Goal: Task Accomplishment & Management: Manage account settings

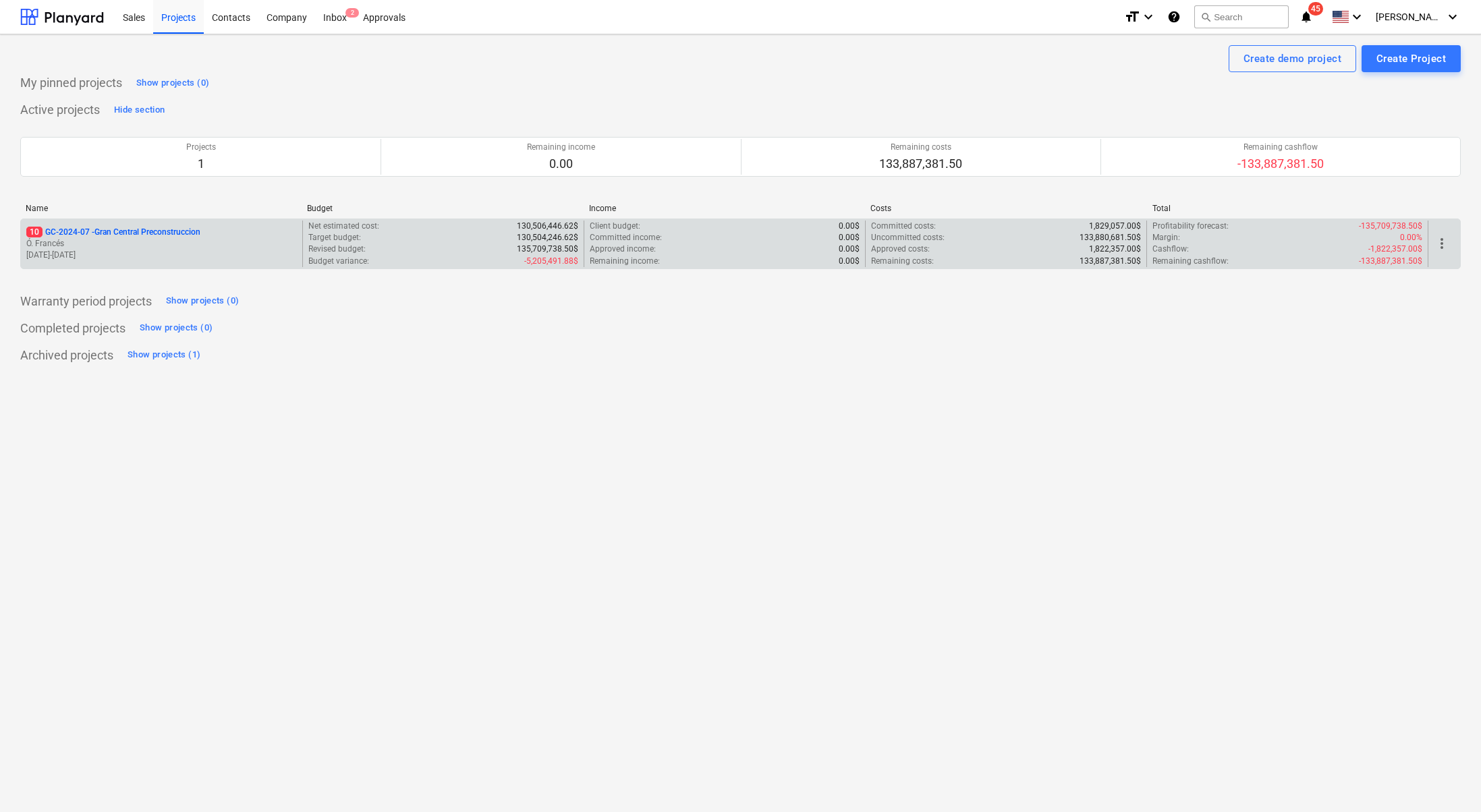
click at [116, 235] on p "10 GC-2024-07 - Gran Central Preconstruccion" at bounding box center [112, 232] width 174 height 12
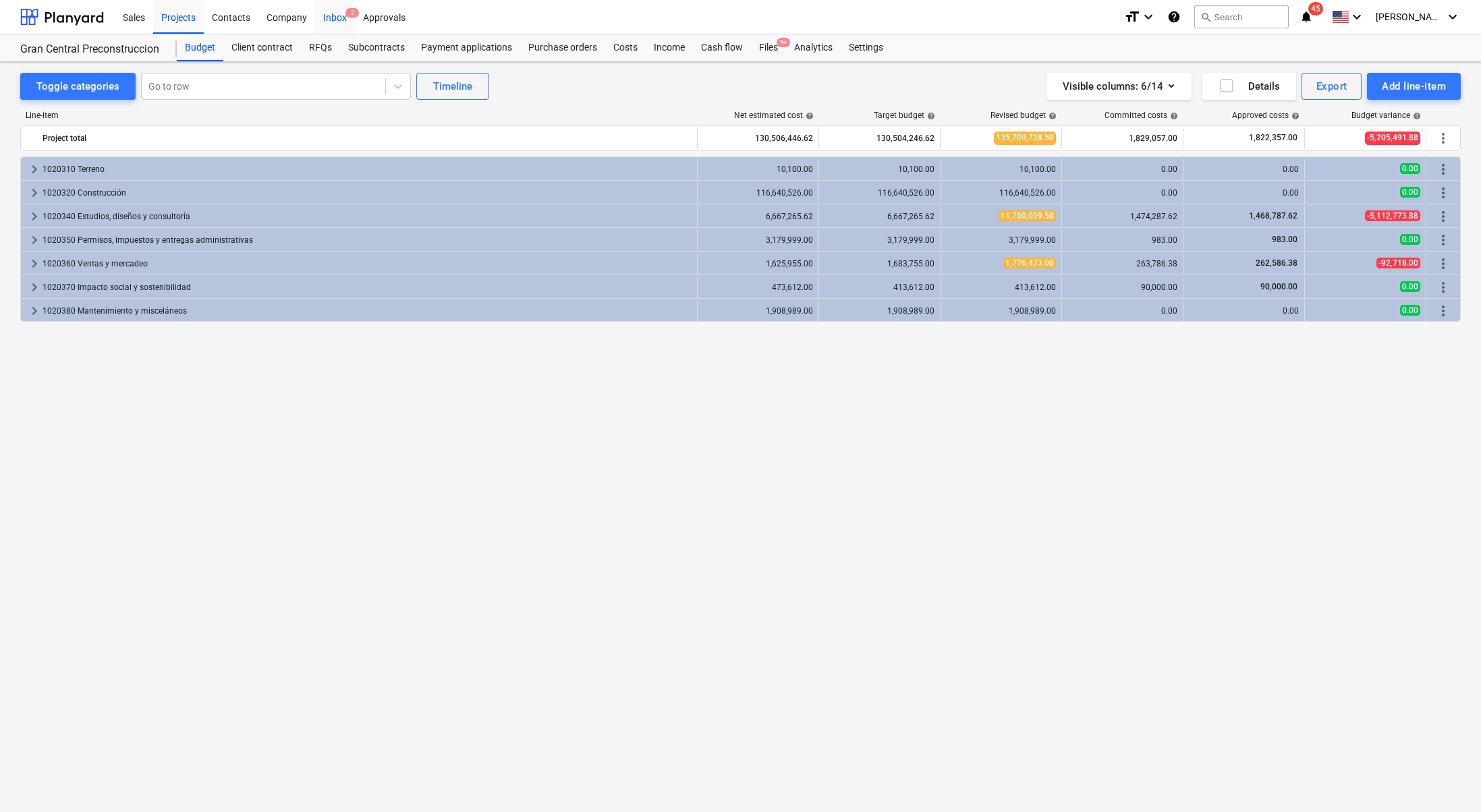
click at [341, 14] on div "Inbox 2" at bounding box center [335, 17] width 40 height 35
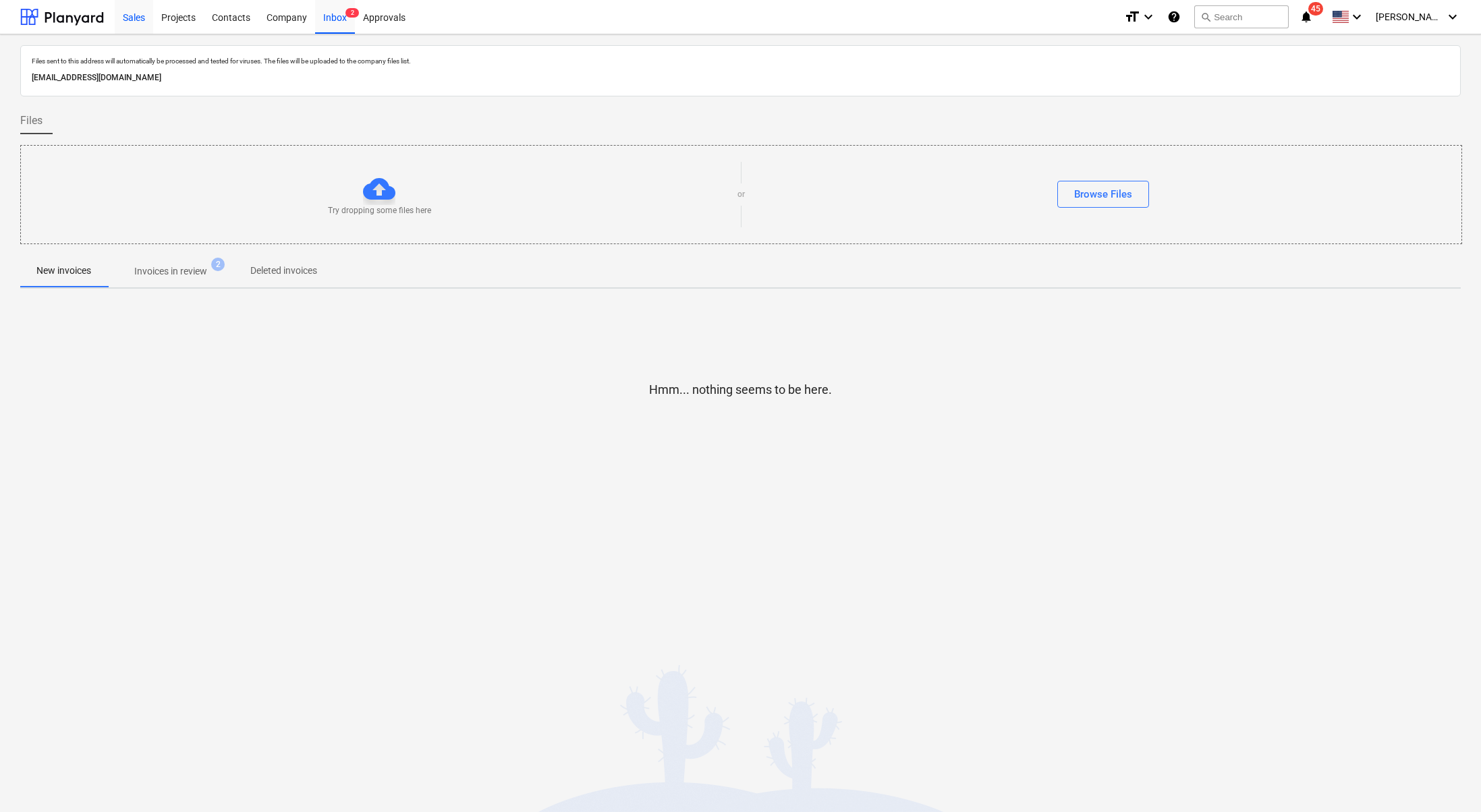
click at [132, 17] on div "Sales" at bounding box center [134, 17] width 39 height 35
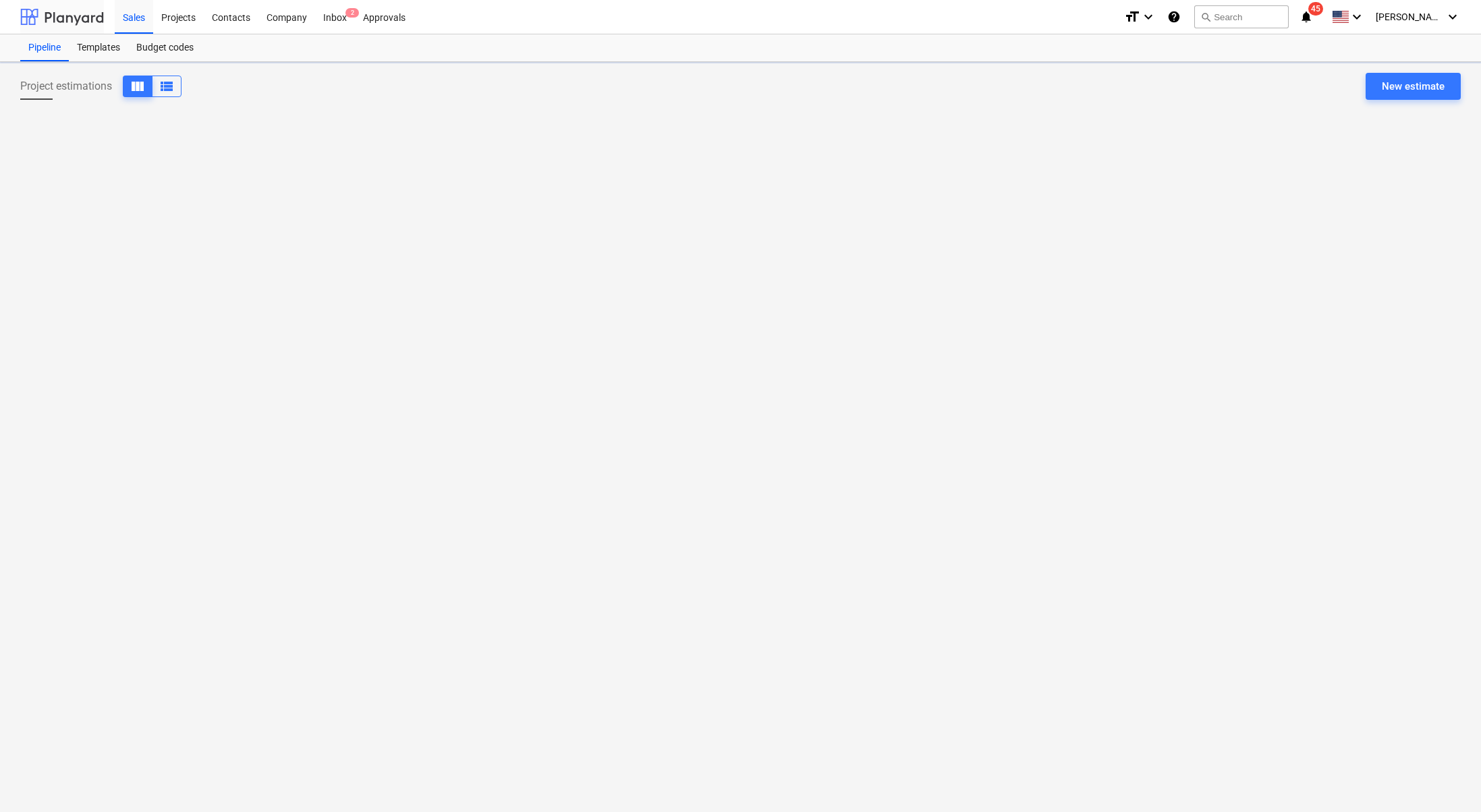
click at [72, 16] on div at bounding box center [62, 17] width 83 height 34
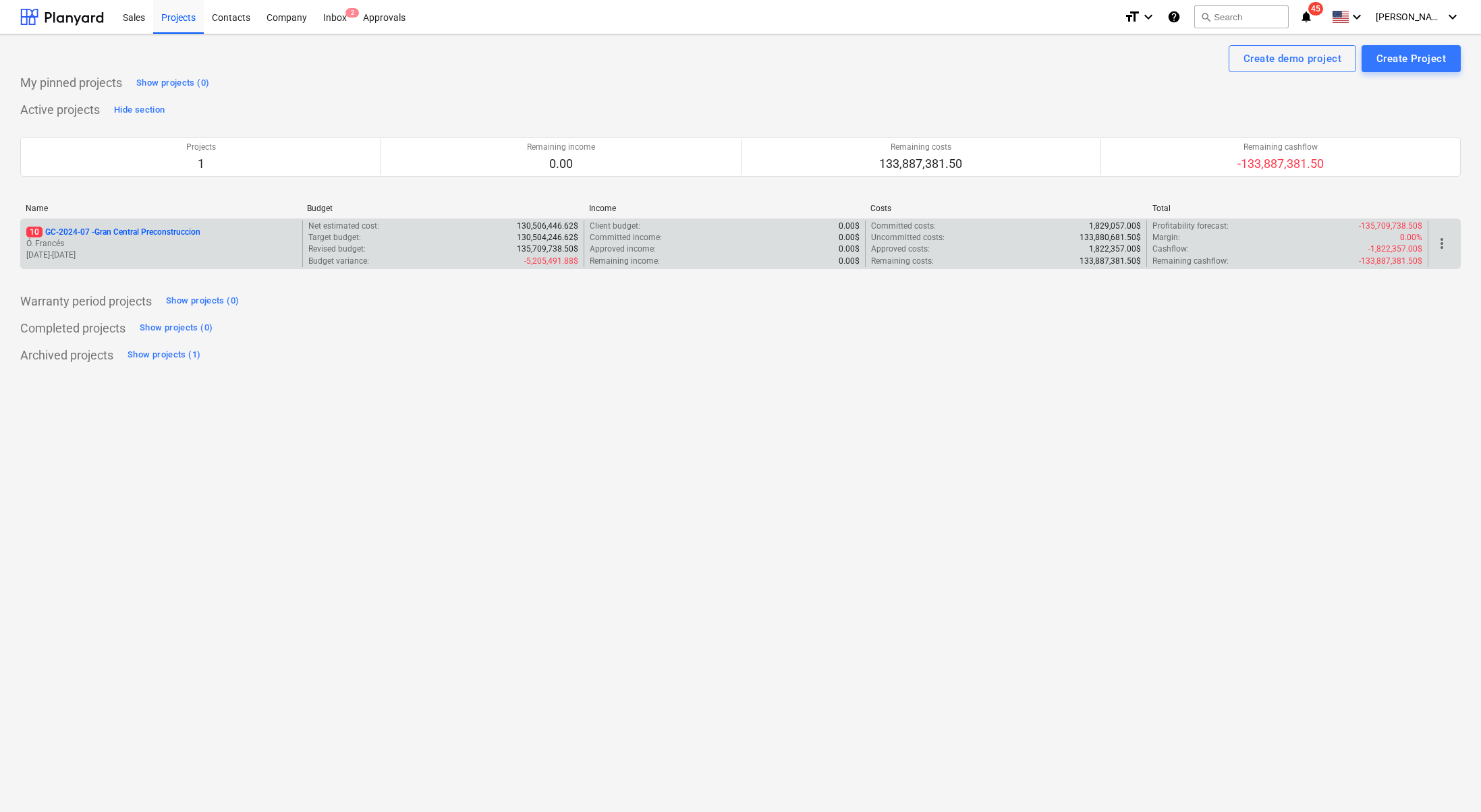
click at [133, 247] on p "Ó. Francés" at bounding box center [161, 244] width 271 height 12
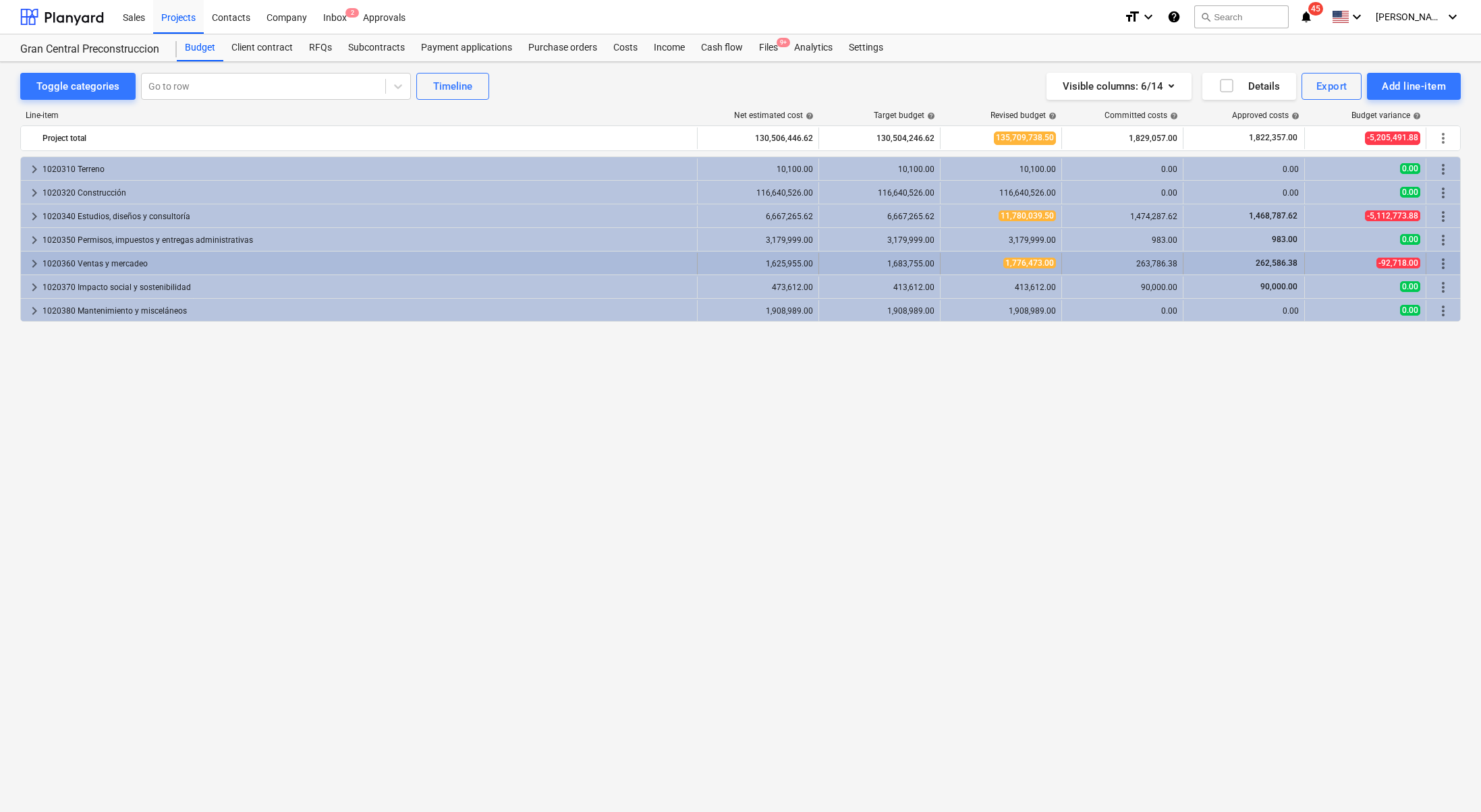
click at [32, 254] on div "keyboard_arrow_right" at bounding box center [34, 263] width 17 height 21
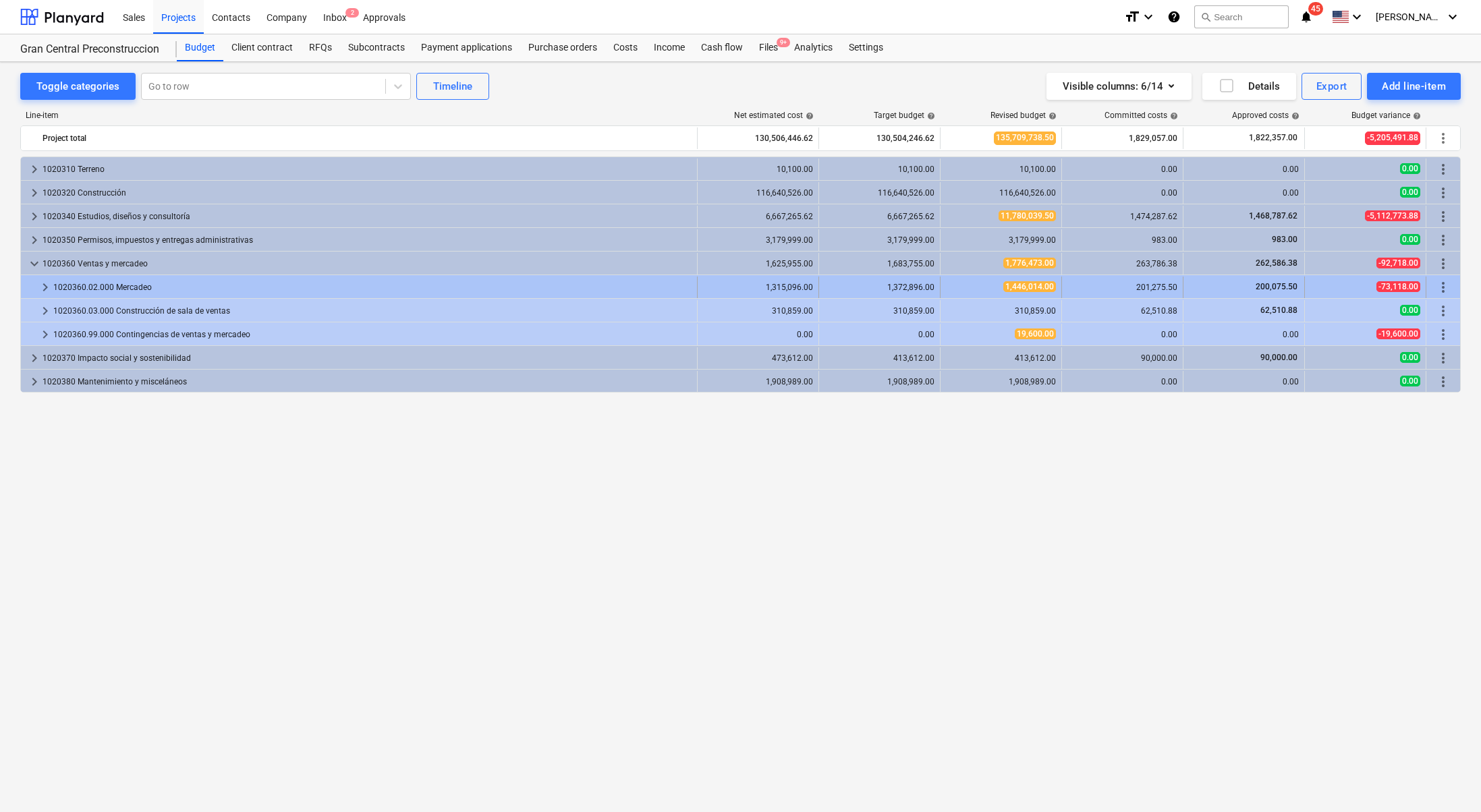
click at [49, 279] on span "keyboard_arrow_right" at bounding box center [45, 287] width 17 height 17
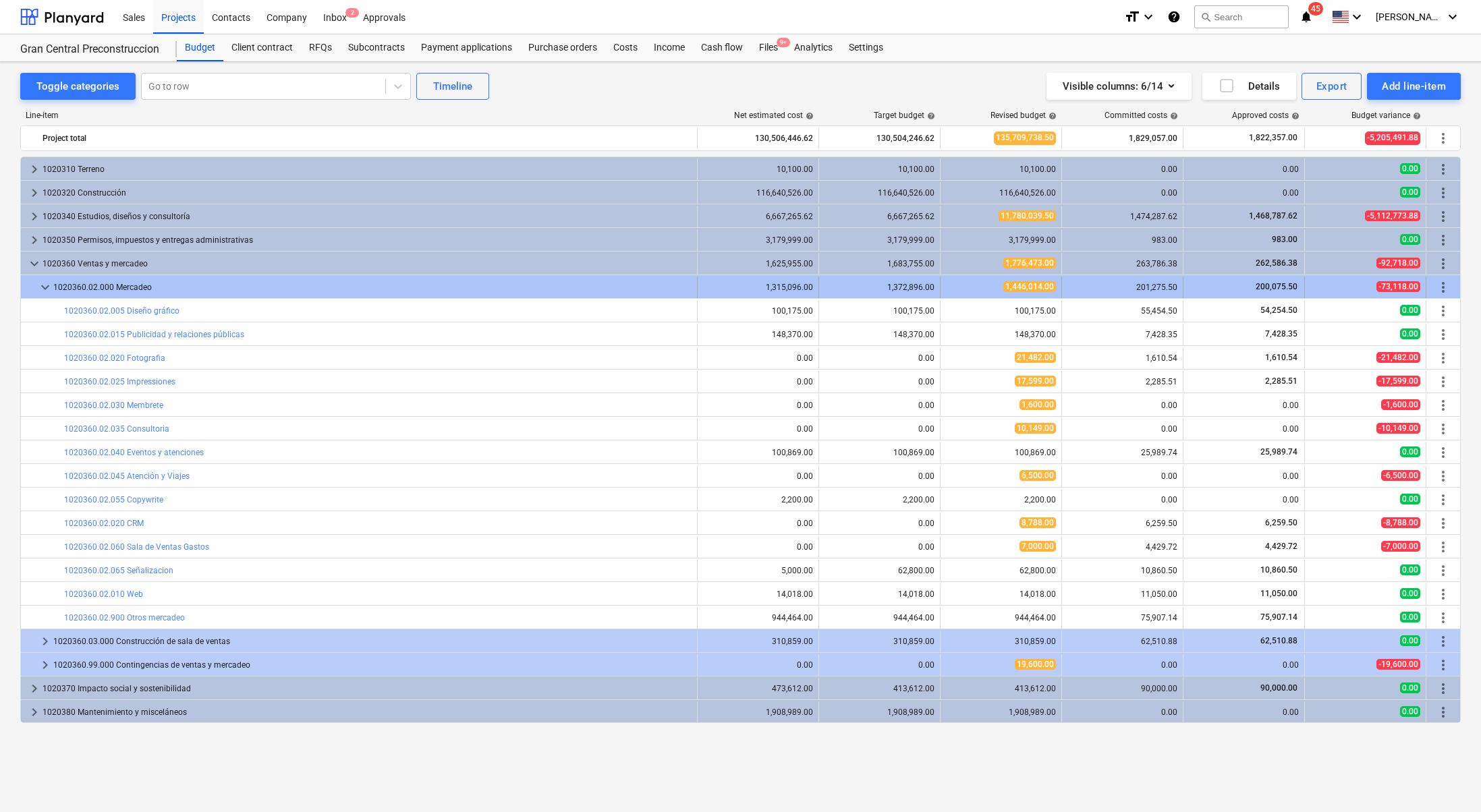
click at [1446, 281] on span "more_vert" at bounding box center [1443, 287] width 17 height 17
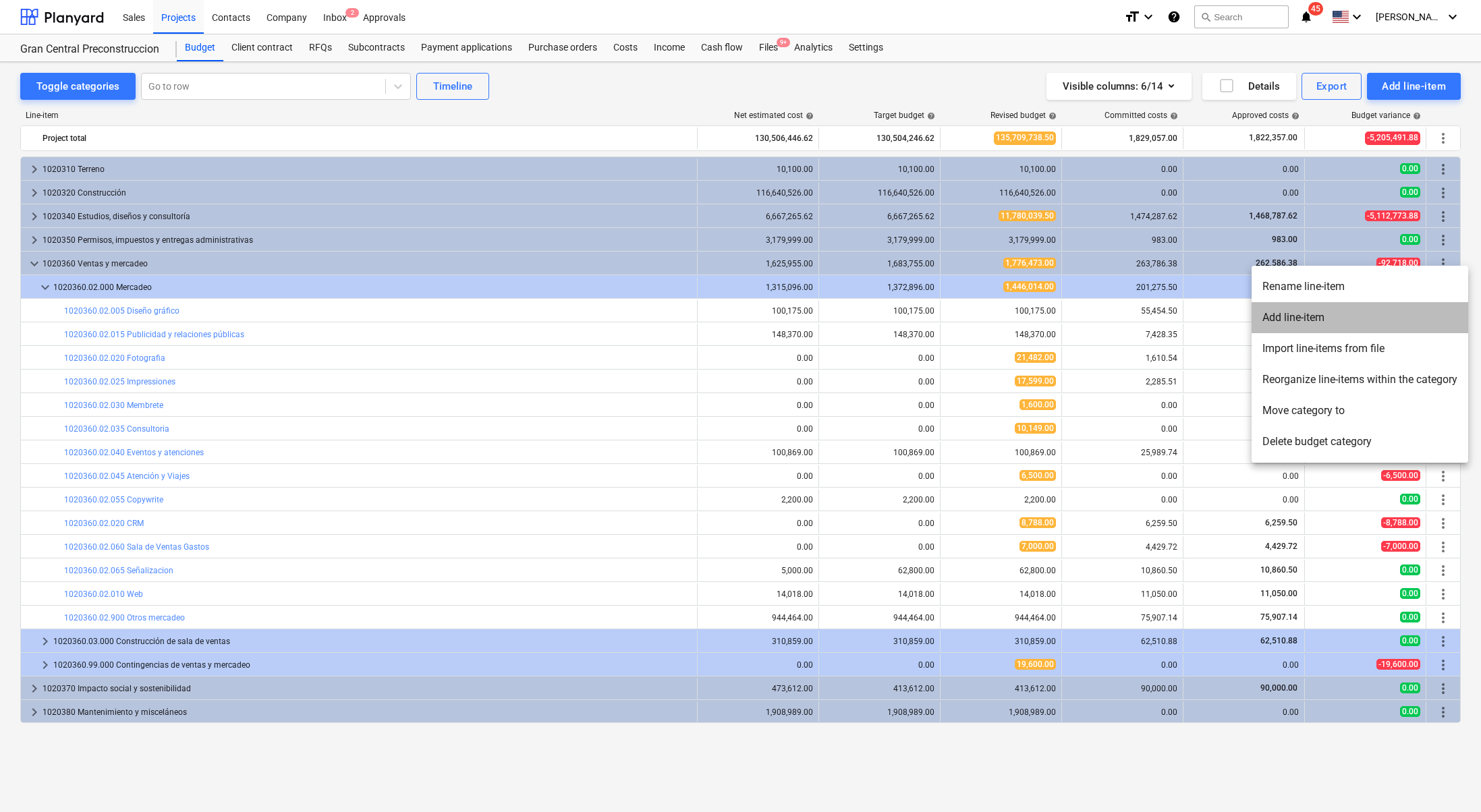
click at [1420, 323] on li "Add line-item" at bounding box center [1360, 317] width 216 height 31
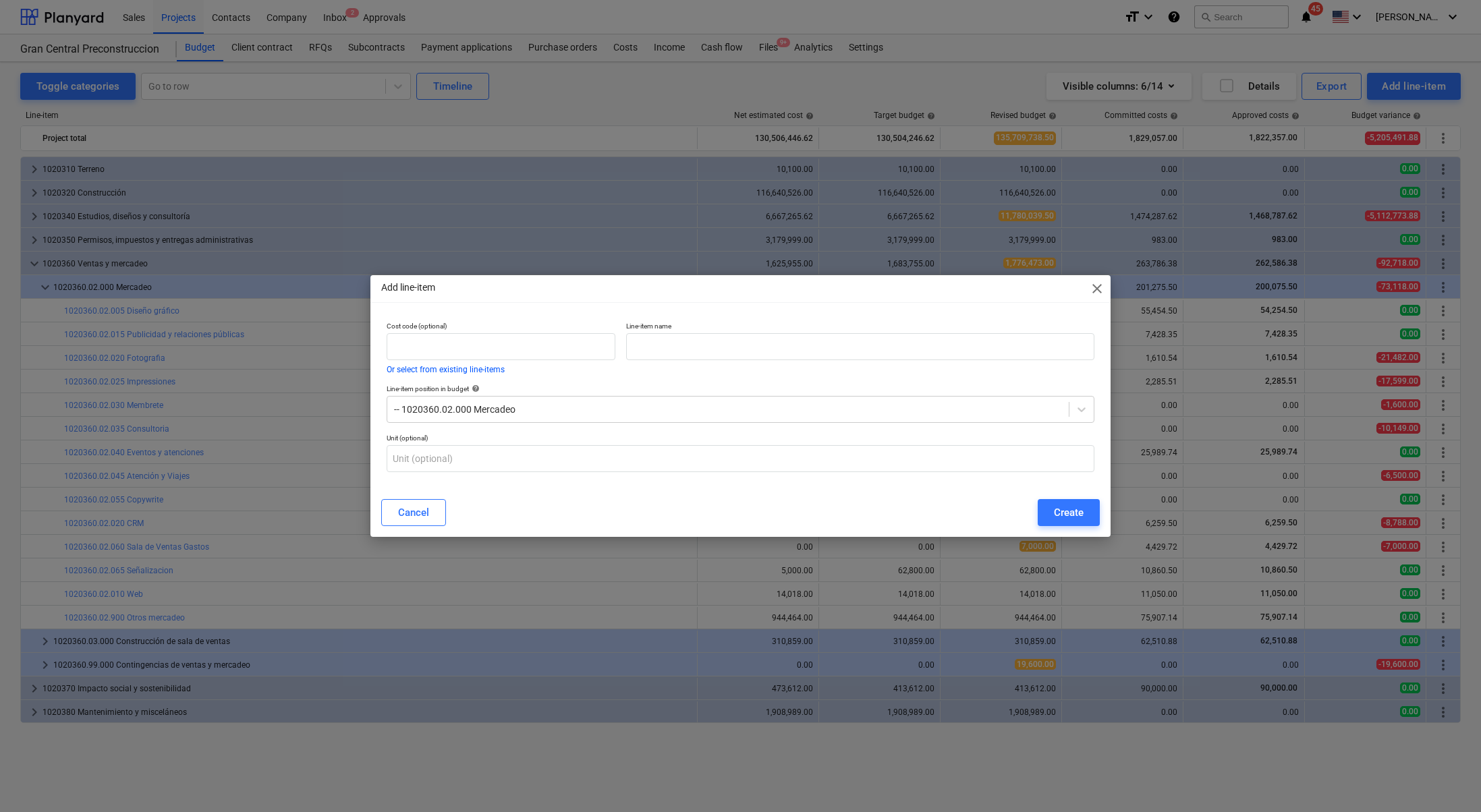
click at [710, 328] on p "Line-item name" at bounding box center [860, 327] width 469 height 12
click at [701, 341] on input "text" at bounding box center [860, 347] width 469 height 27
type input "Honorarios Equipo de Ventas"
click at [615, 347] on input "text" at bounding box center [501, 347] width 229 height 27
type input "1020360.02.070"
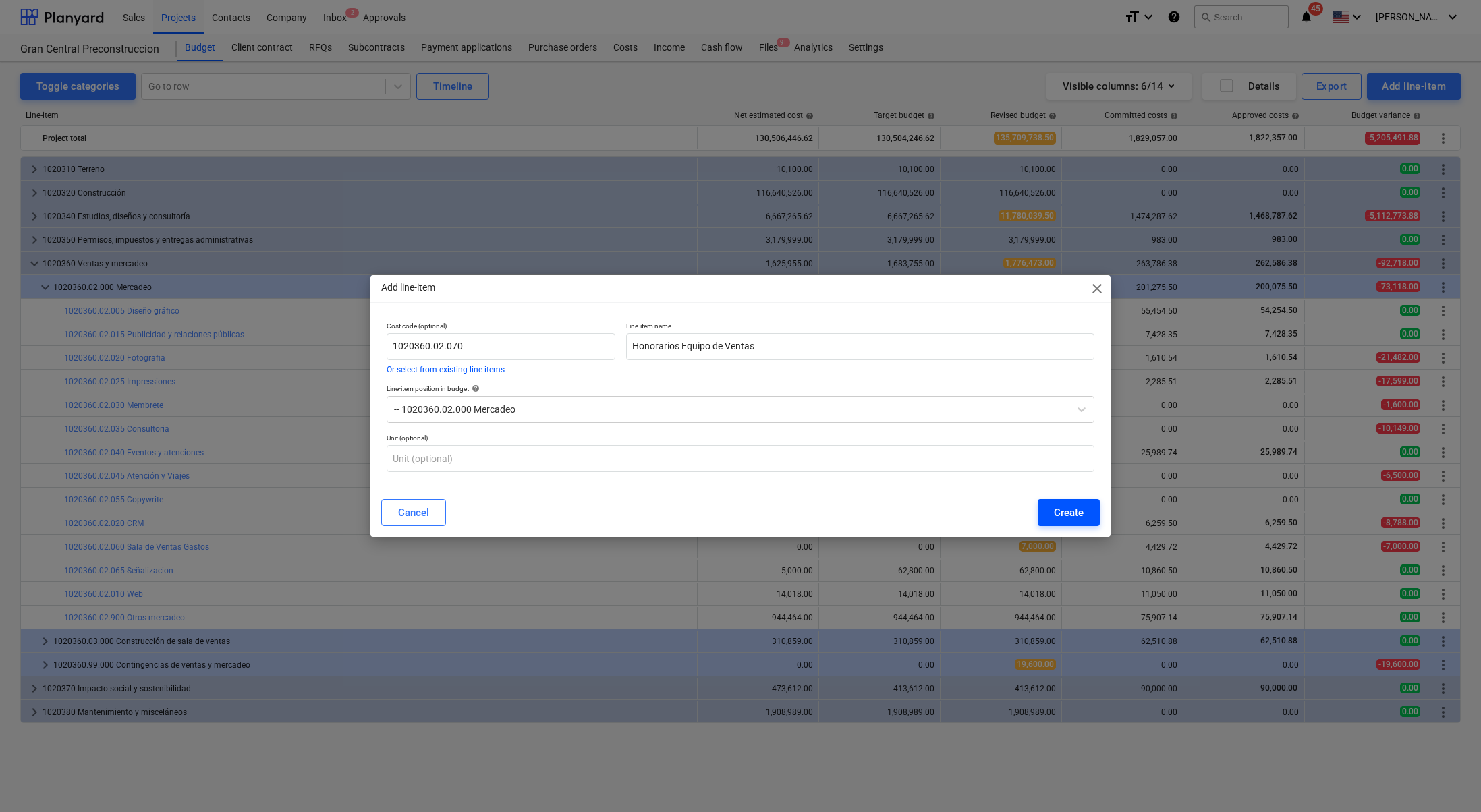
click at [1077, 509] on div "Create" at bounding box center [1069, 513] width 30 height 17
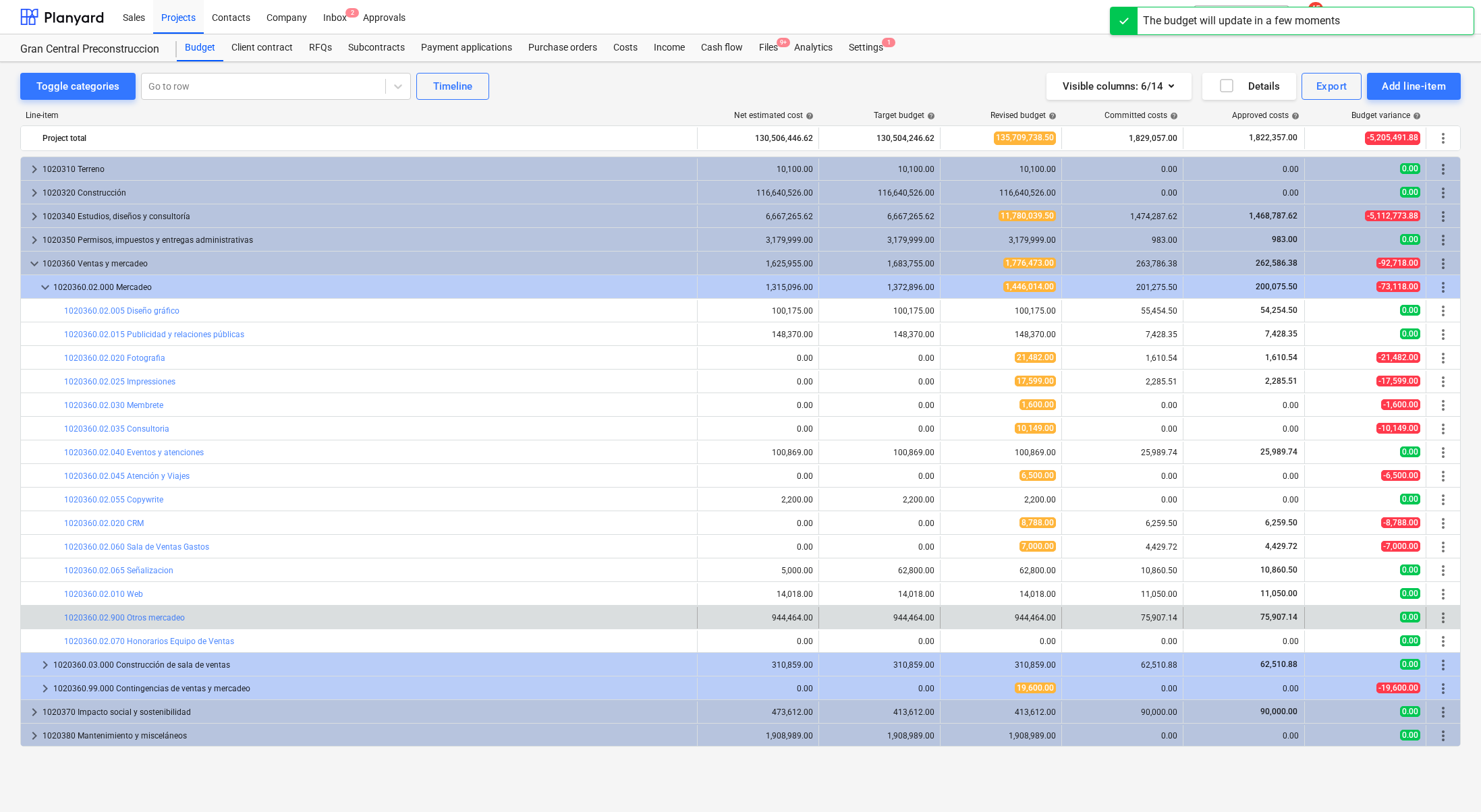
drag, startPoint x: 1441, startPoint y: 638, endPoint x: 1446, endPoint y: 607, distance: 31.4
click at [1446, 594] on div "keyboard_arrow_right 1020310 Terreno 10,100.00 10,100.00 10,100.00 0.00 0.00 0.…" at bounding box center [741, 451] width 1441 height 590
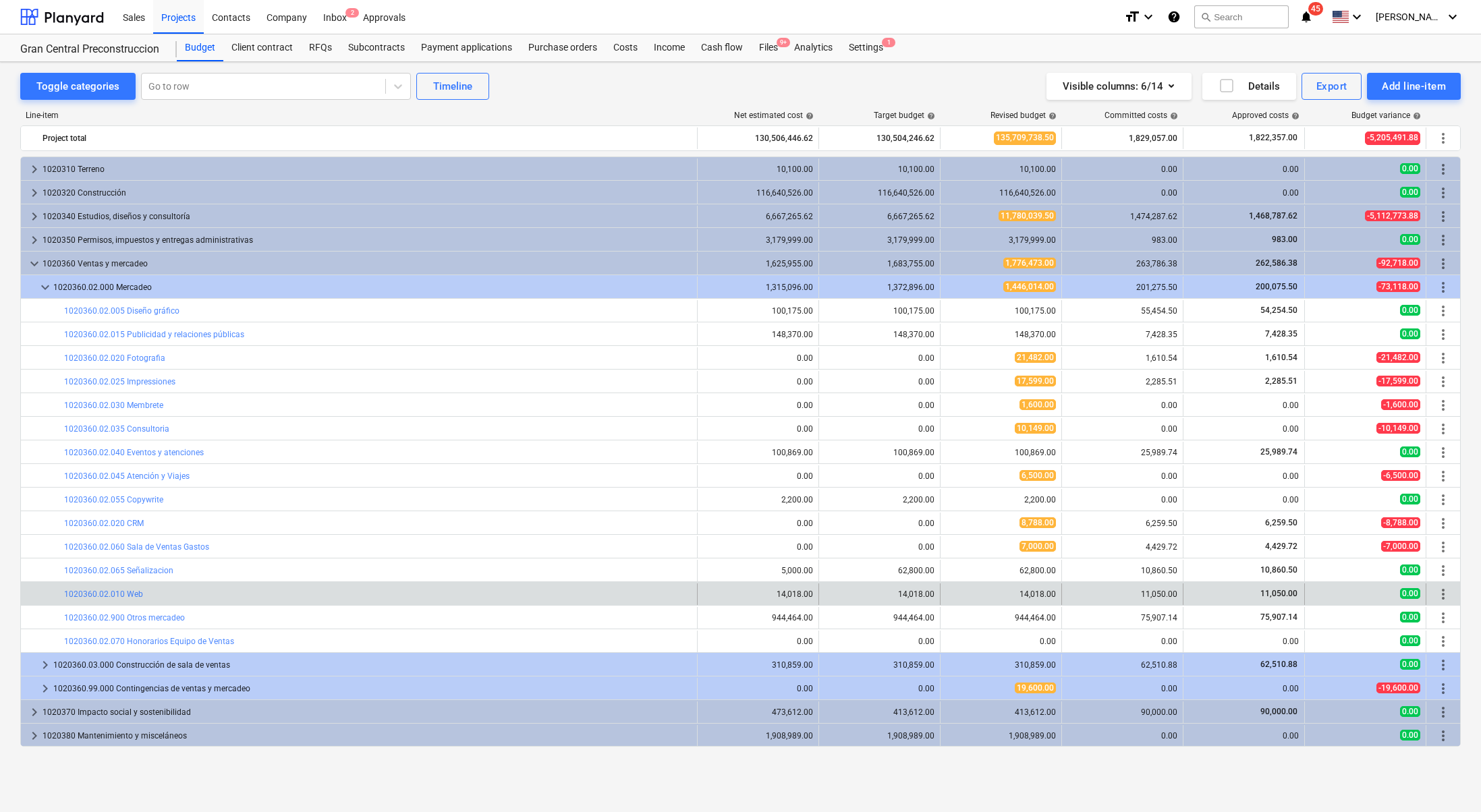
drag, startPoint x: 1444, startPoint y: 636, endPoint x: 1444, endPoint y: 587, distance: 49.0
click at [1444, 587] on div "keyboard_arrow_right 1020310 Terreno 10,100.00 10,100.00 10,100.00 0.00 0.00 0.…" at bounding box center [741, 451] width 1441 height 590
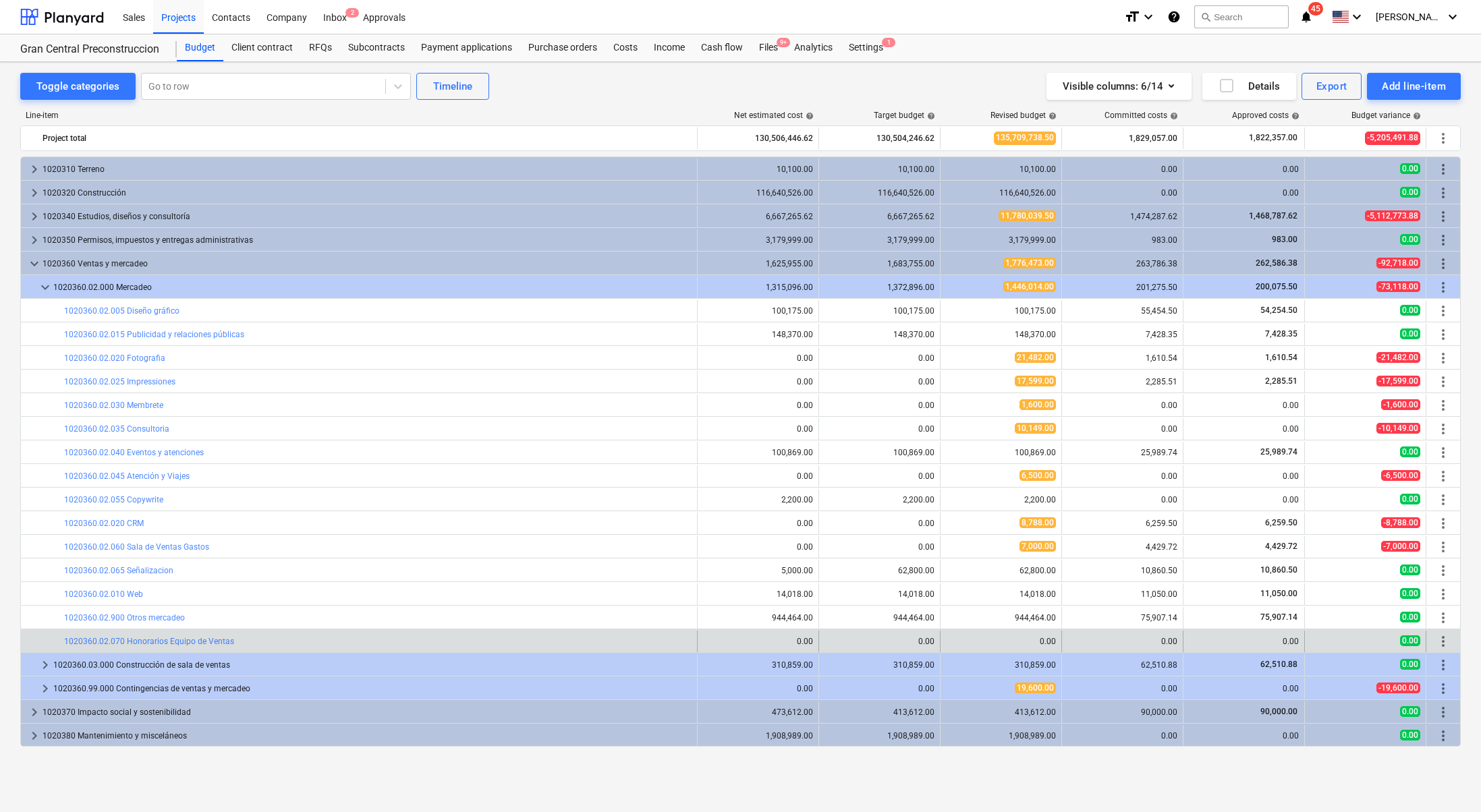
click at [1443, 639] on span "more_vert" at bounding box center [1443, 641] width 17 height 17
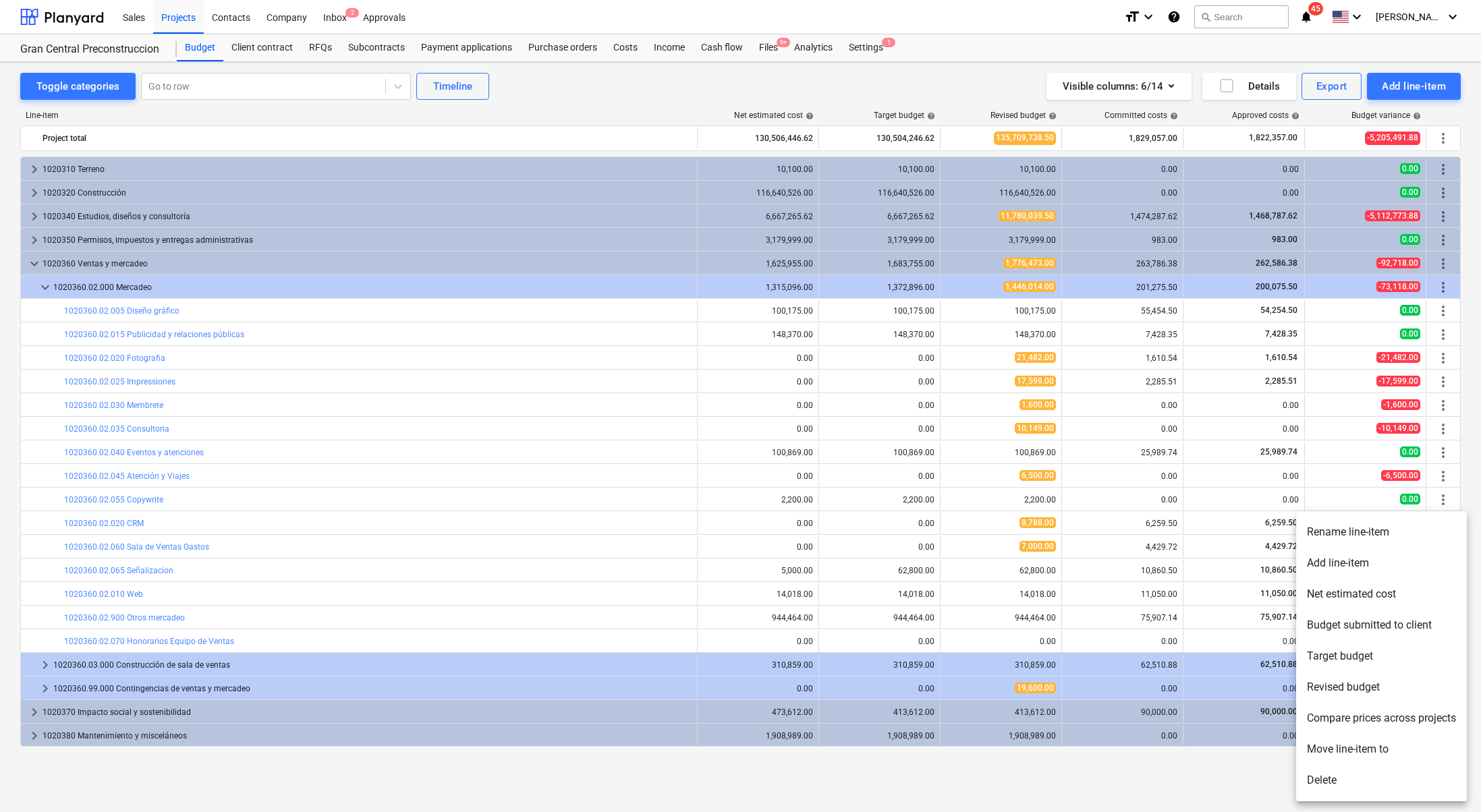
click at [1442, 279] on div at bounding box center [740, 406] width 1481 height 812
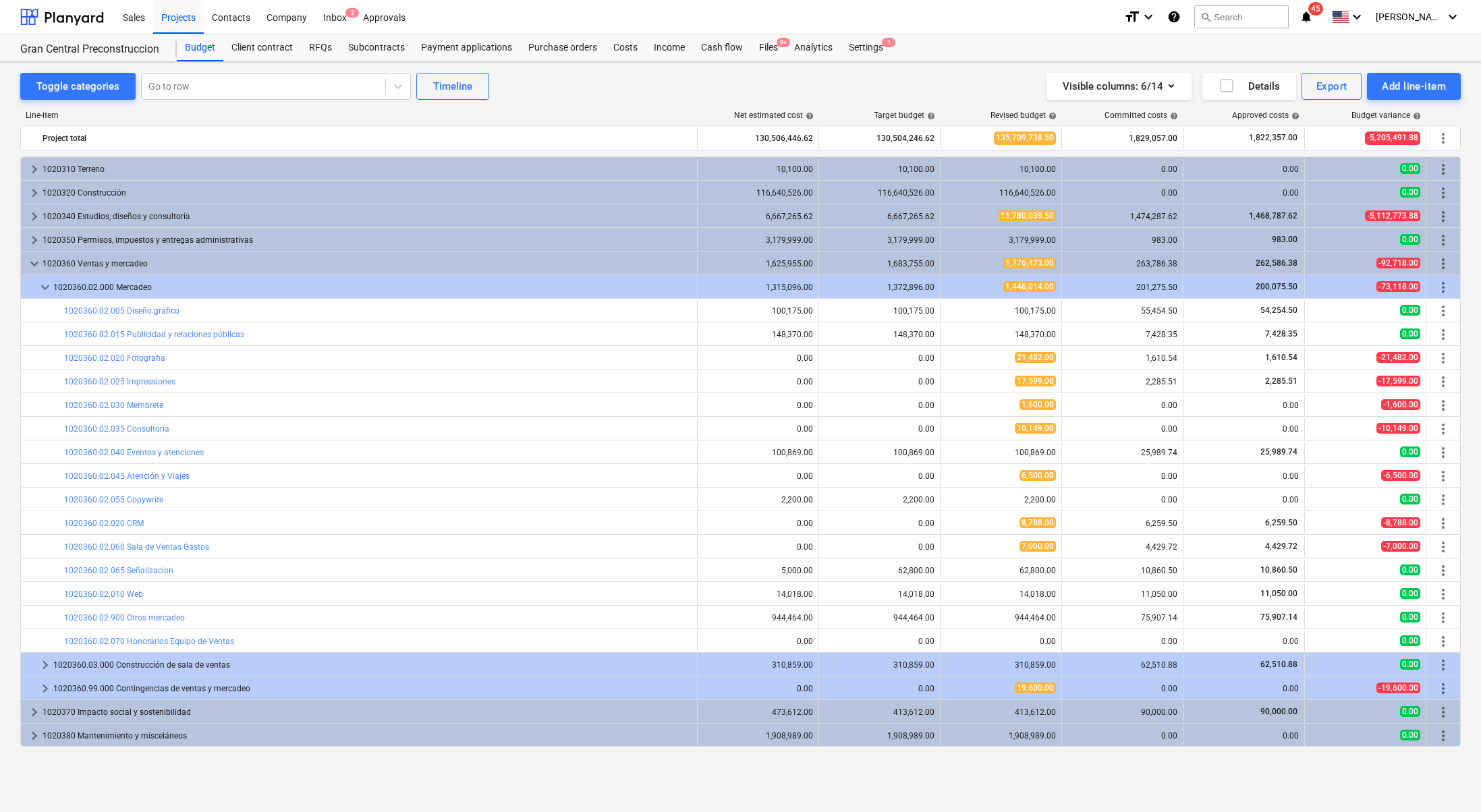
click at [1448, 285] on div at bounding box center [740, 406] width 1481 height 812
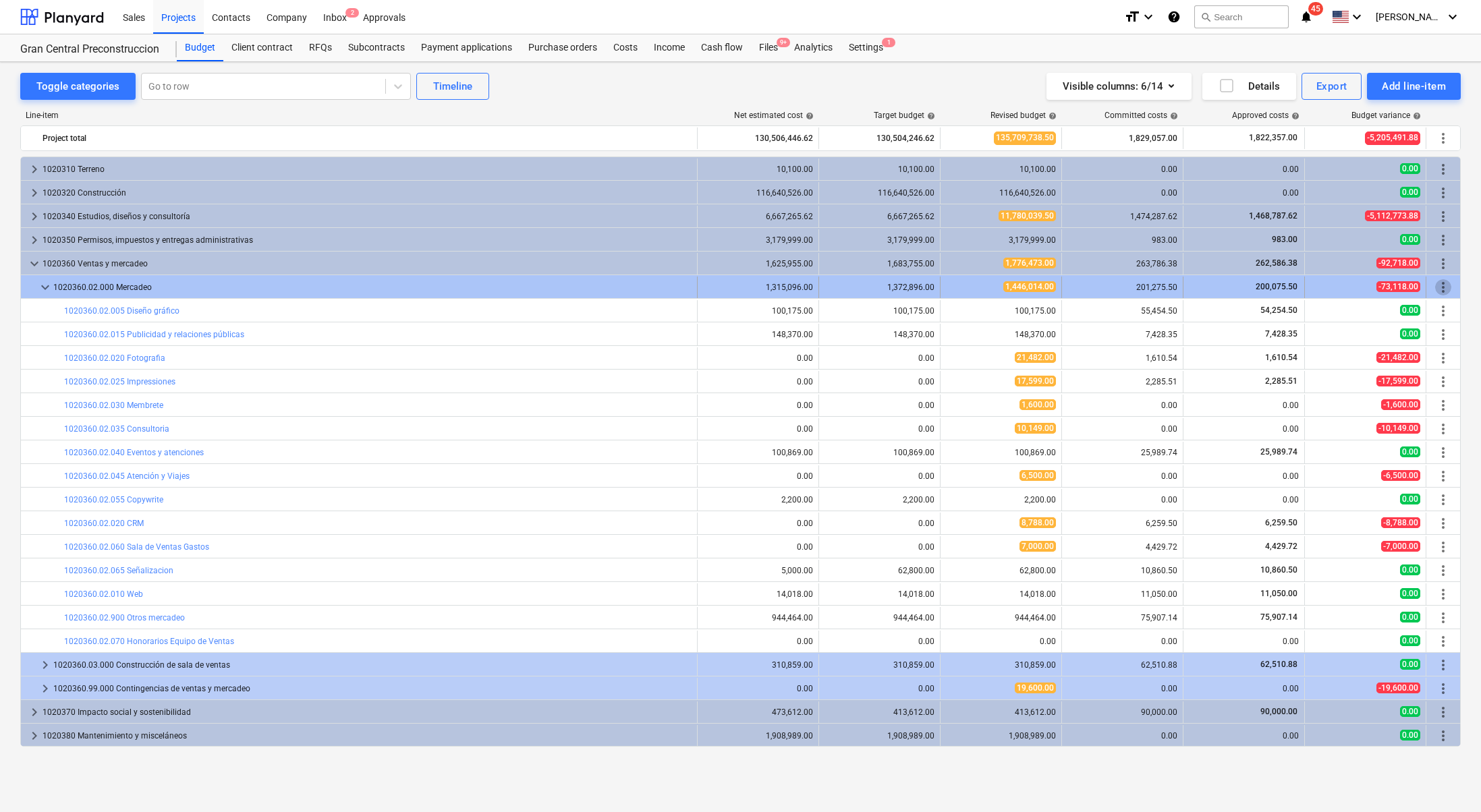
click at [1439, 288] on span "more_vert" at bounding box center [1443, 287] width 17 height 17
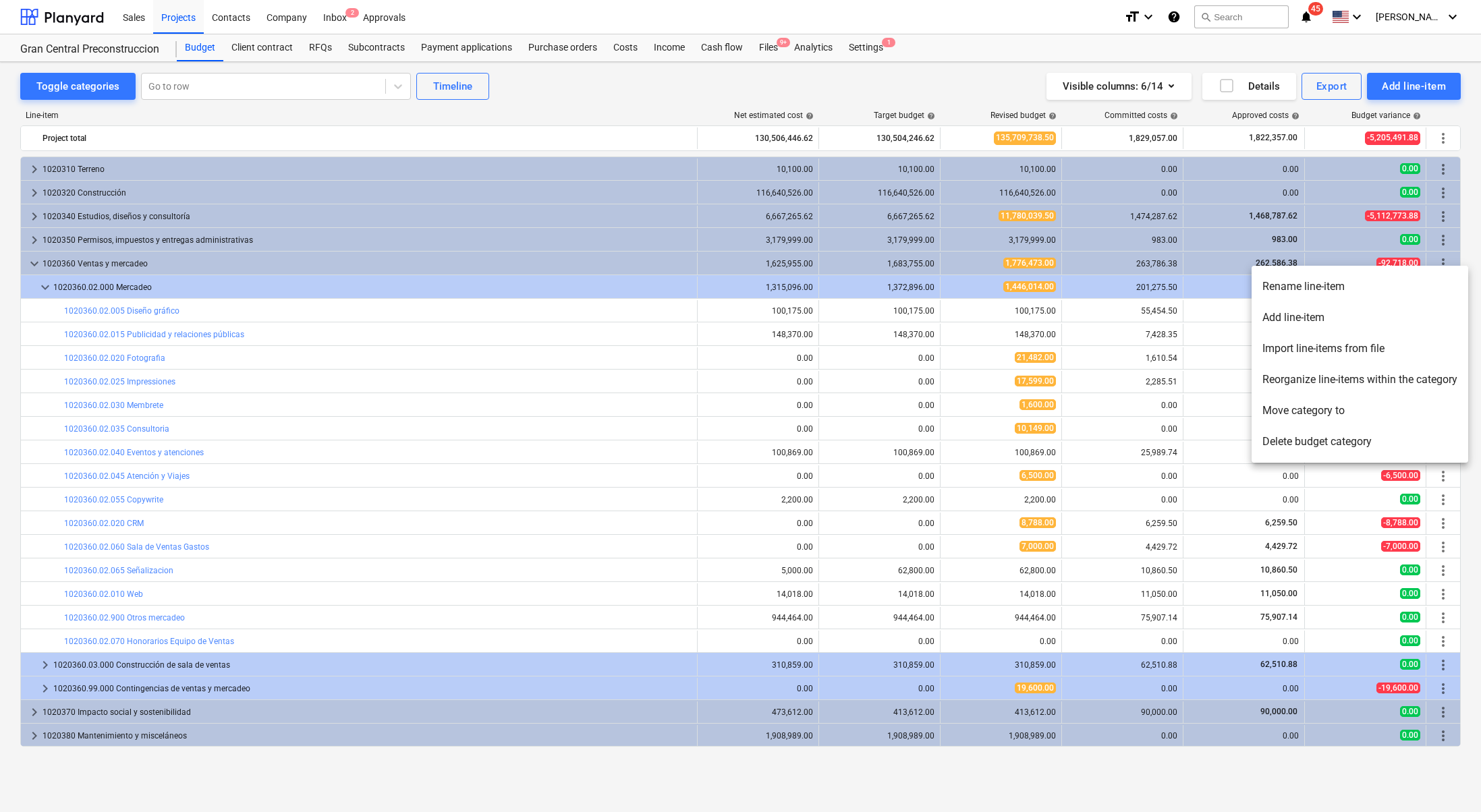
click at [1348, 382] on li "Reorganize line-items within the category" at bounding box center [1360, 379] width 216 height 31
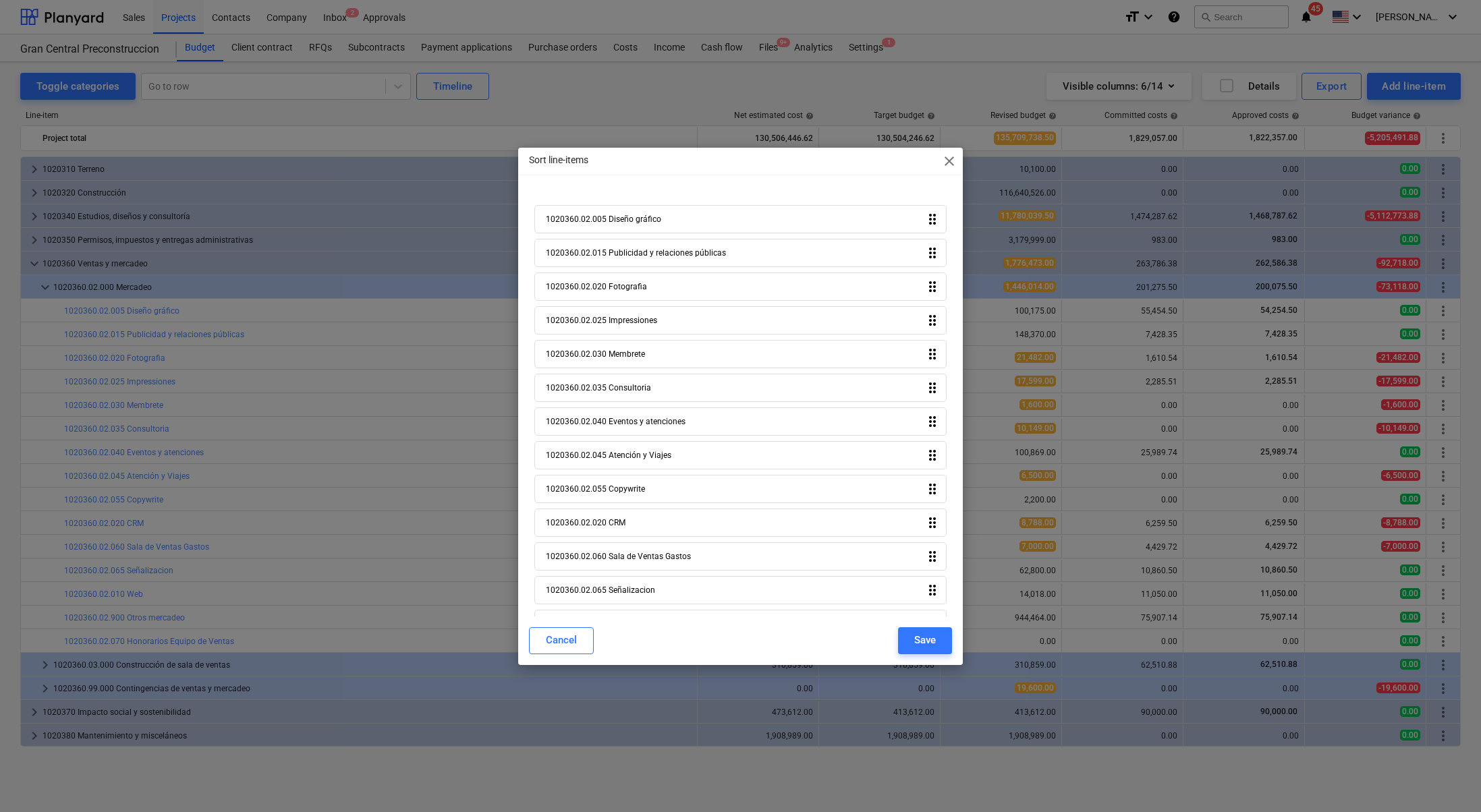
scroll to position [93, 0]
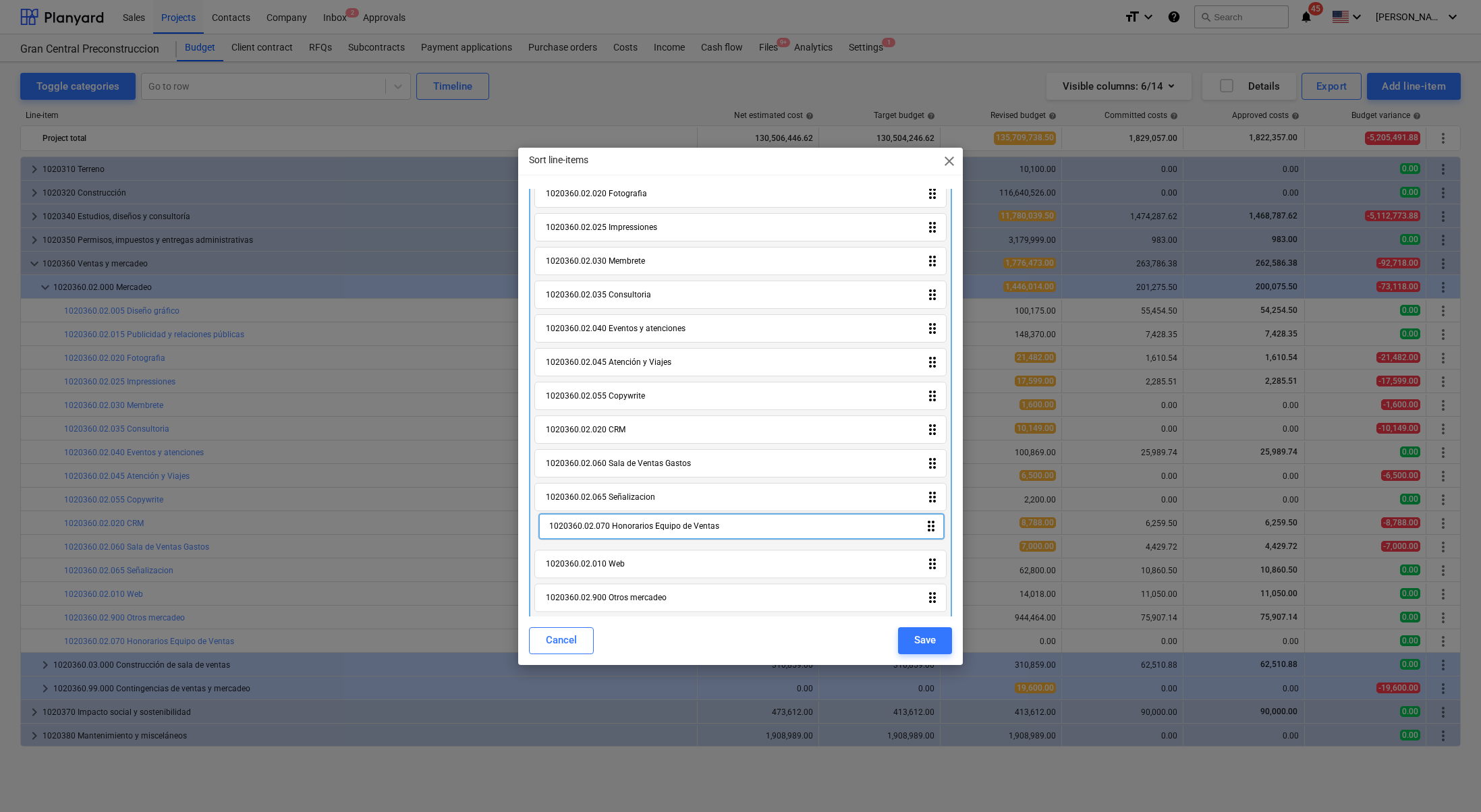
drag, startPoint x: 930, startPoint y: 593, endPoint x: 932, endPoint y: 522, distance: 71.0
click at [932, 522] on div "1020360.02.005 Diseño gráfico drag_indicator 1020360.02.015 Publicidad y relaci…" at bounding box center [741, 365] width 423 height 516
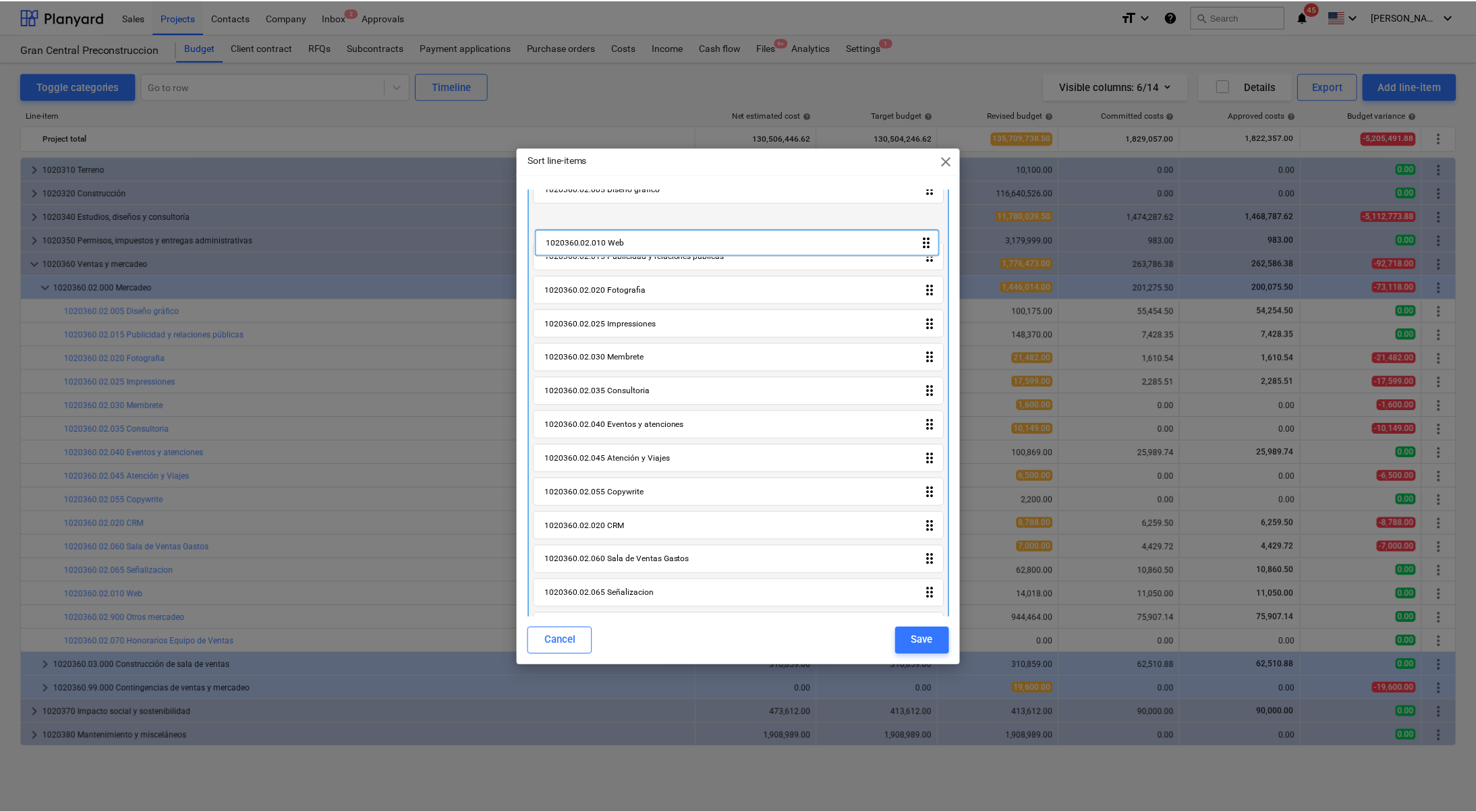
scroll to position [0, 0]
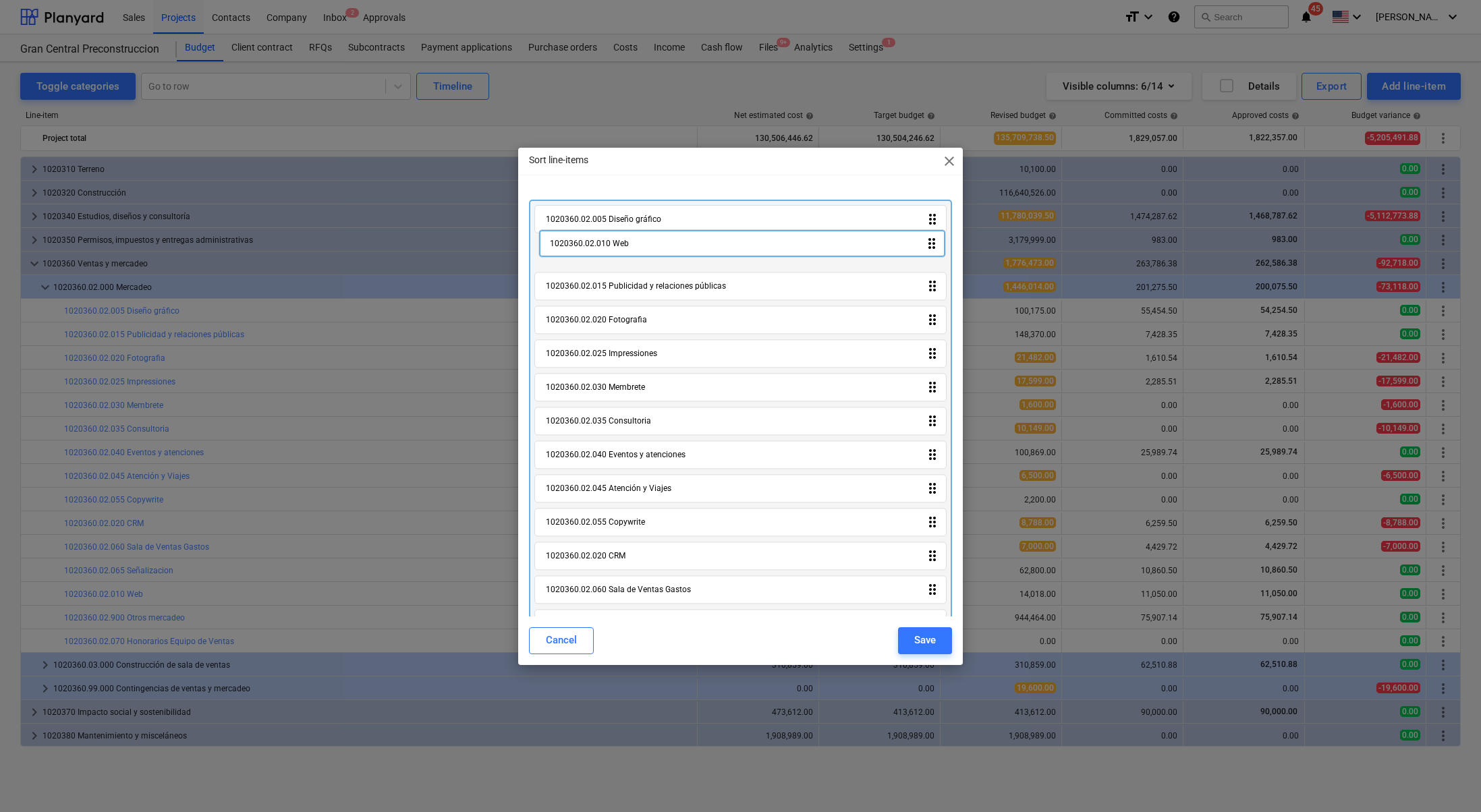
drag, startPoint x: 931, startPoint y: 566, endPoint x: 935, endPoint y: 247, distance: 319.0
click at [935, 247] on div "1020360.02.005 Diseño gráfico drag_indicator 1020360.02.015 Publicidad y relaci…" at bounding box center [741, 457] width 423 height 516
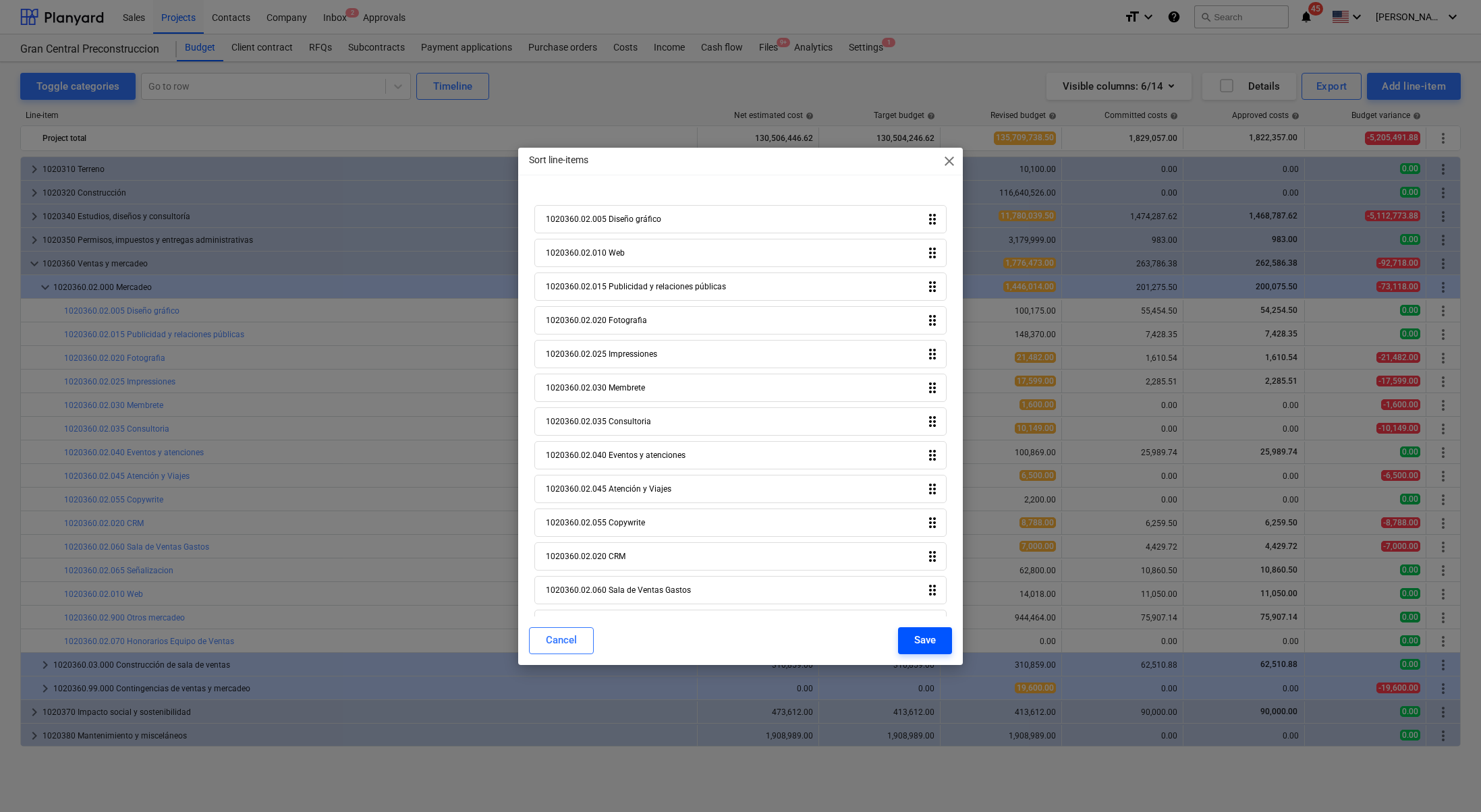
click at [927, 640] on div "Save" at bounding box center [925, 640] width 21 height 17
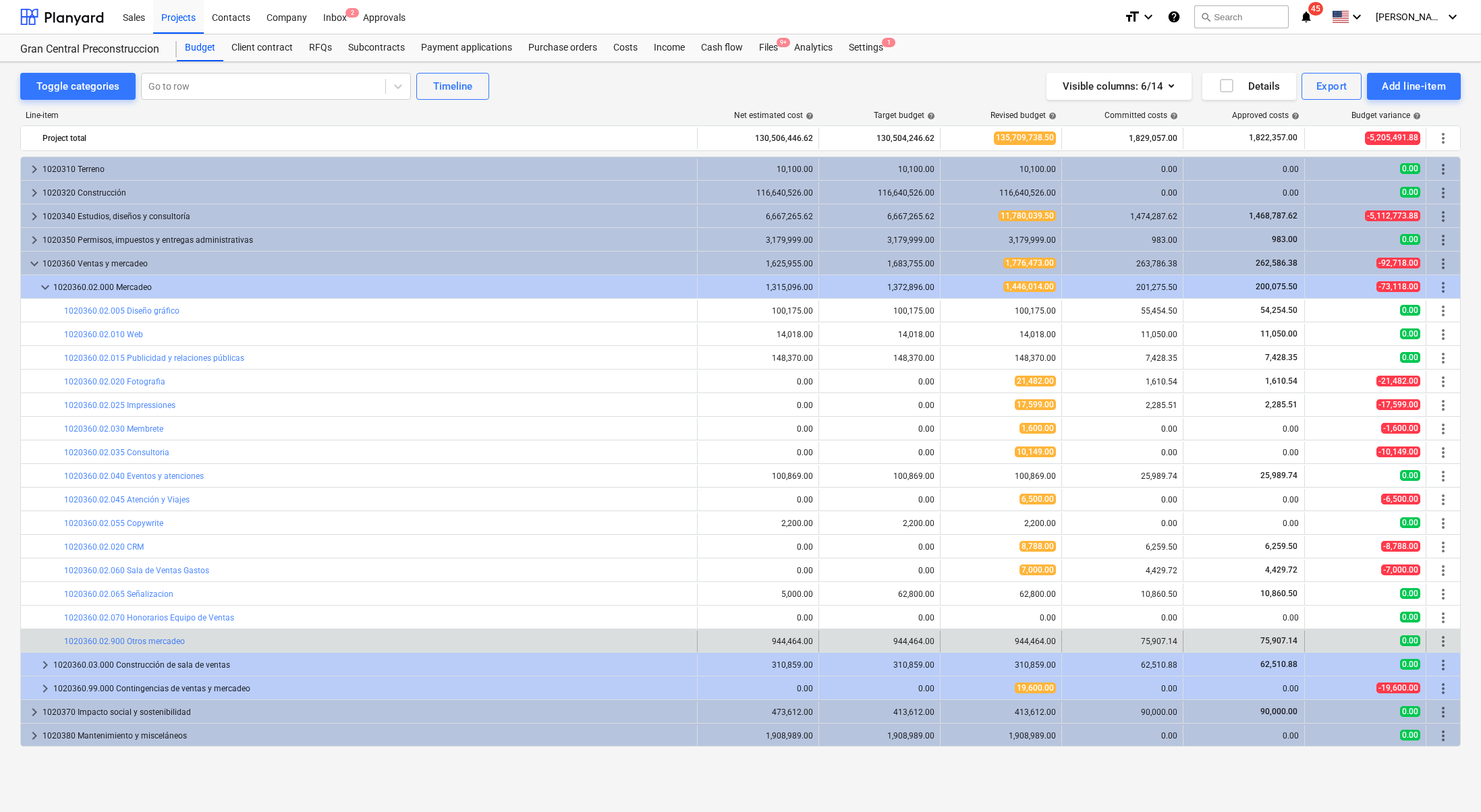
drag, startPoint x: 956, startPoint y: 637, endPoint x: 1032, endPoint y: 648, distance: 76.8
click at [956, 637] on span "edit" at bounding box center [954, 641] width 11 height 11
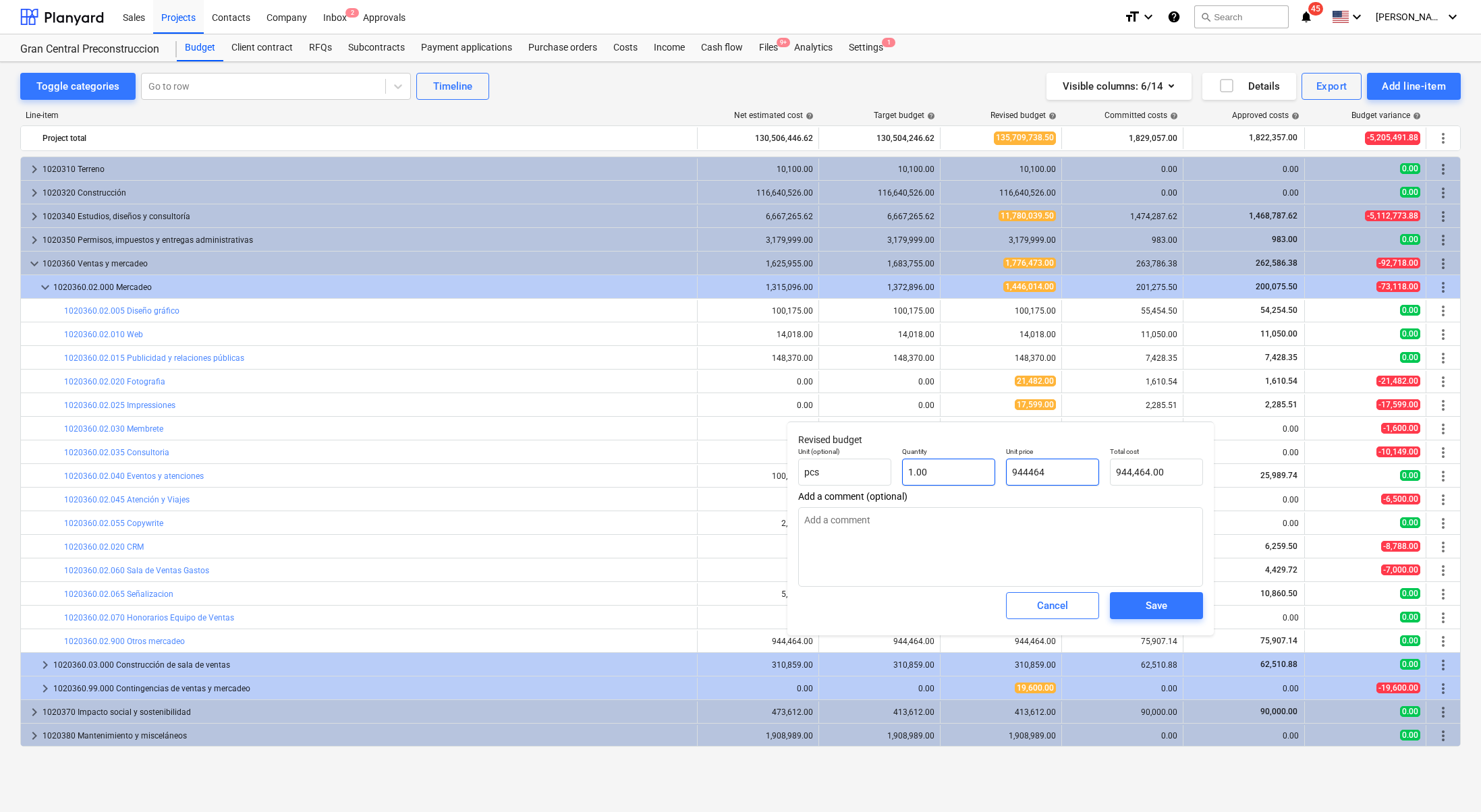
drag, startPoint x: 1068, startPoint y: 467, endPoint x: 987, endPoint y: 471, distance: 81.1
click at [987, 471] on div "Unit (optional) pcs Quantity 1.00 Unit price 944464 Total cost 944,464.00" at bounding box center [1000, 466] width 416 height 50
type input "8"
type textarea "x"
type input "8.00"
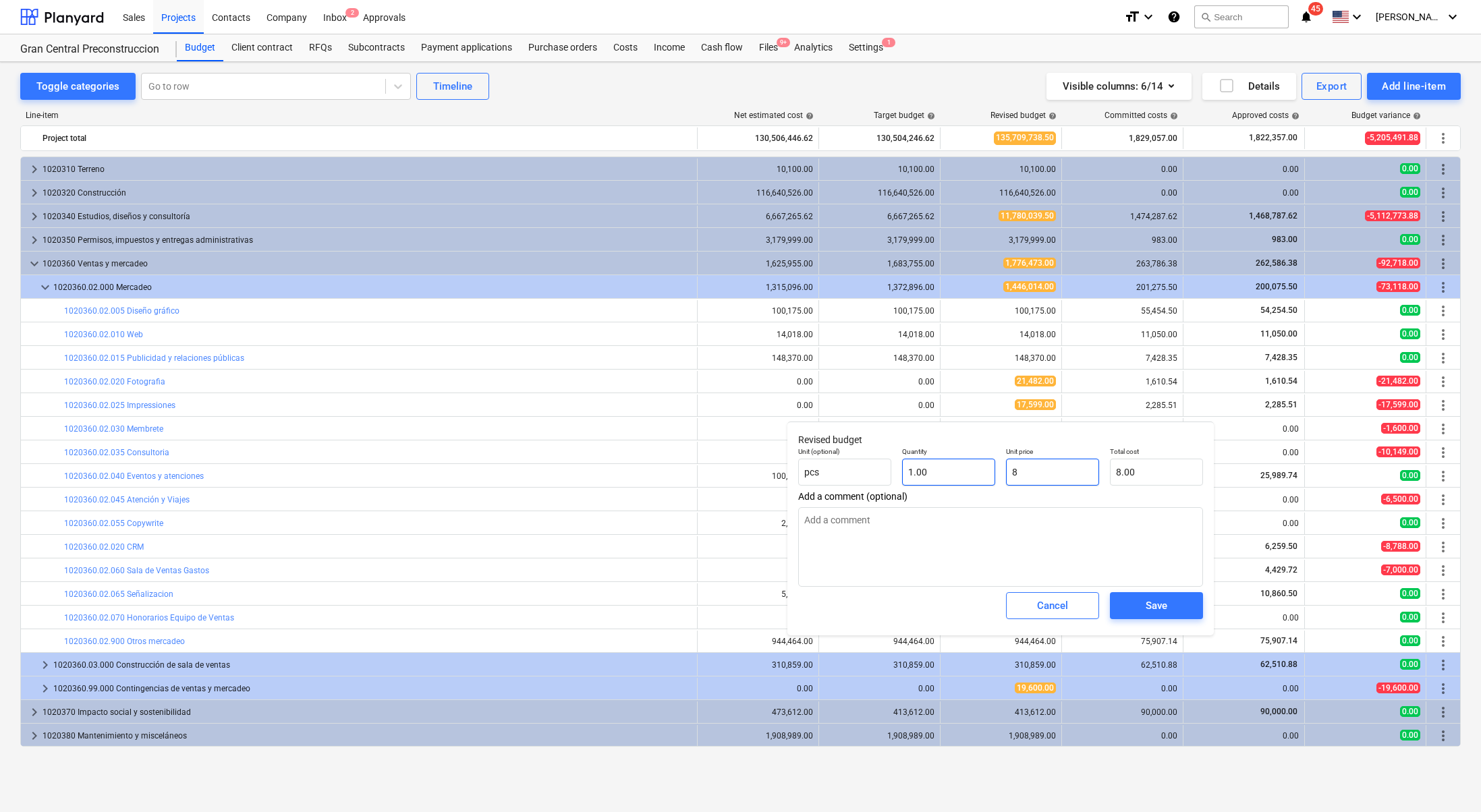
type input "86"
type textarea "x"
type input "86.00"
type input "867"
type textarea "x"
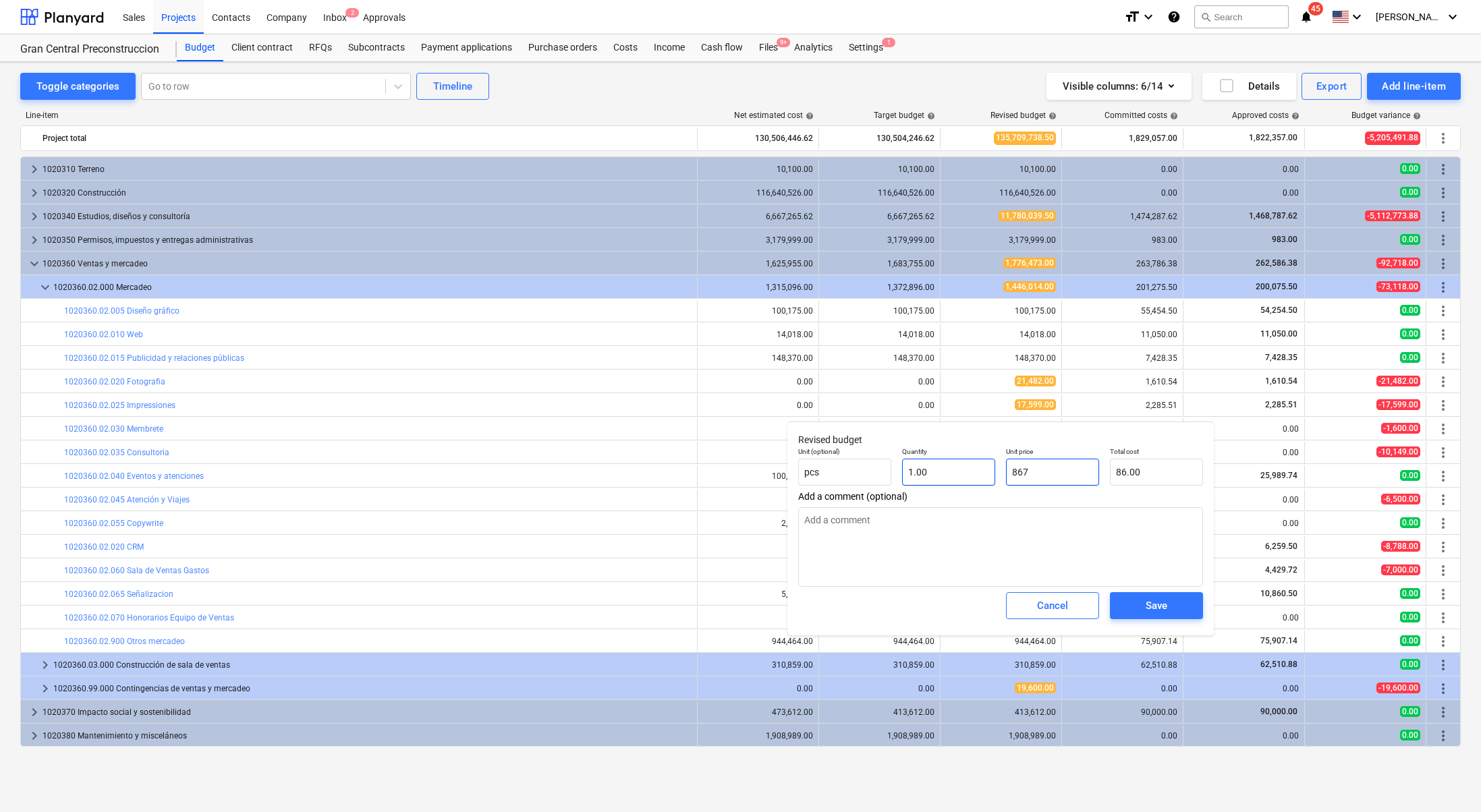
type input "867.00"
type input "8674"
type textarea "x"
type input "8,674.00"
type input "86747"
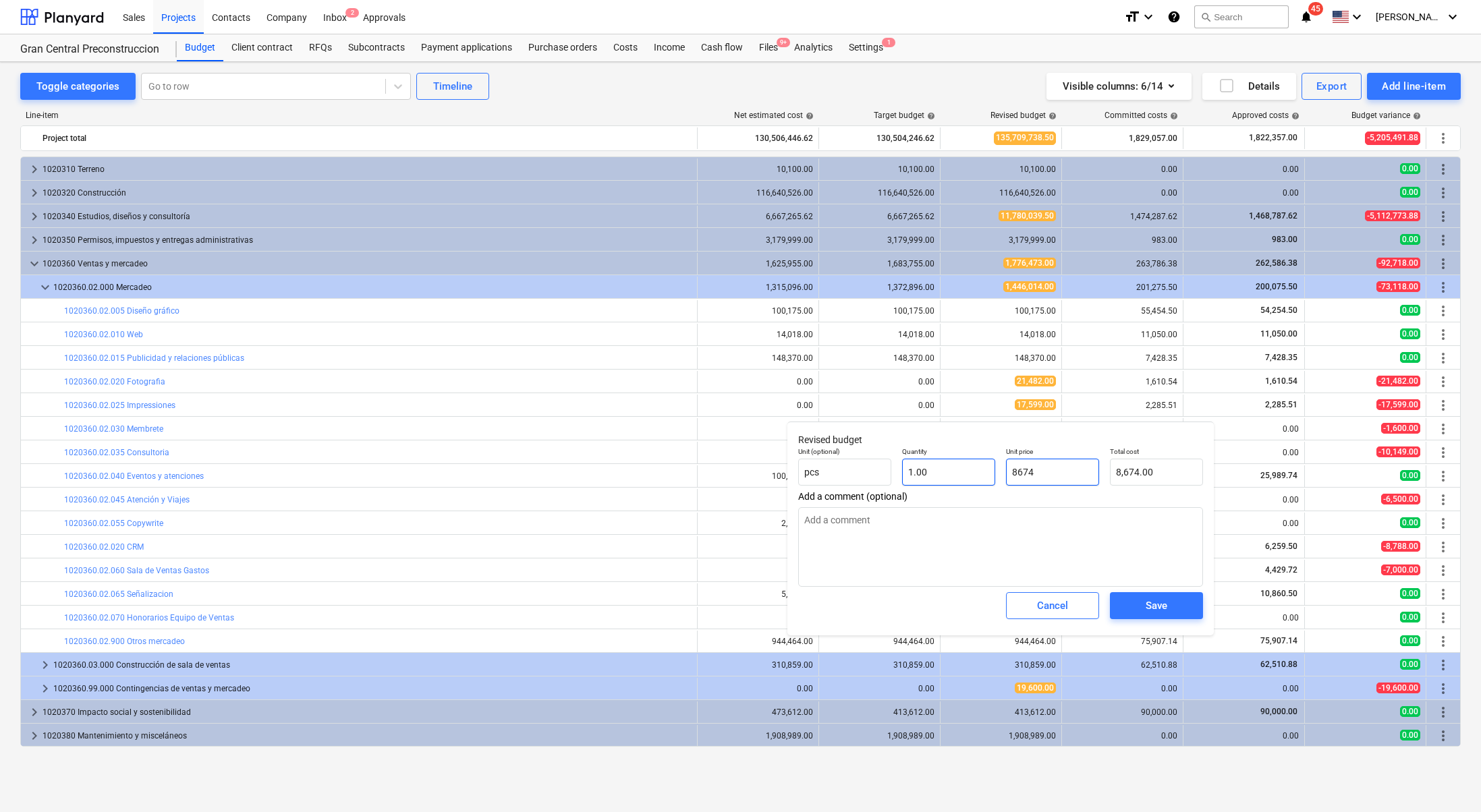
type textarea "x"
type input "86,747.00"
type input "867478"
type textarea "x"
type input "867,478.00"
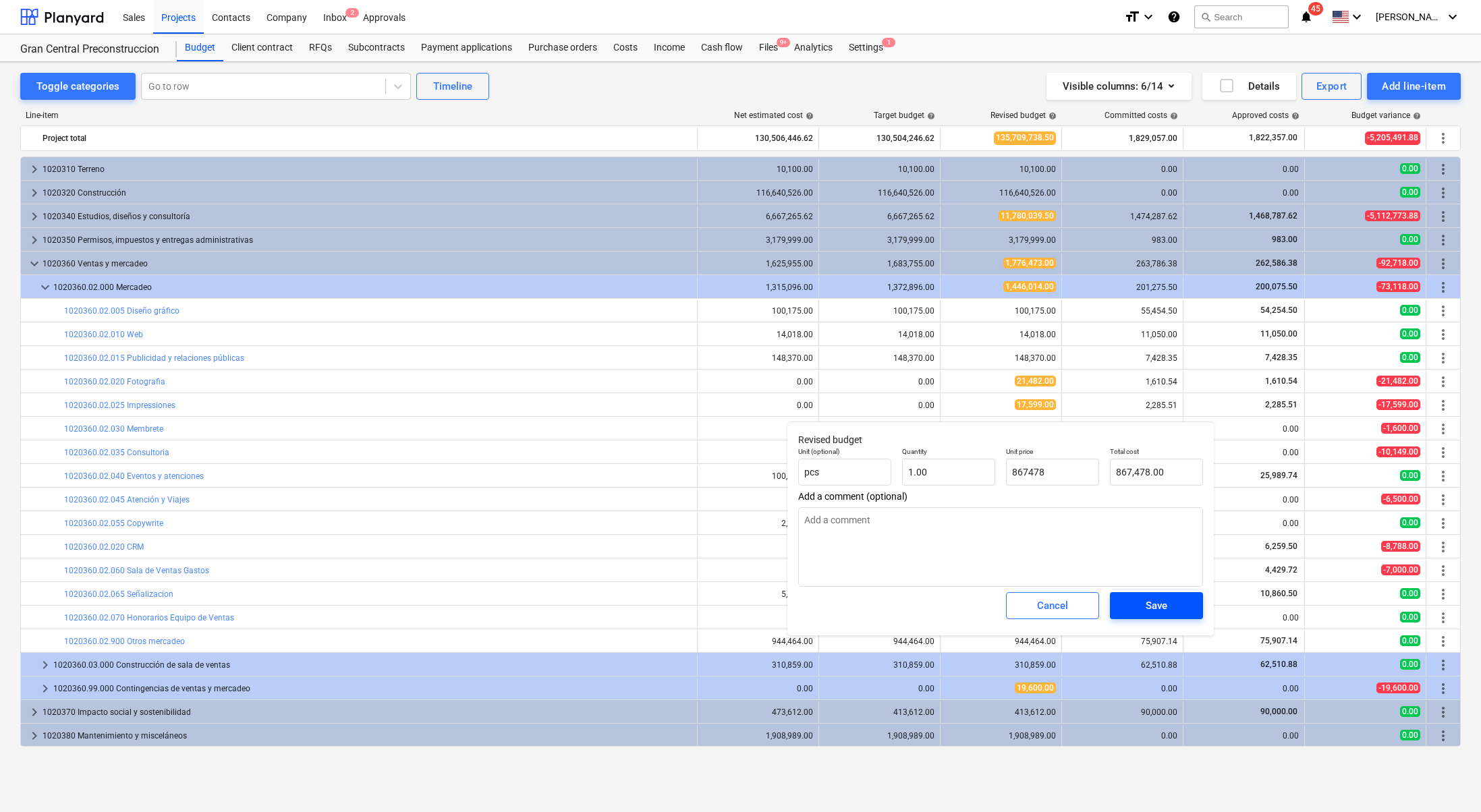
type input "867,478.00"
click at [1146, 603] on div "Save" at bounding box center [1156, 605] width 21 height 17
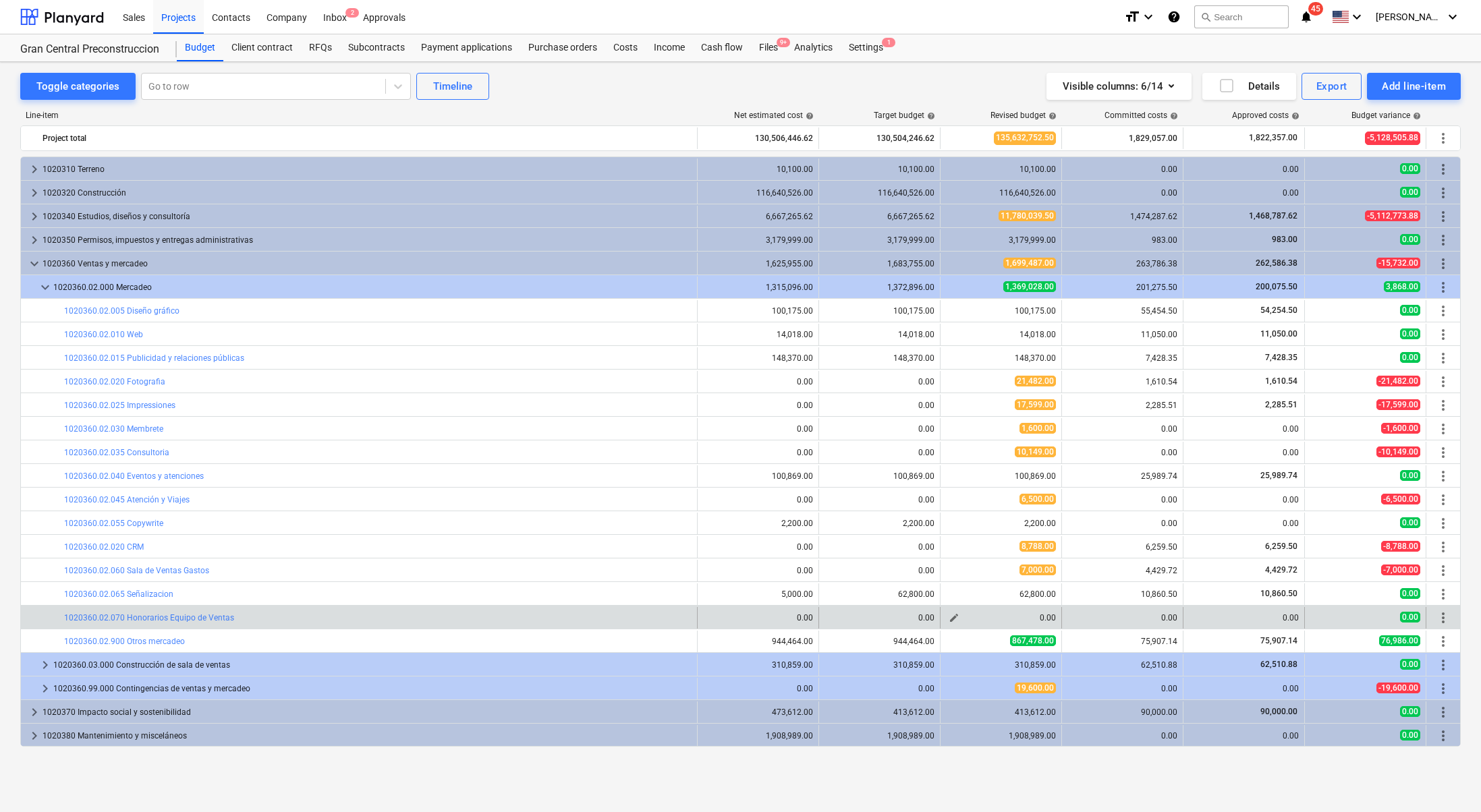
click at [953, 620] on span "edit" at bounding box center [954, 618] width 11 height 11
type textarea "x"
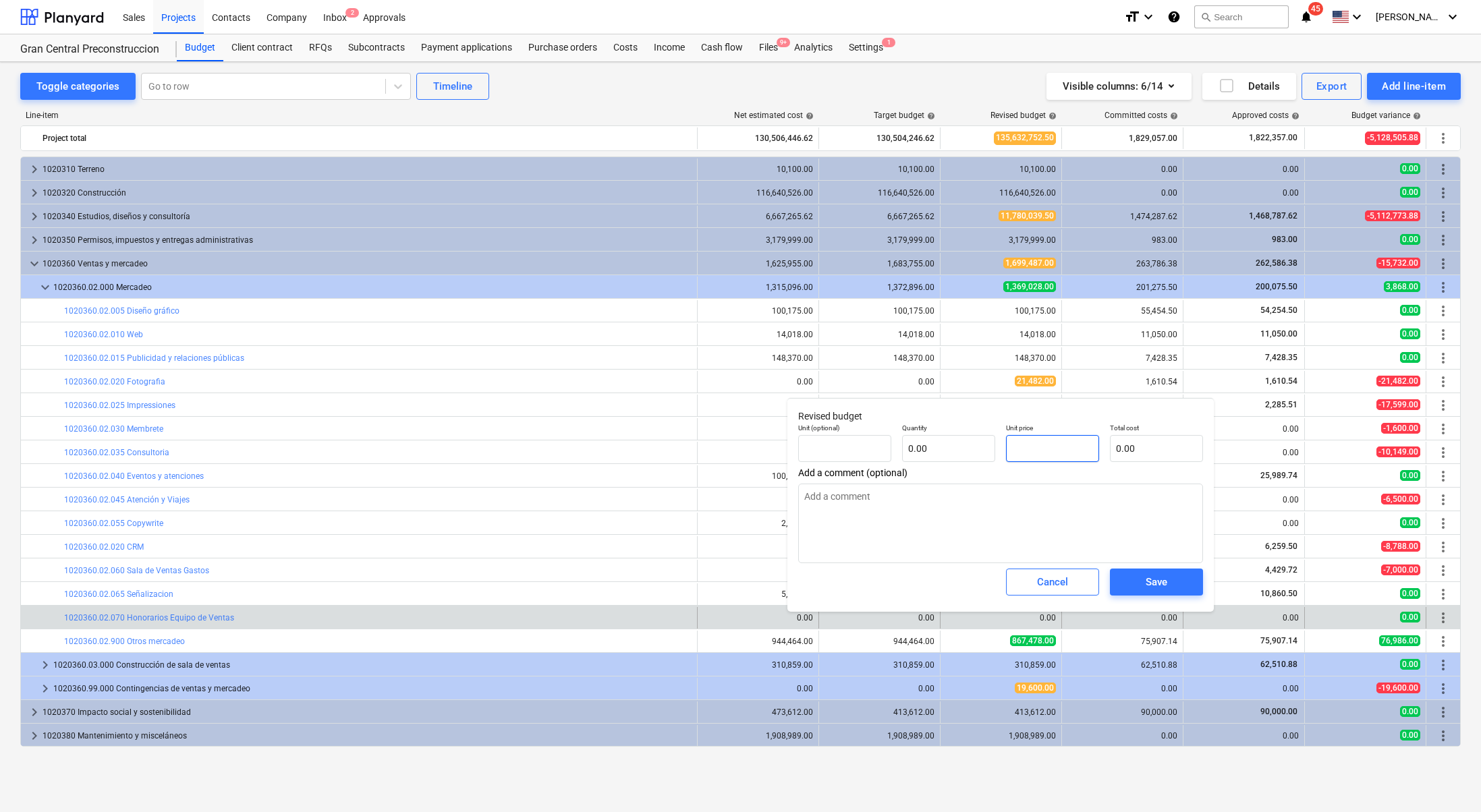
click at [1054, 443] on input "text" at bounding box center [1052, 448] width 93 height 27
type textarea "x"
type input "pcs"
type input "9"
type input "1.00"
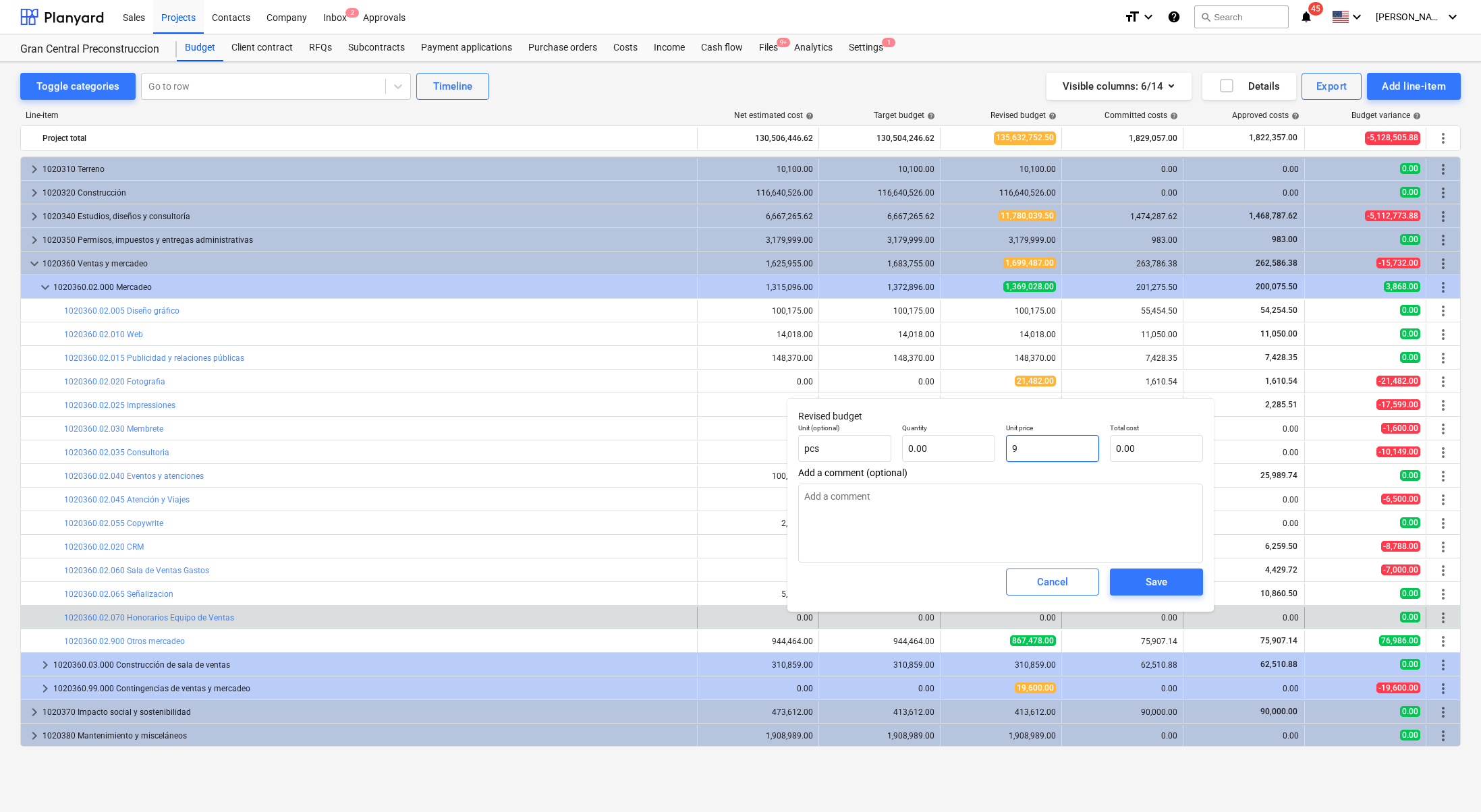
type input "9.00"
type textarea "x"
type input "91"
type input "91.00"
type textarea "x"
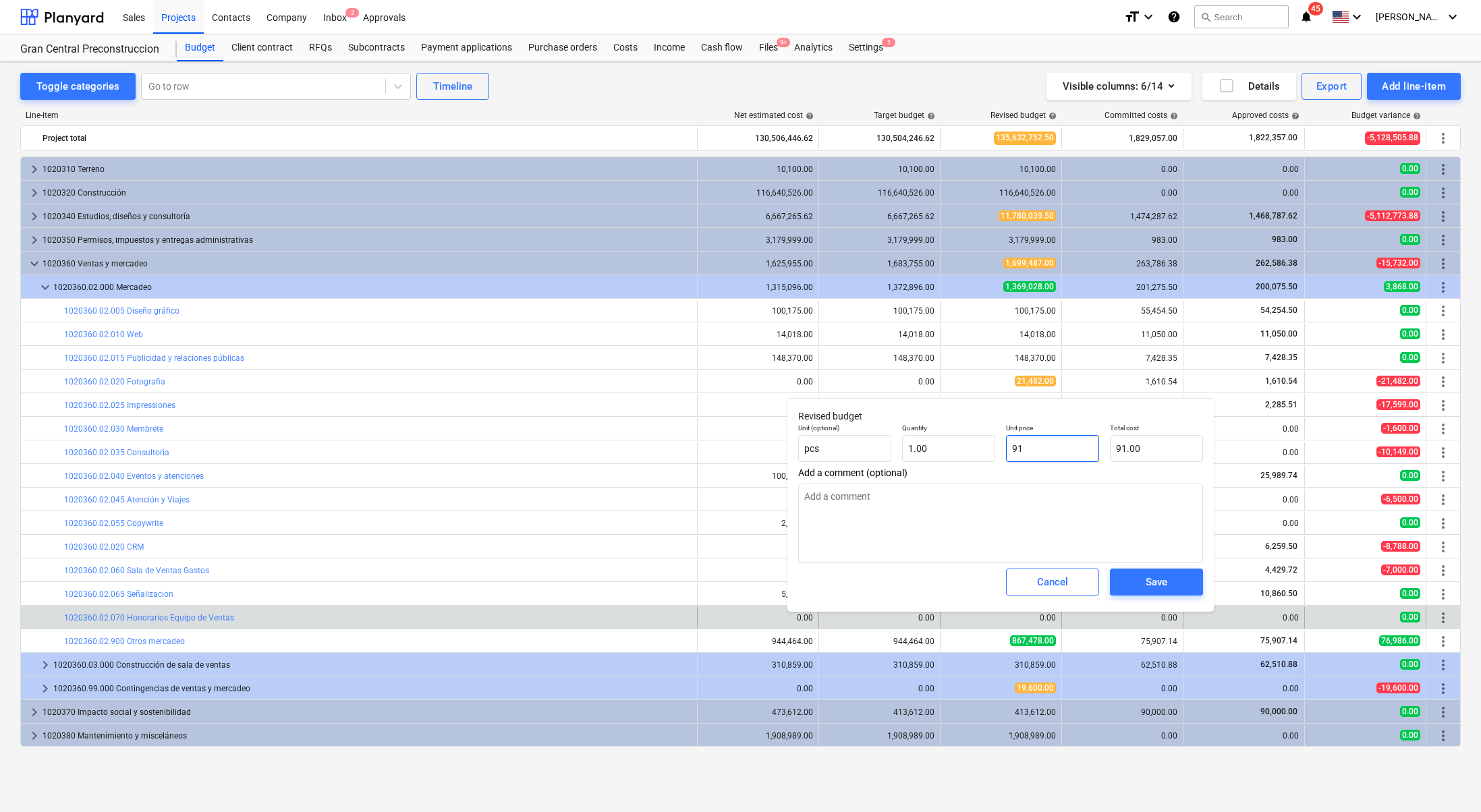
type input "912"
type input "912.00"
type textarea "x"
type input "9120"
type input "9,120.00"
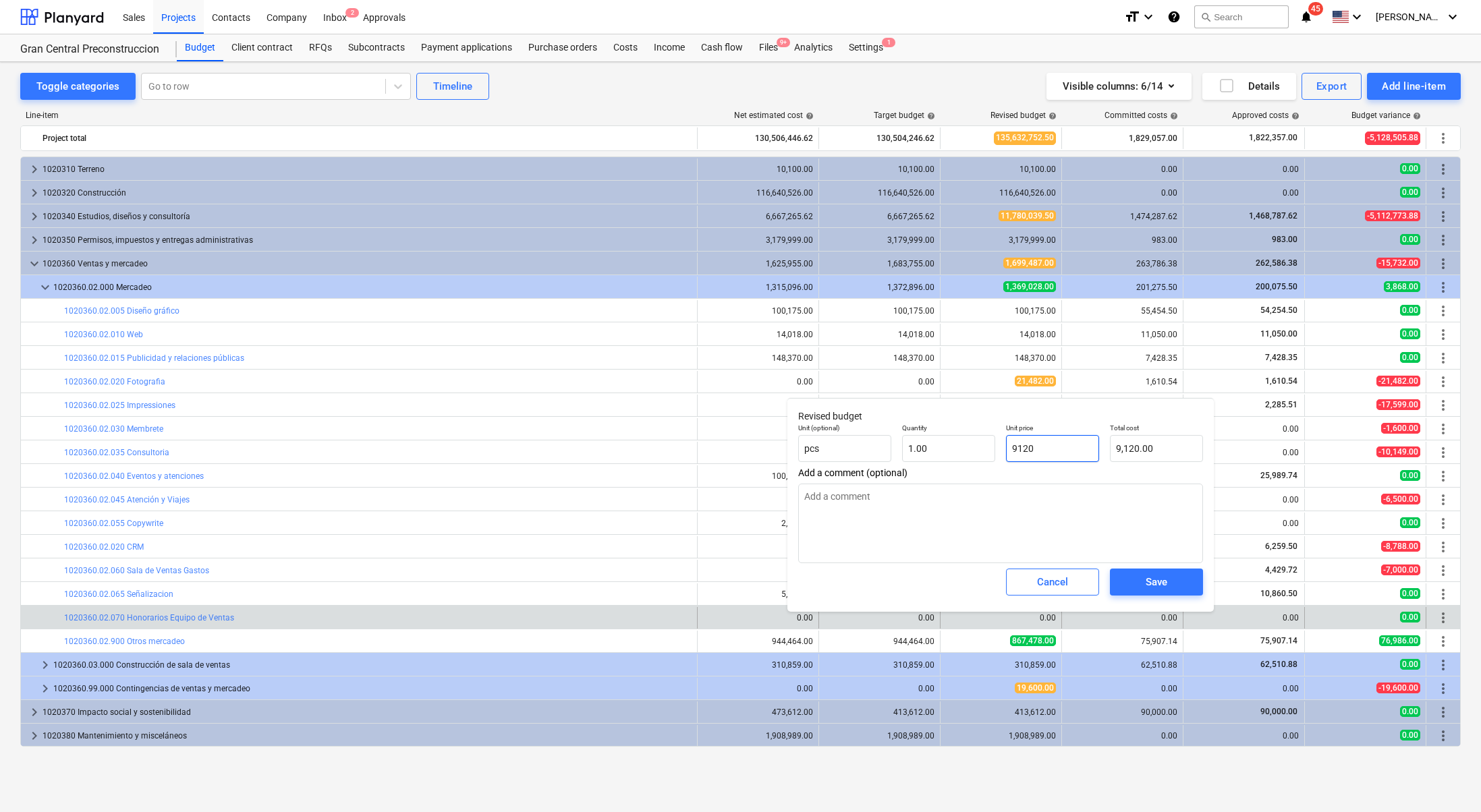
type textarea "x"
type input "91200"
type input "91,200.00"
type input "91200"
type textarea "x"
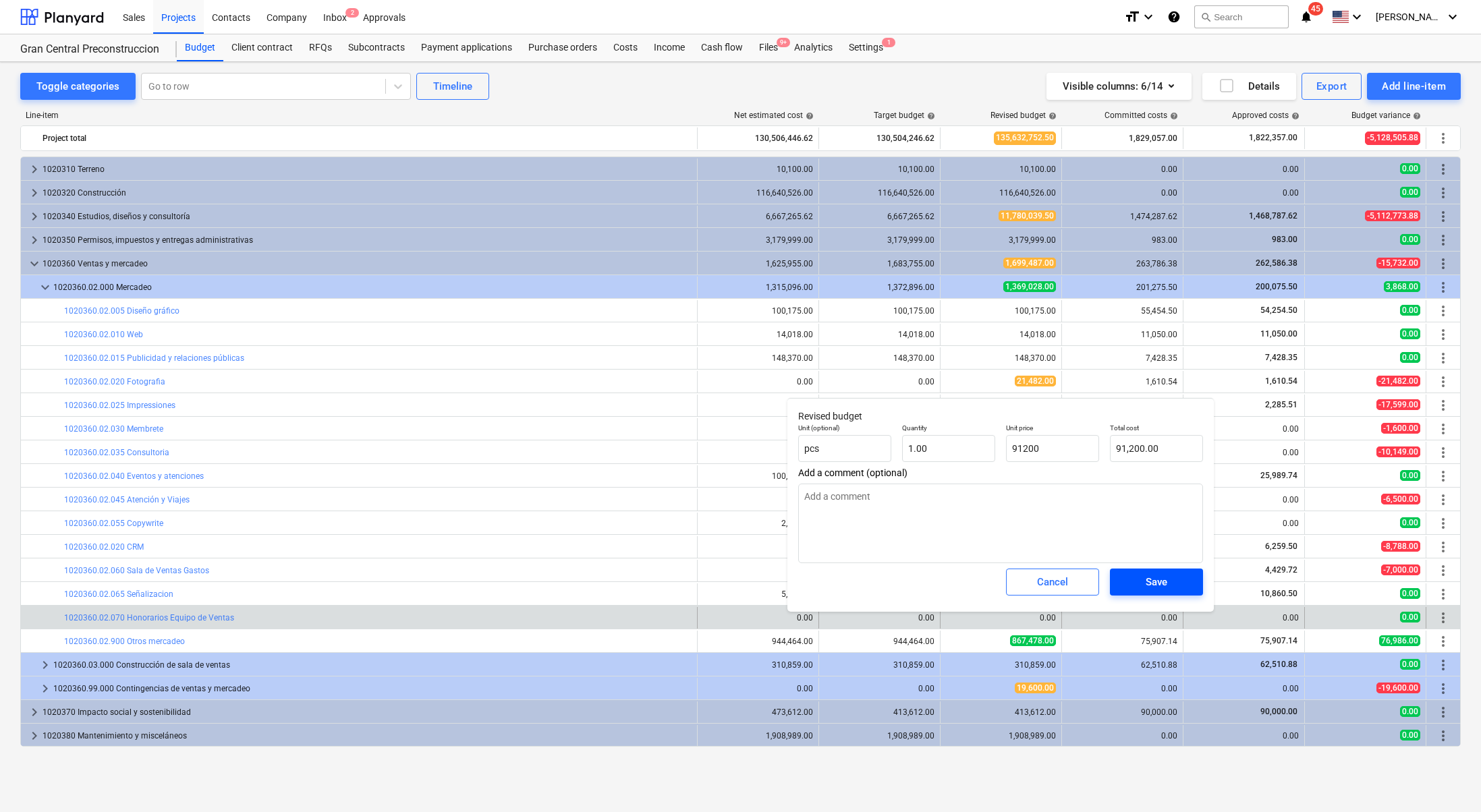
type input "91,200.00"
click at [1146, 586] on div "Save" at bounding box center [1156, 582] width 21 height 17
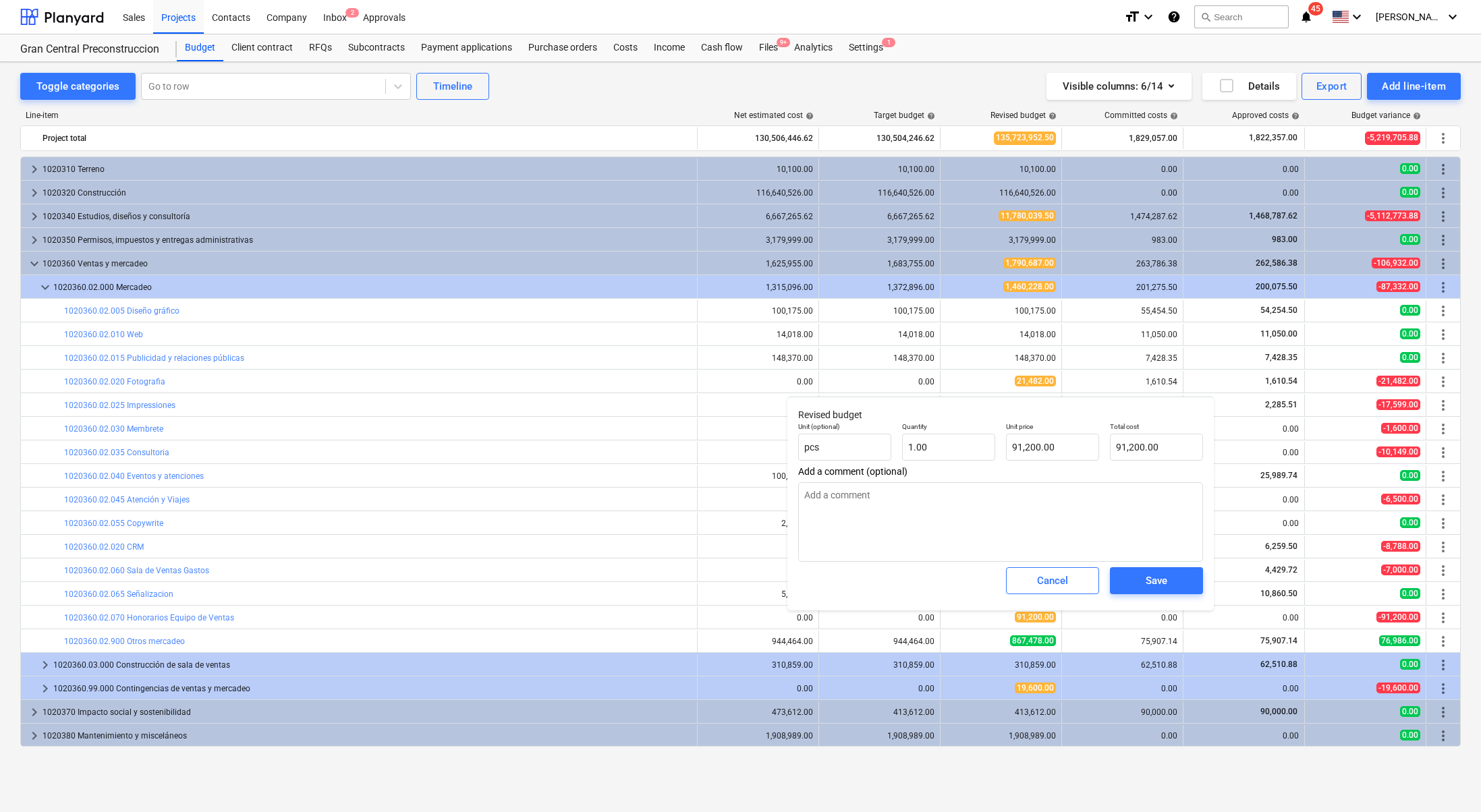
type textarea "x"
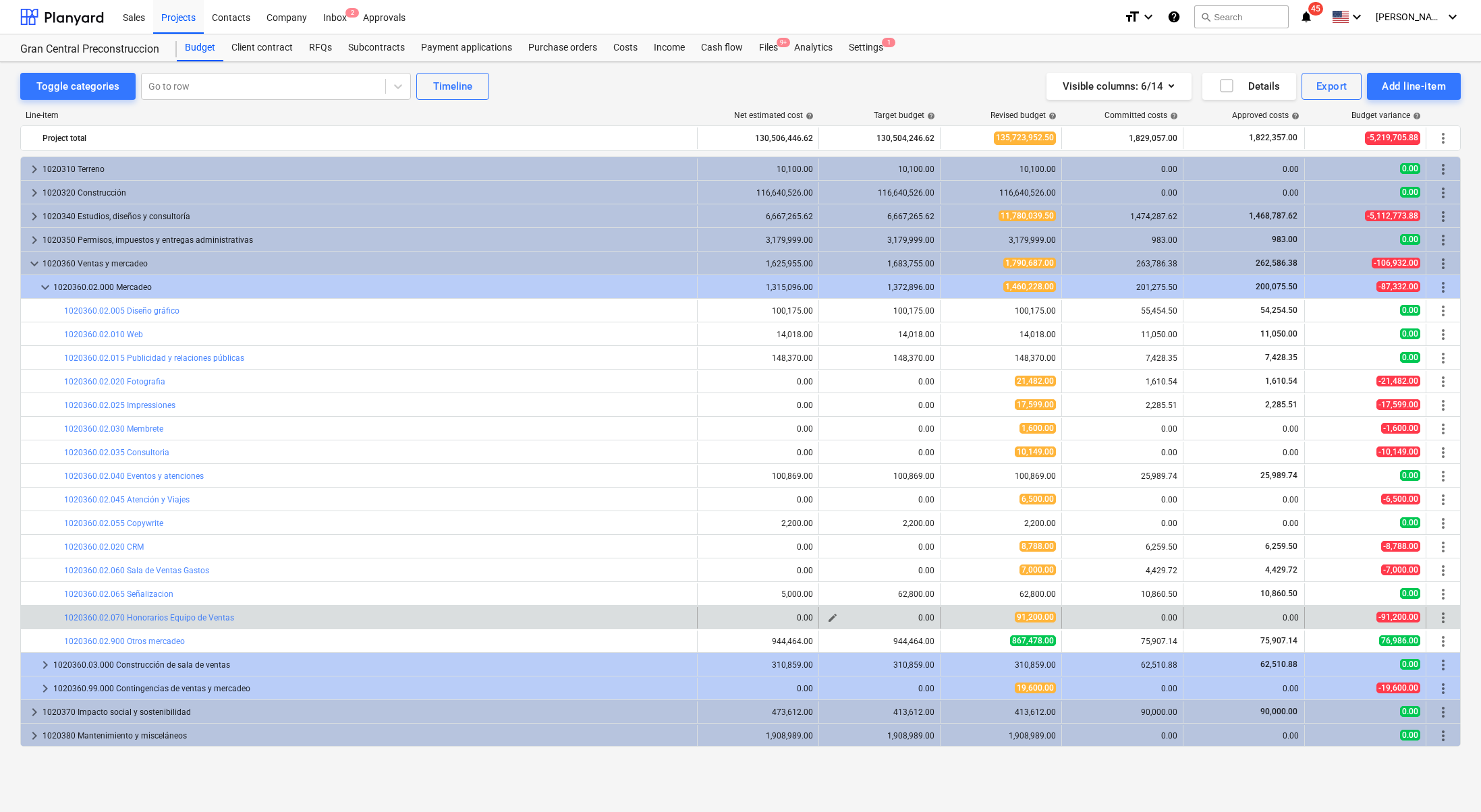
click at [833, 615] on span "edit" at bounding box center [833, 618] width 11 height 11
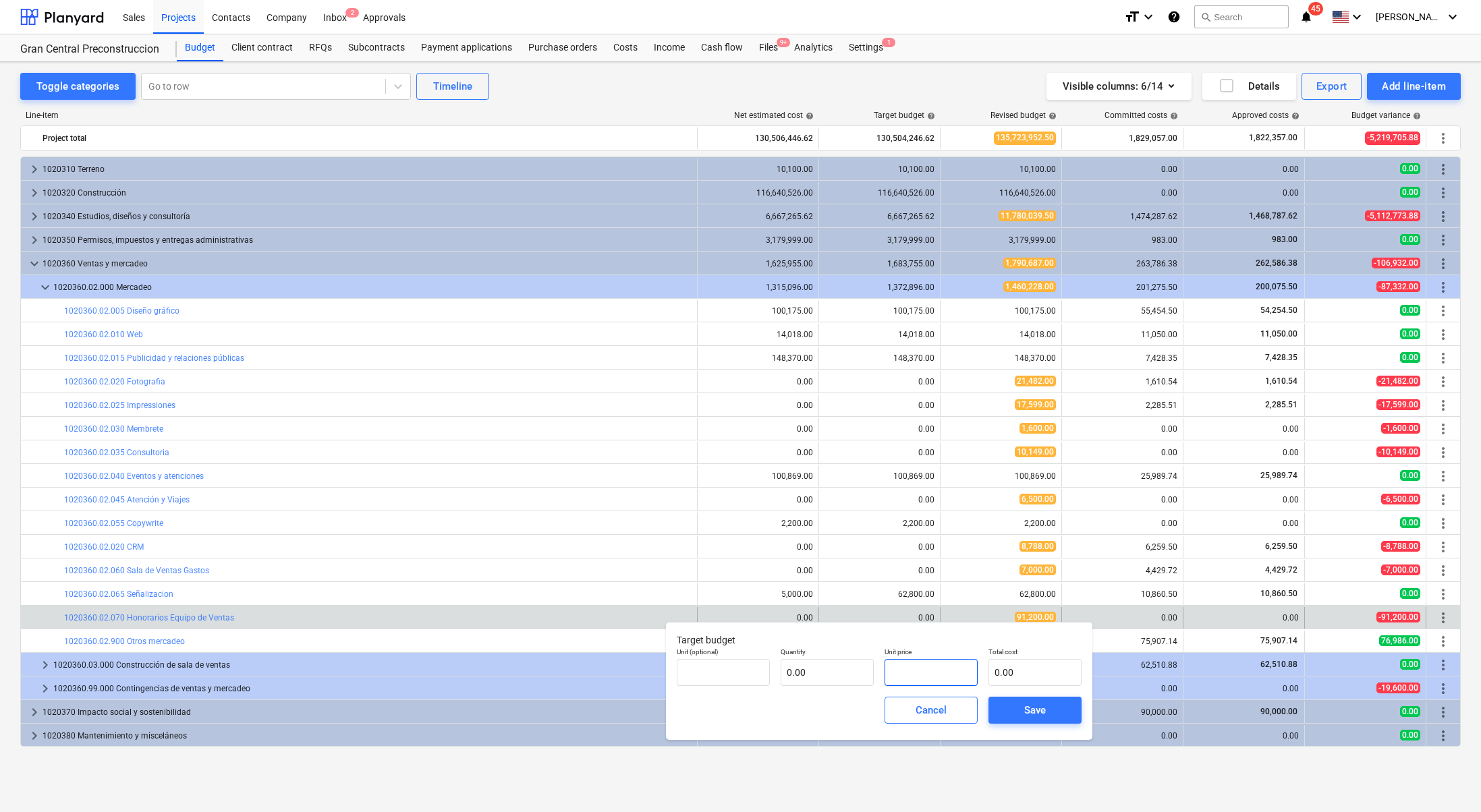
click at [957, 666] on input "text" at bounding box center [931, 672] width 93 height 27
type input "pcs"
type input "9"
type input "1.00"
type input "9.00"
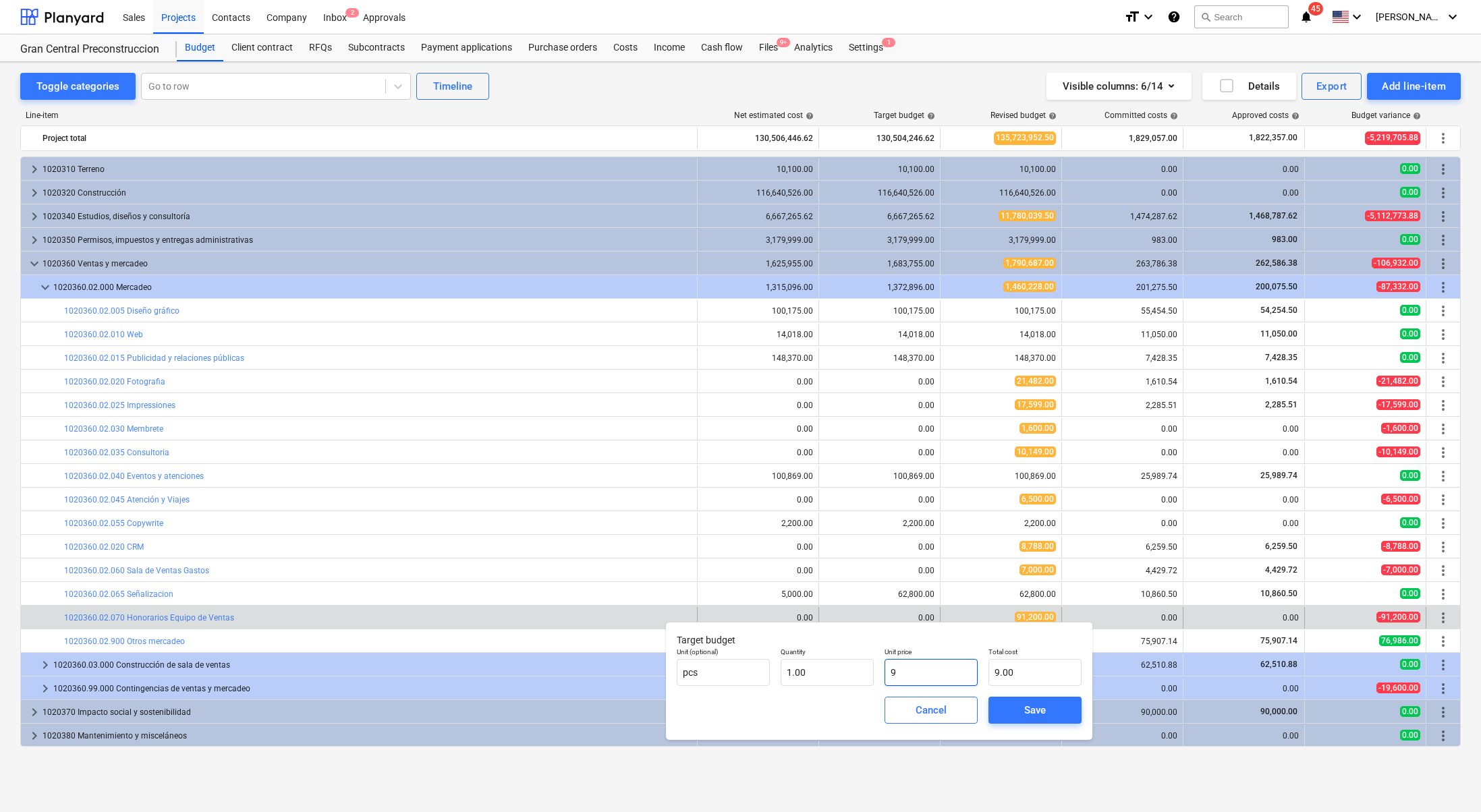
type input "91"
type input "91.00"
type input "912"
type input "912.00"
type input "9120"
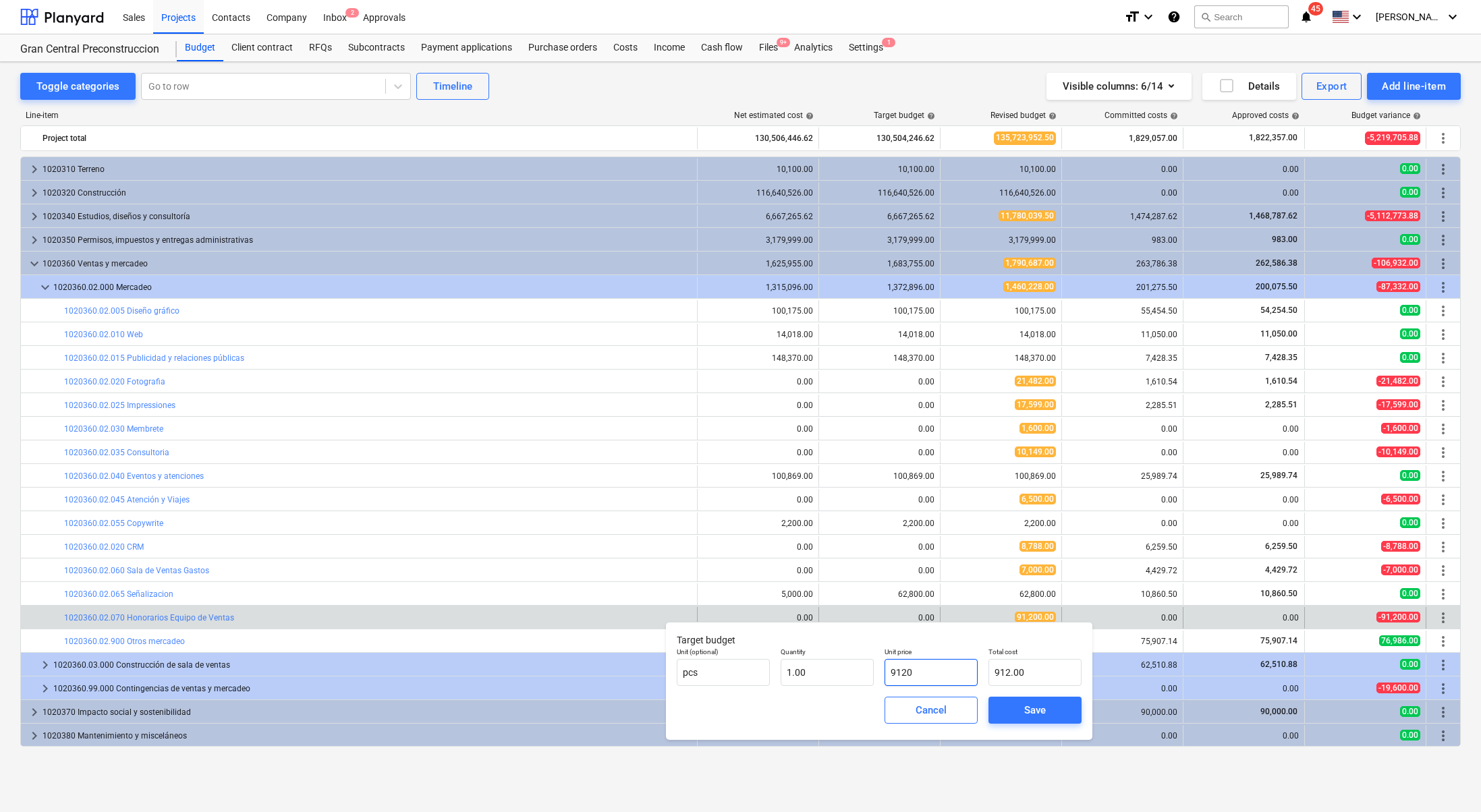
type input "9,120.00"
type input "91200"
type input "91,200.00"
click at [1030, 706] on div "Save" at bounding box center [1035, 710] width 21 height 17
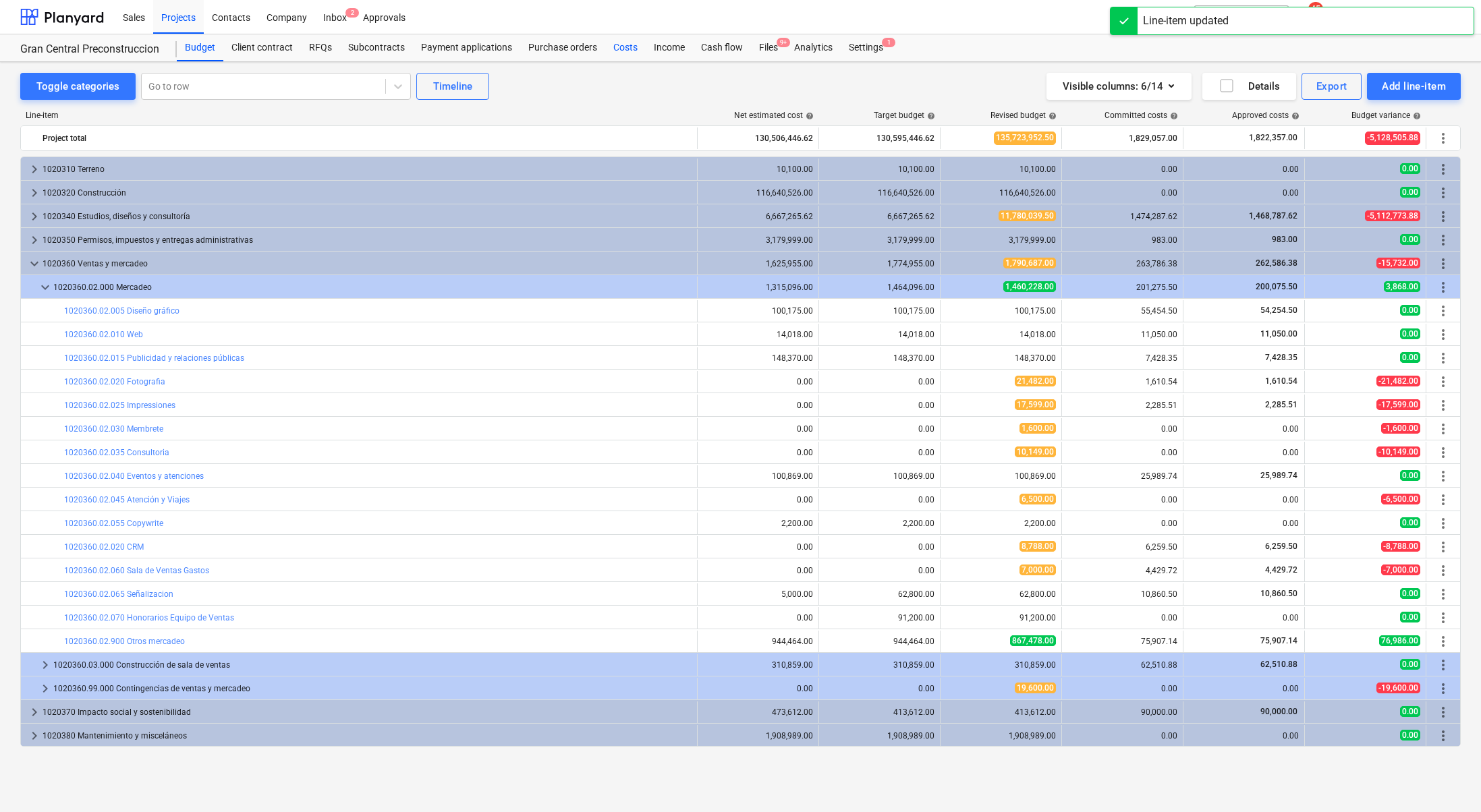
click at [627, 46] on div "Costs" at bounding box center [625, 48] width 40 height 27
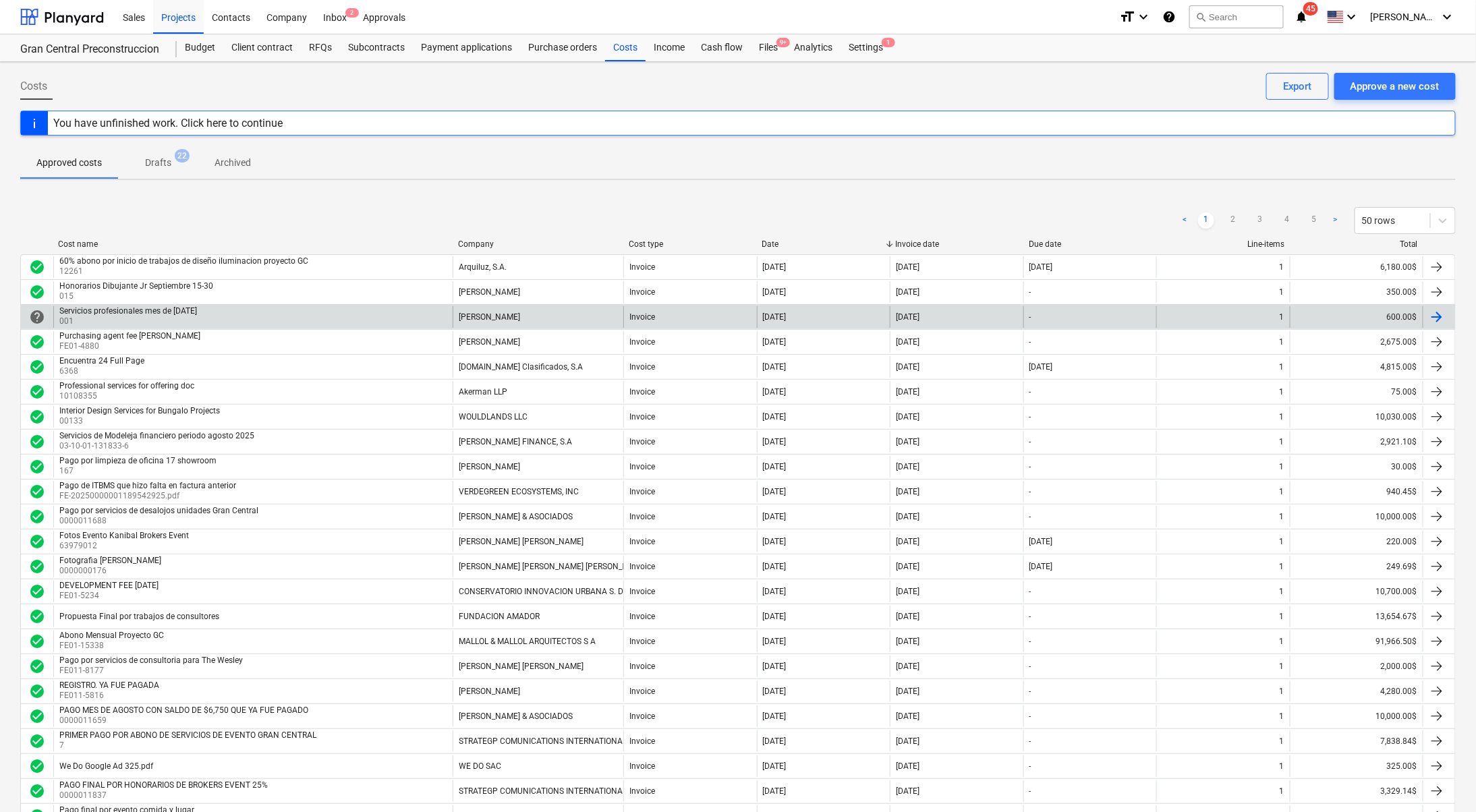
click at [284, 312] on div "Servicios profesionales mes de [DATE] 001" at bounding box center [253, 317] width 399 height 21
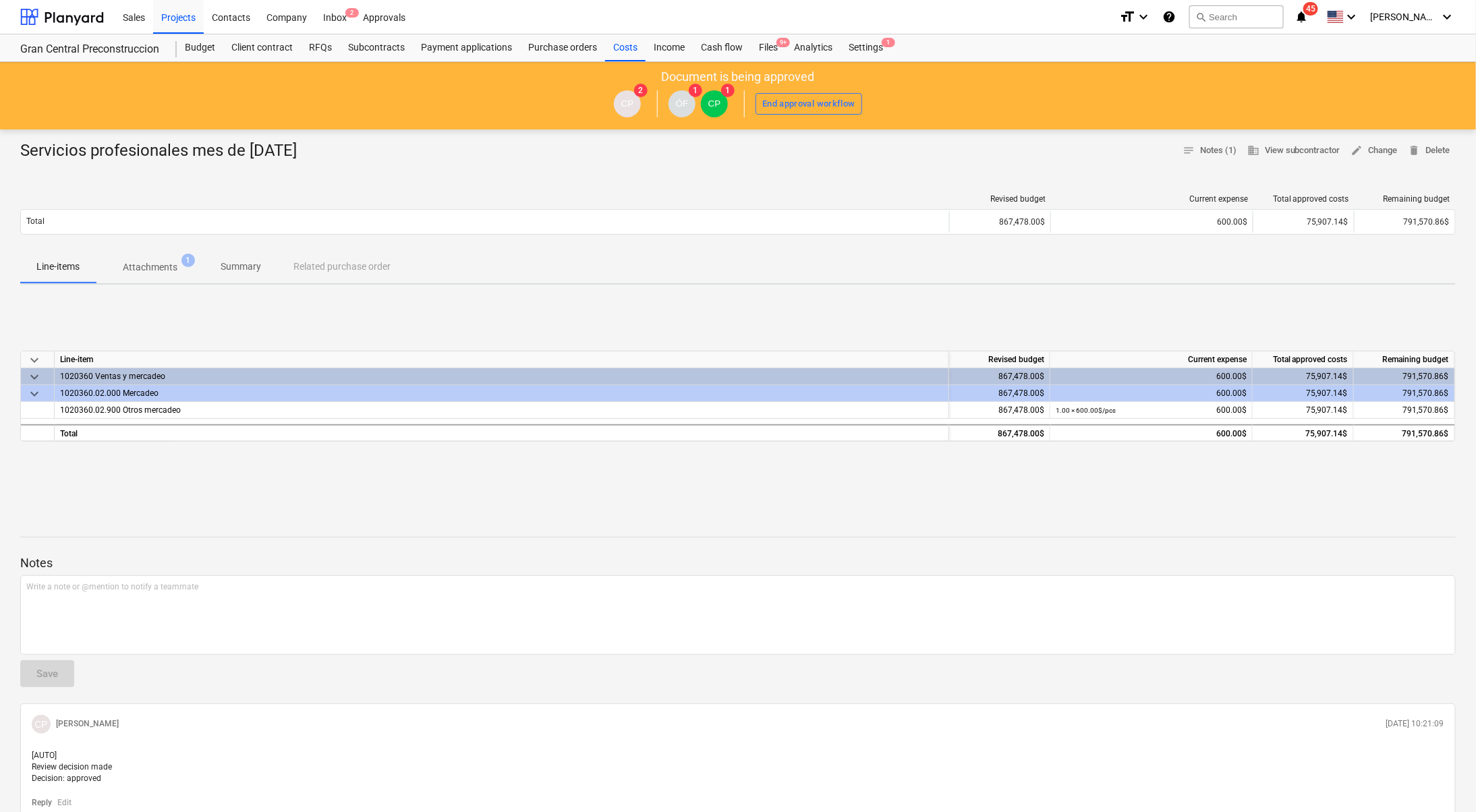
click at [1382, 140] on button "edit Change" at bounding box center [1375, 150] width 57 height 21
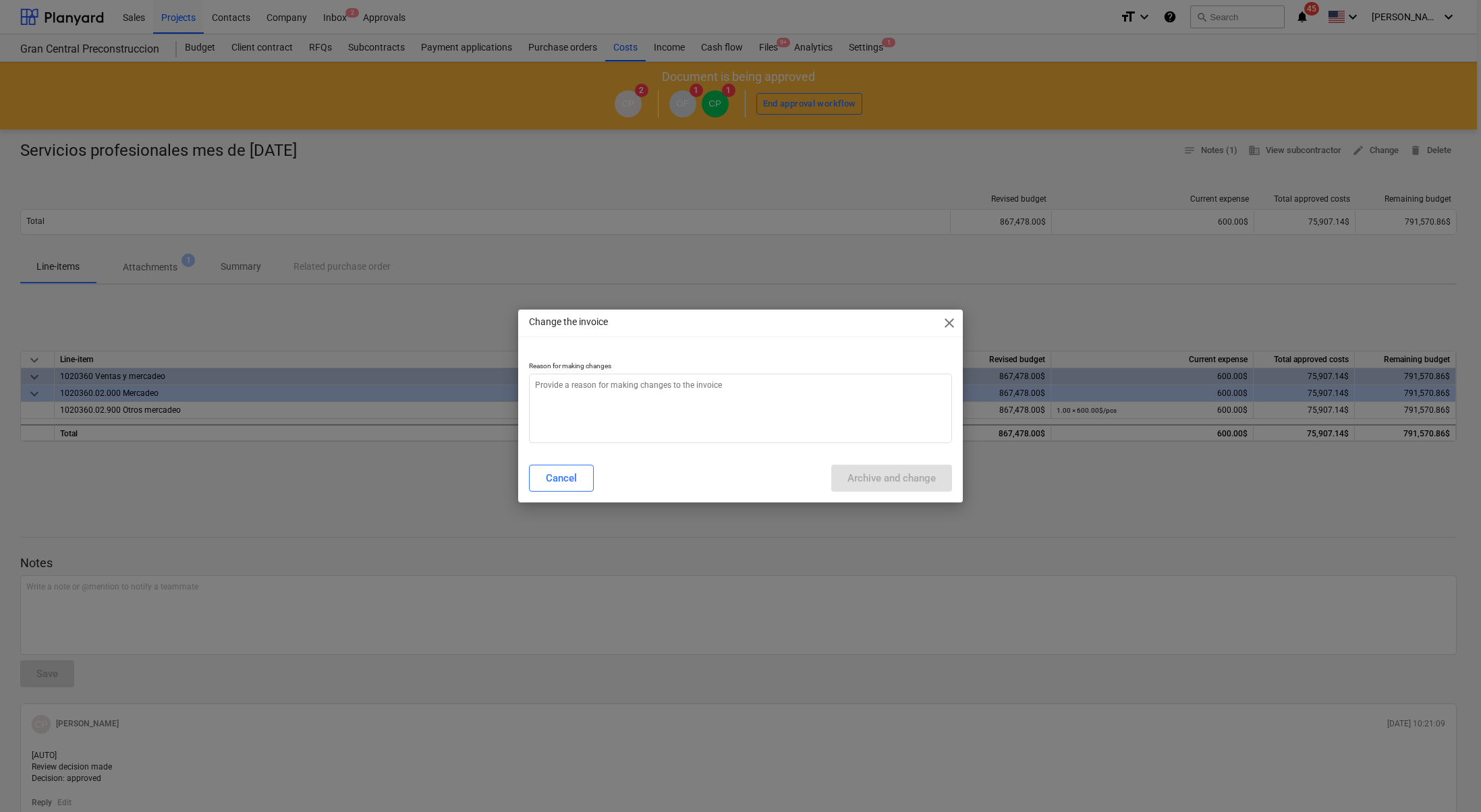
click at [1382, 147] on div "Change the invoice close Reason for making changes Cancel Archive and change" at bounding box center [740, 406] width 1481 height 812
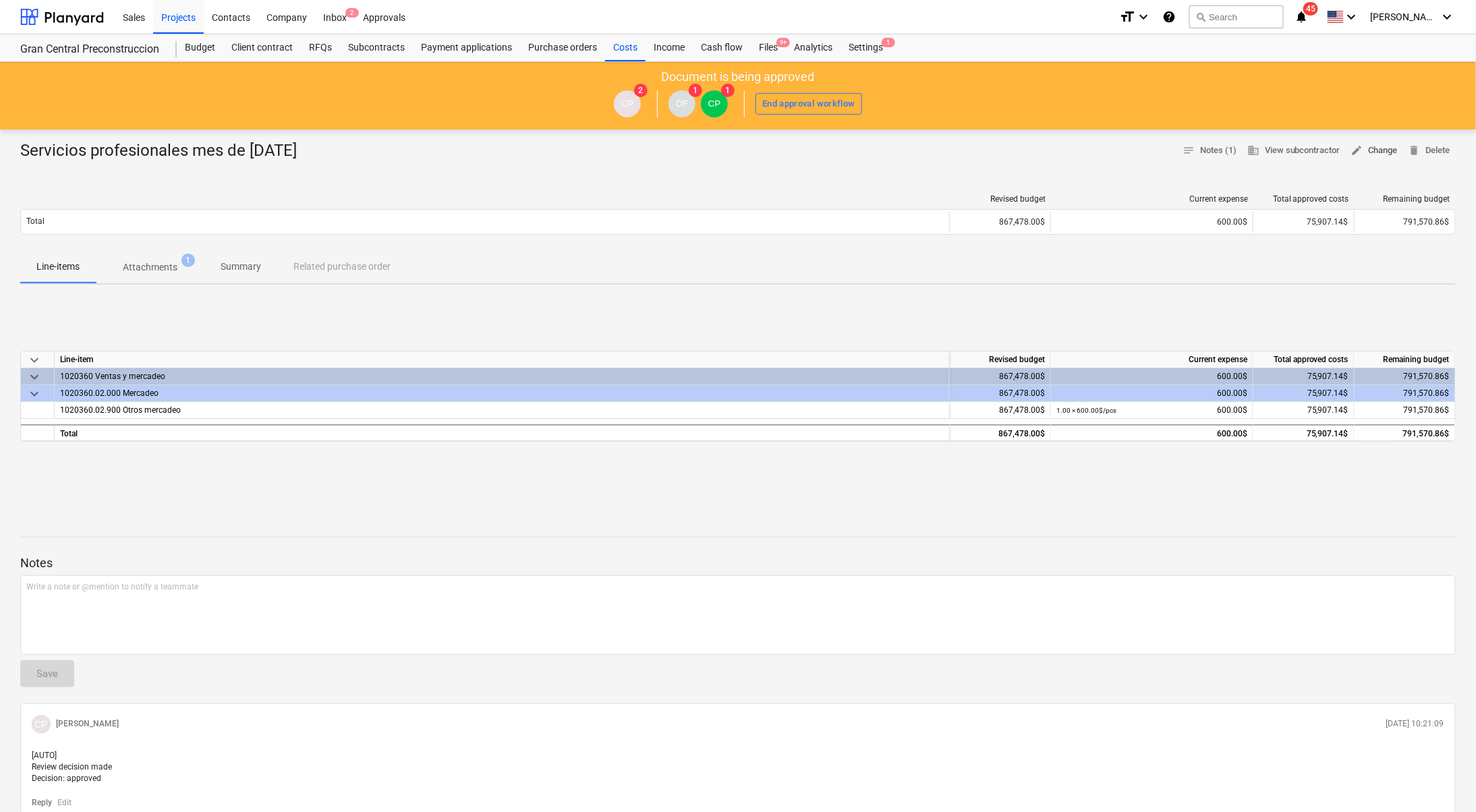
click at [1360, 145] on span "edit" at bounding box center [1357, 150] width 12 height 12
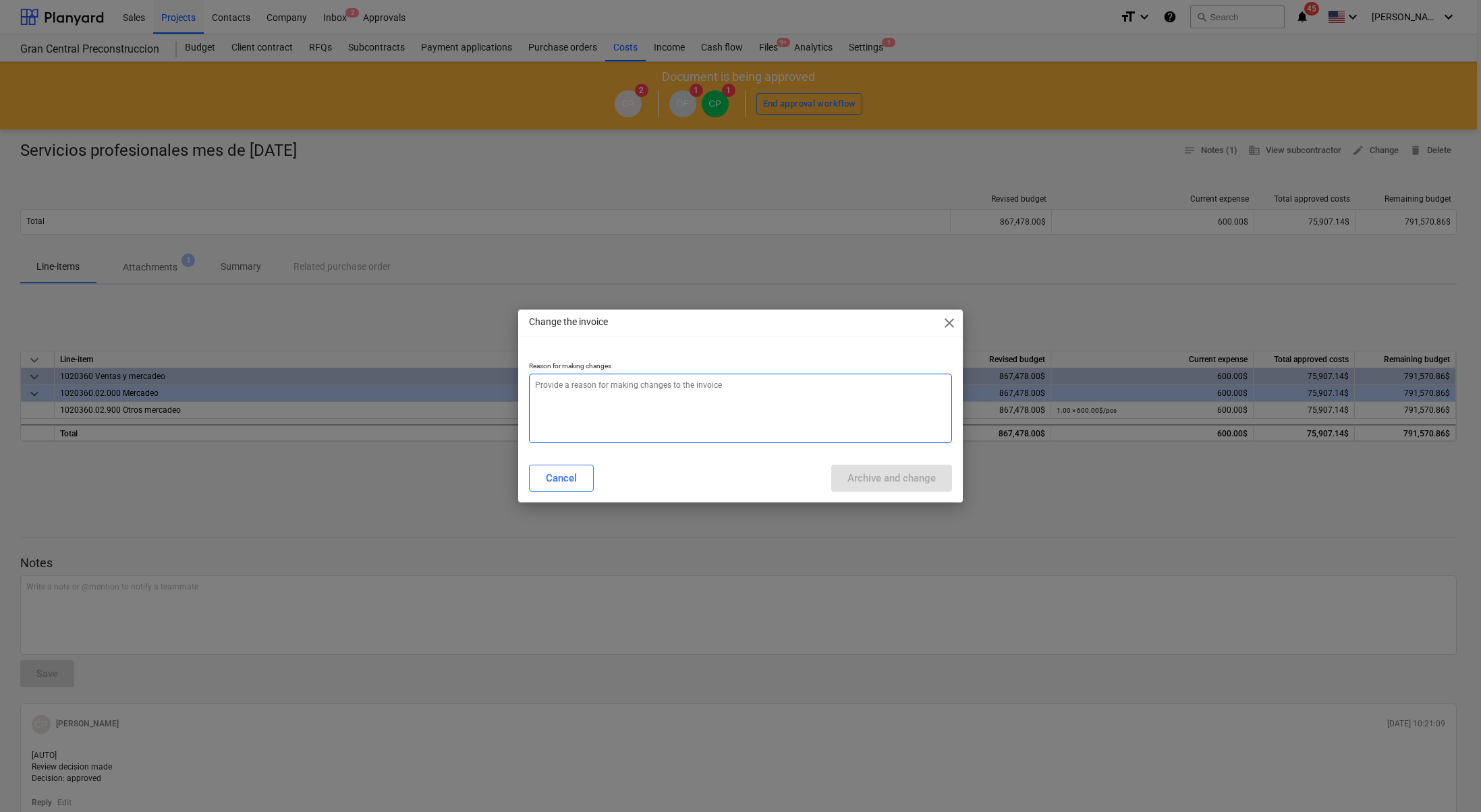
click at [614, 383] on textarea at bounding box center [741, 408] width 423 height 69
type textarea "x"
type textarea "a"
type textarea "x"
type textarea "aj"
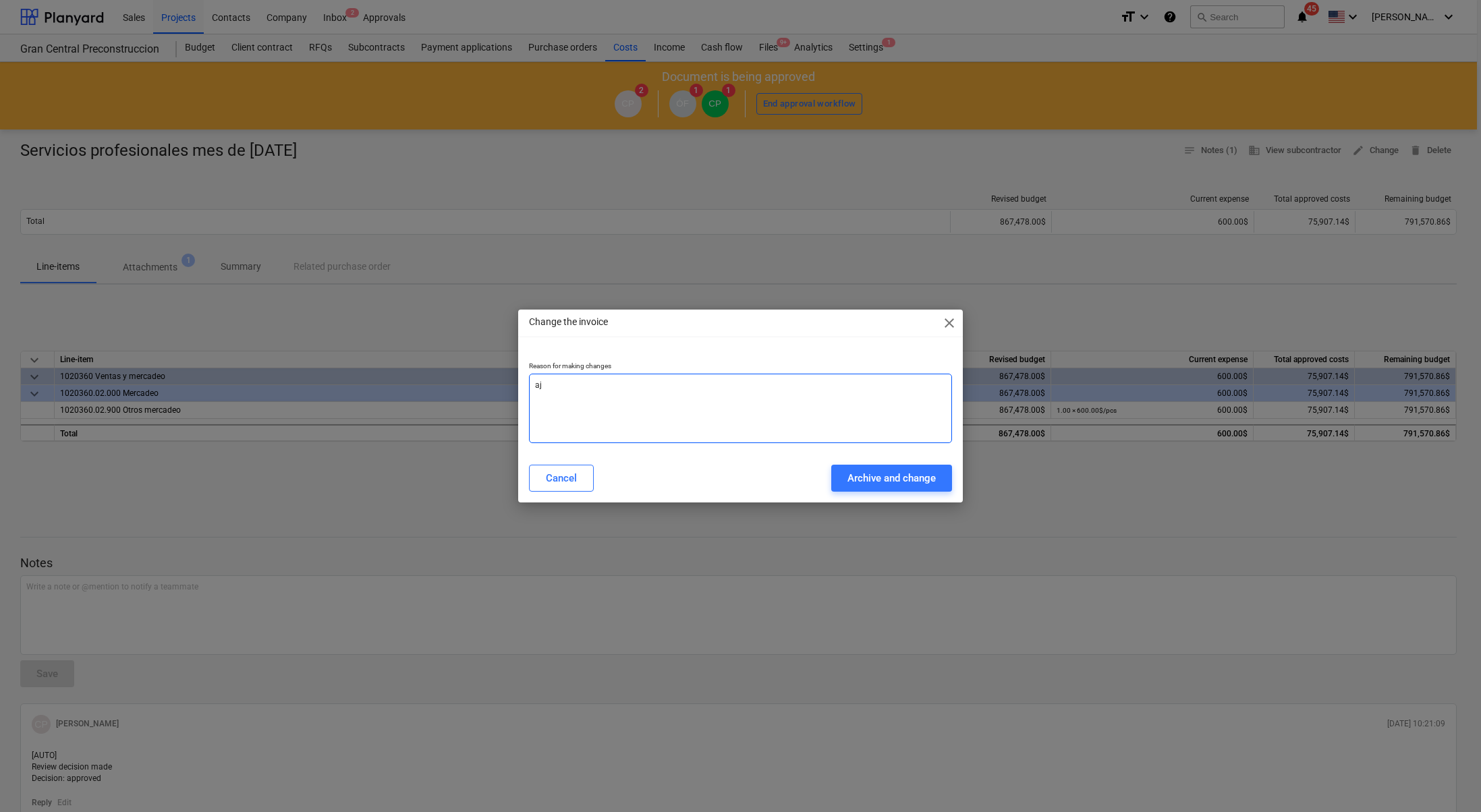
type textarea "x"
type textarea "aju"
type textarea "x"
type textarea "ajus"
type textarea "x"
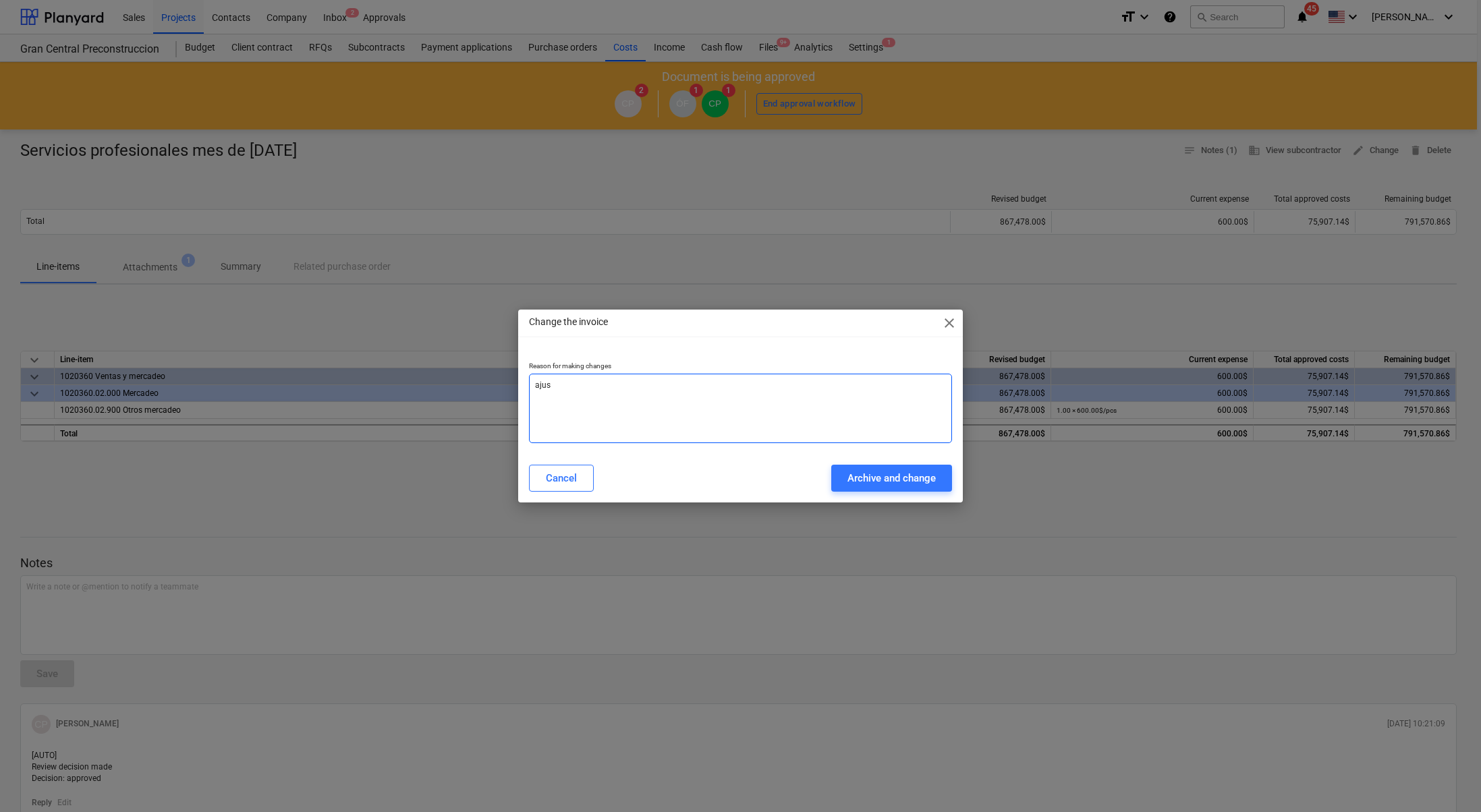
type textarea "ajust"
type textarea "x"
type textarea "ajuste"
type textarea "x"
type textarea "ajuste"
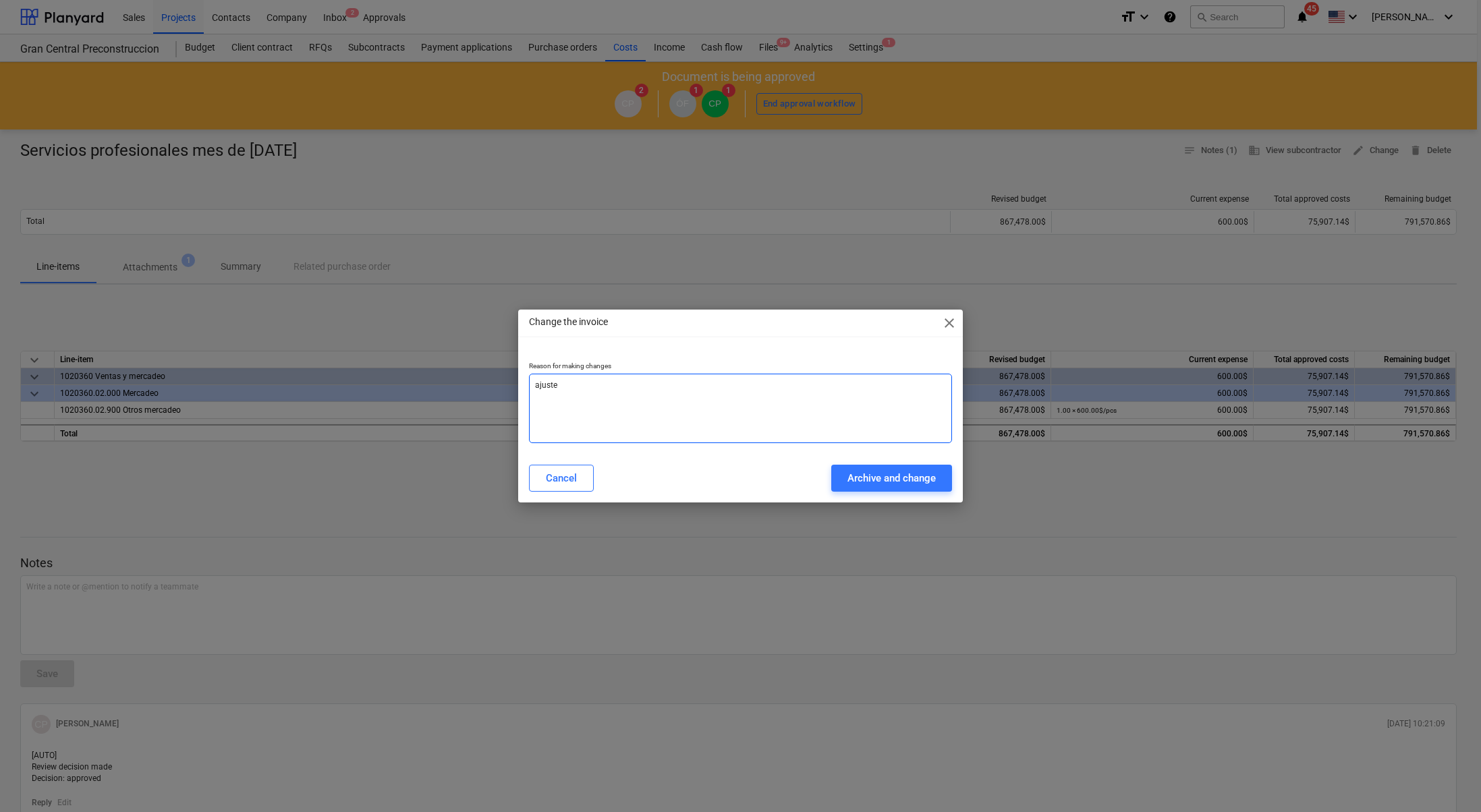
type textarea "x"
type textarea "ajuste d"
type textarea "x"
type textarea "ajuste de"
type textarea "x"
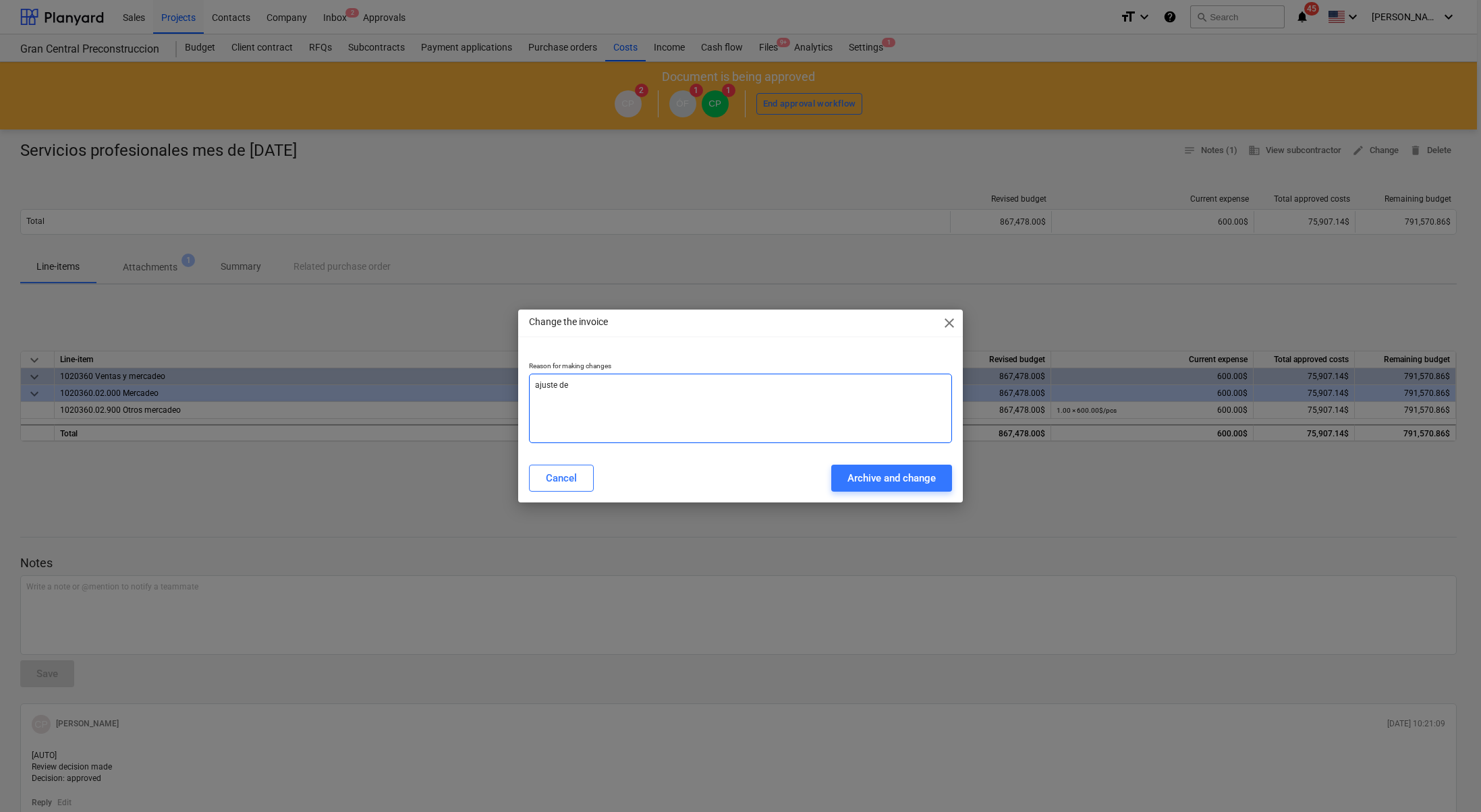
type textarea "ajuste de"
type textarea "x"
type textarea "ajuste de l"
type textarea "x"
type textarea "ajuste de li"
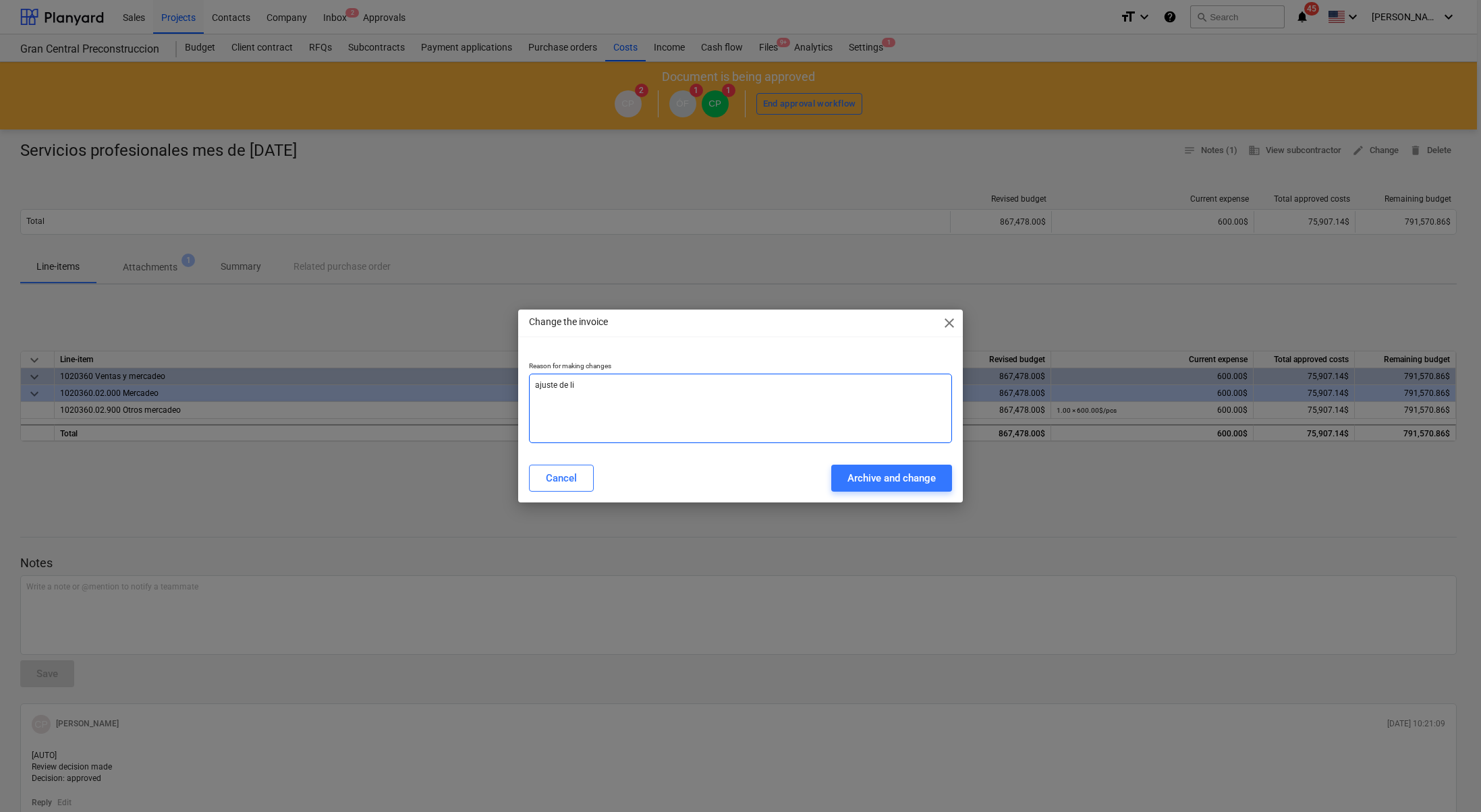
type textarea "x"
type textarea "ajuste [PERSON_NAME]"
type textarea "x"
type textarea "ajuste de line"
type textarea "x"
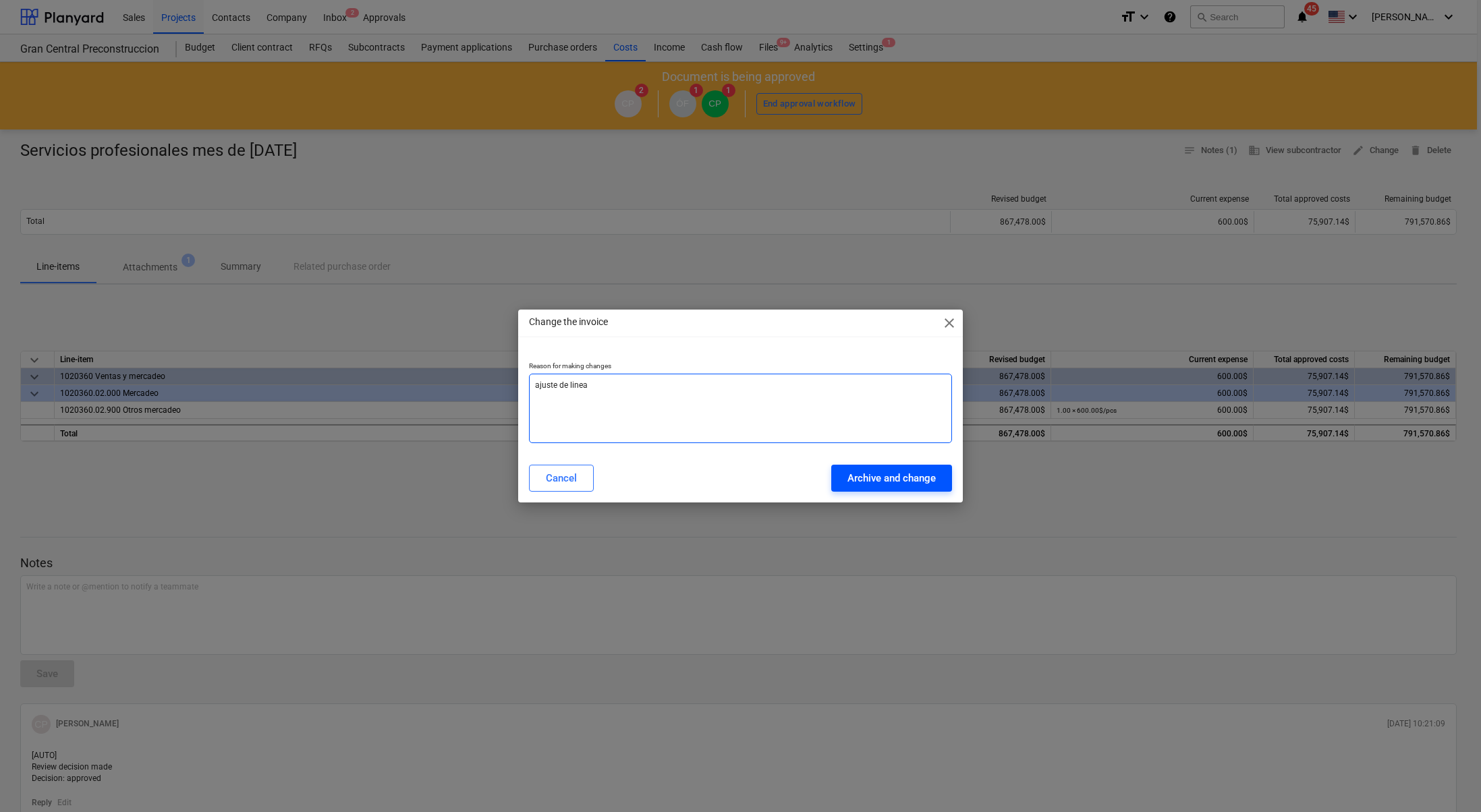
type textarea "ajuste de linea"
click at [853, 476] on div "Archive and change" at bounding box center [892, 478] width 88 height 17
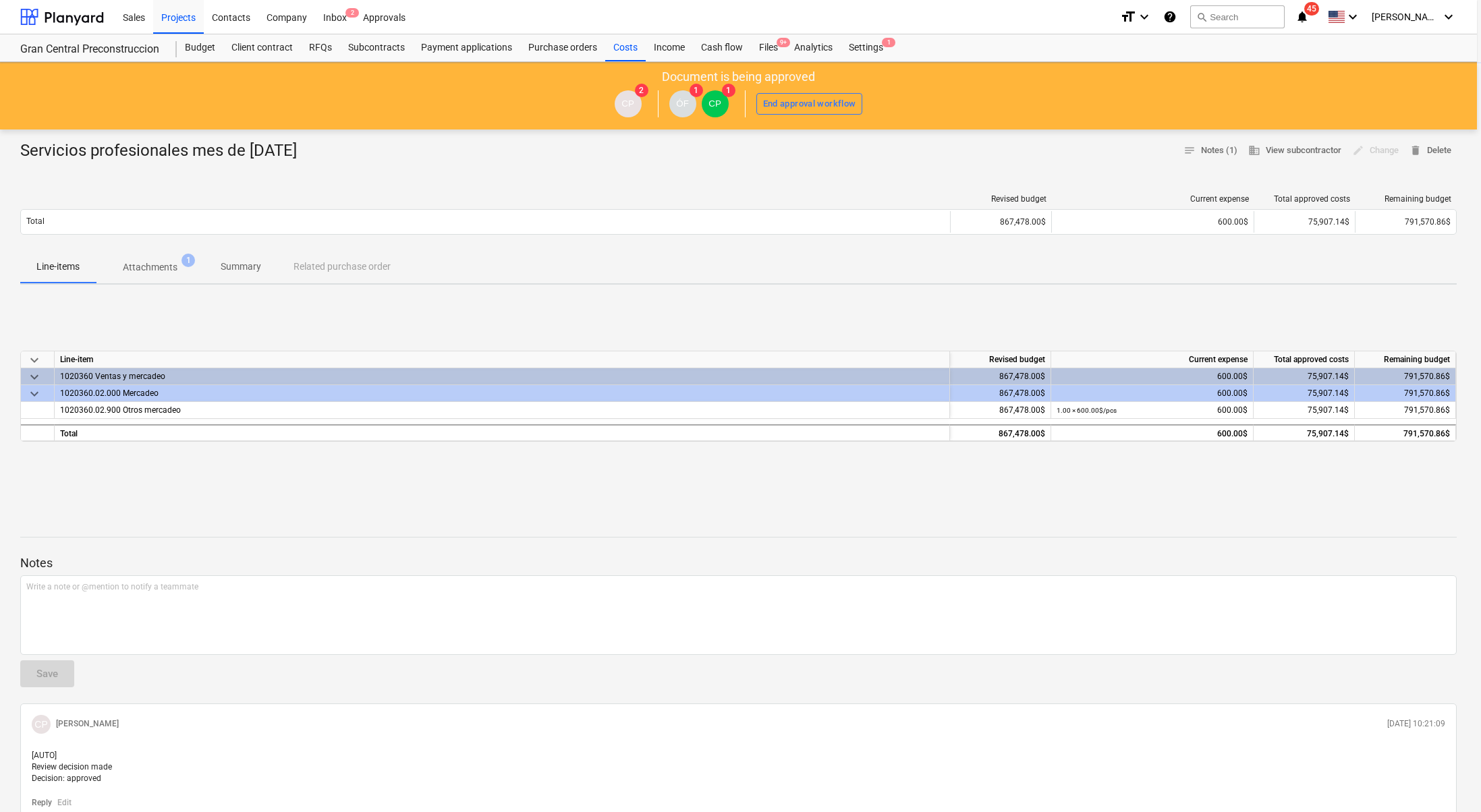
type textarea "x"
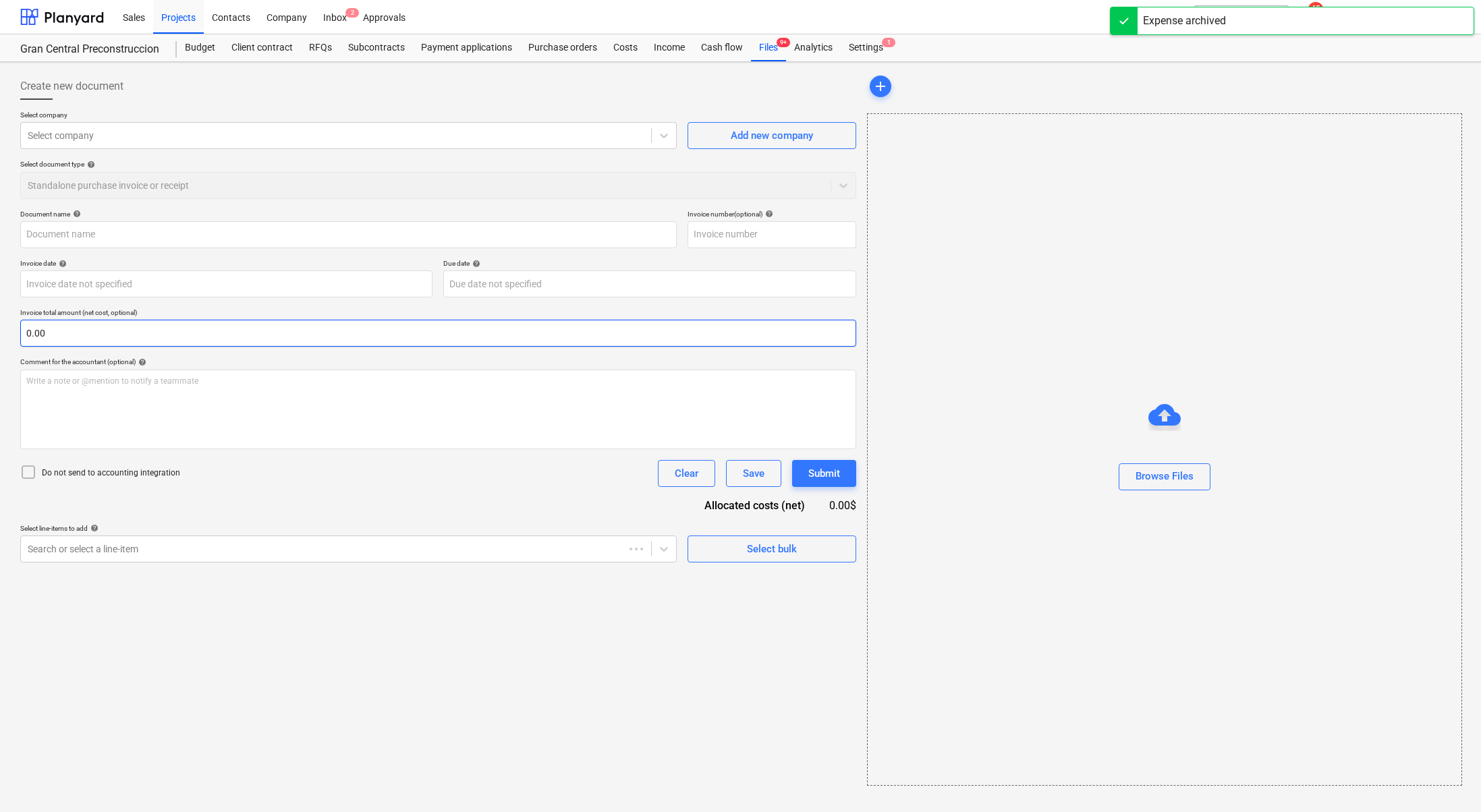
type input "Servicios profesionales mes de [DATE]"
type input "001"
type input "[DATE]"
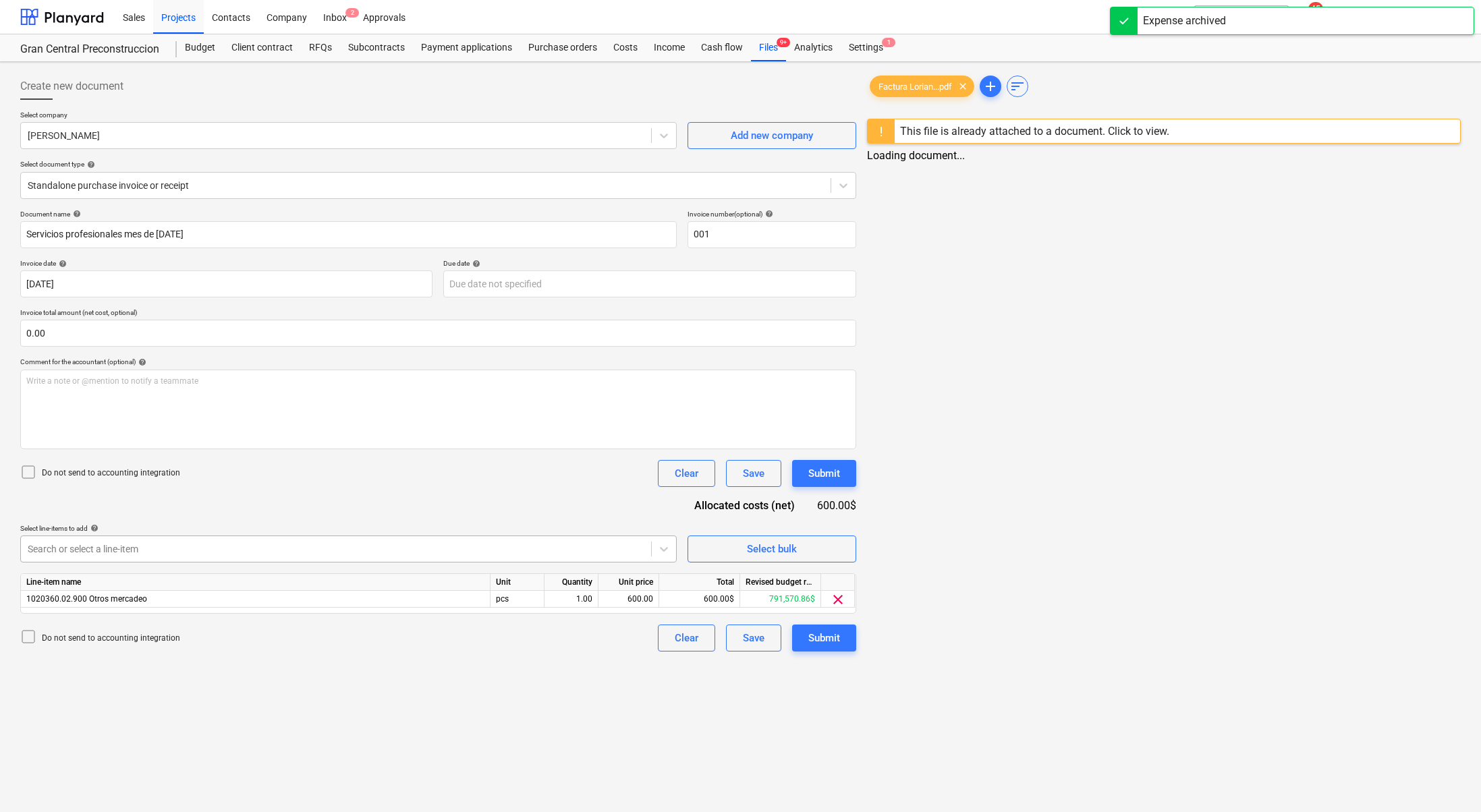
click at [380, 559] on div "Search or select a line-item" at bounding box center [348, 549] width 657 height 27
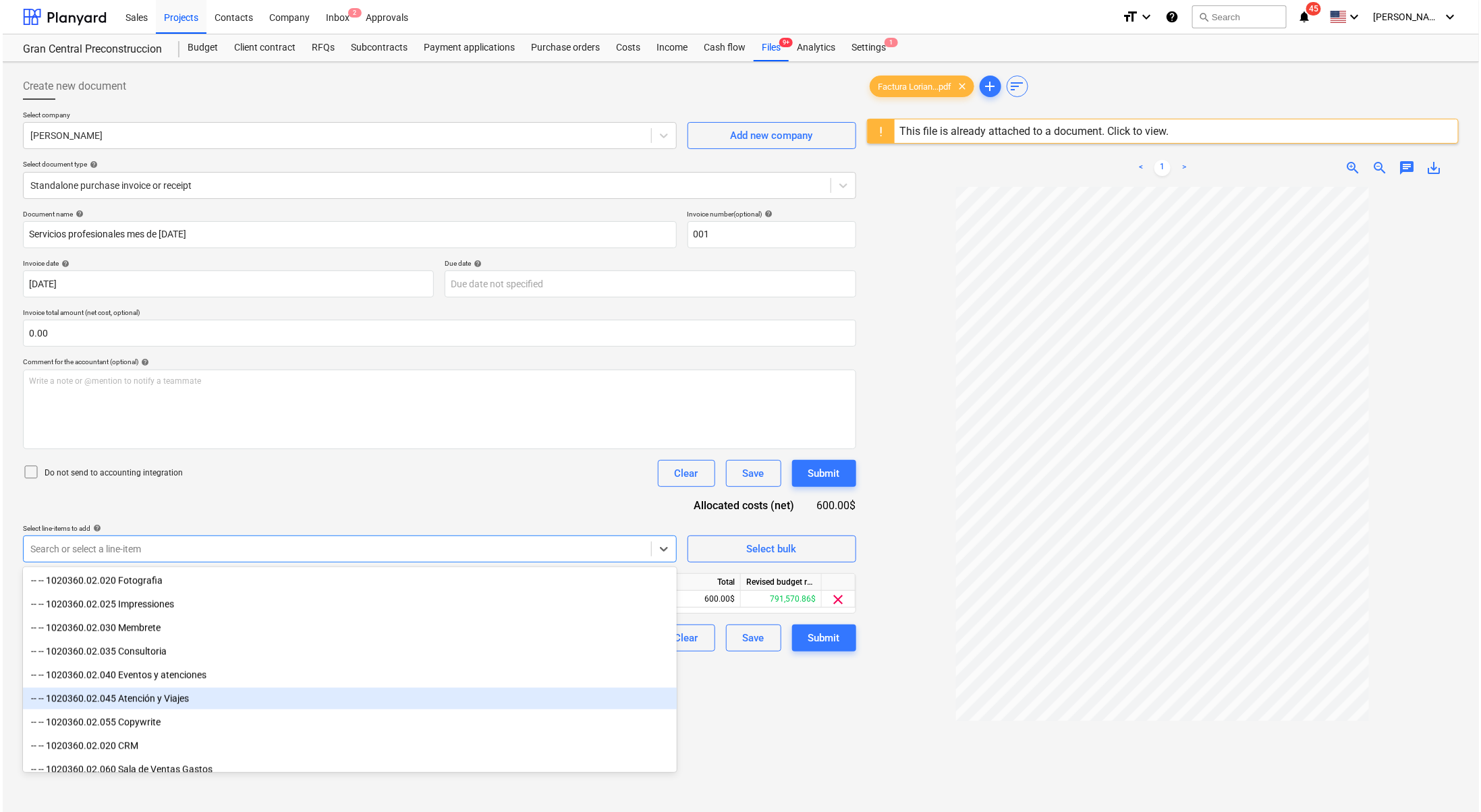
scroll to position [1265, 0]
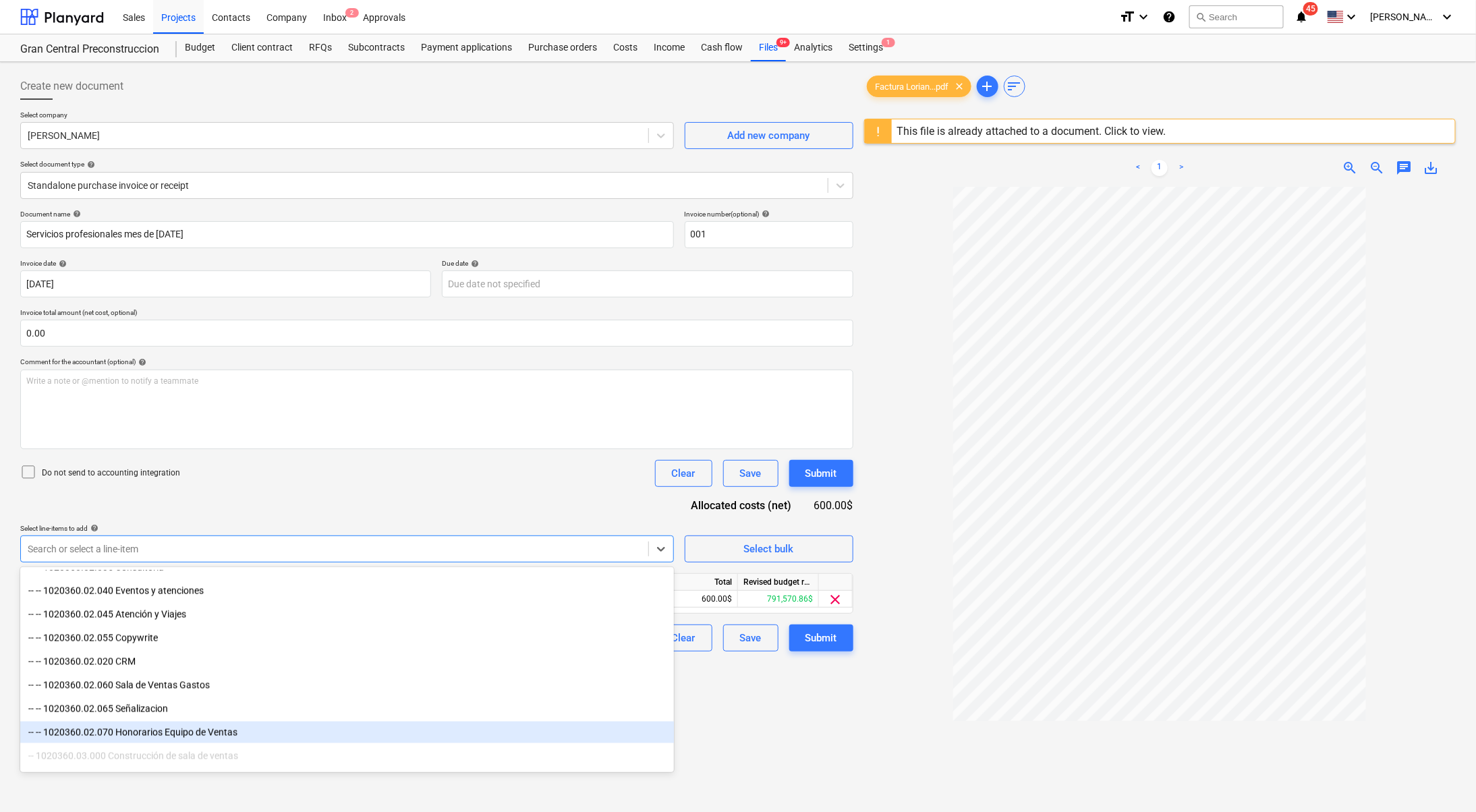
click at [264, 733] on div "-- -- 1020360.02.070 Honorarios Equipo de Ventas" at bounding box center [347, 732] width 653 height 21
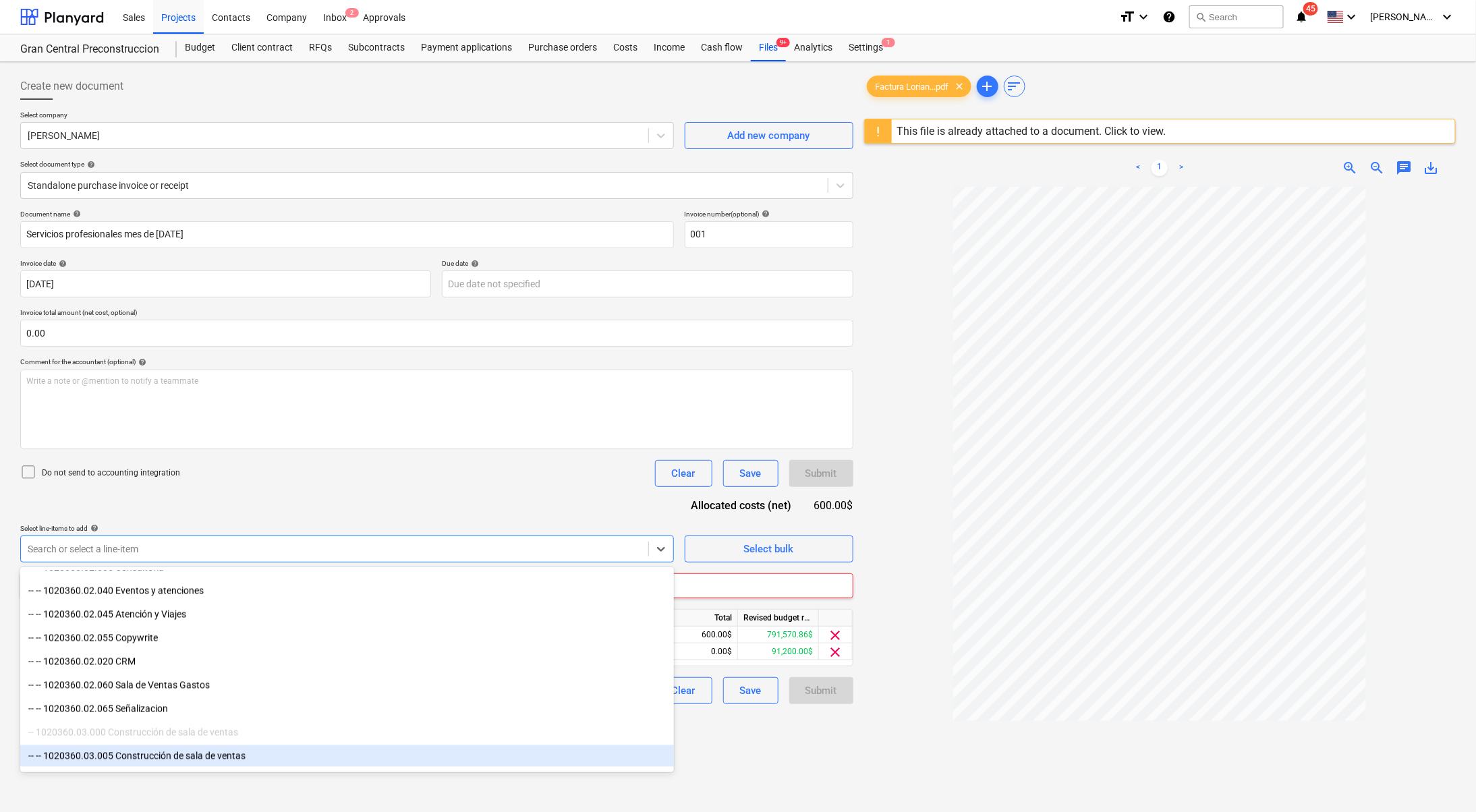
click at [766, 753] on div "Create new document Select company [PERSON_NAME] Add new company Select documen…" at bounding box center [436, 517] width 844 height 899
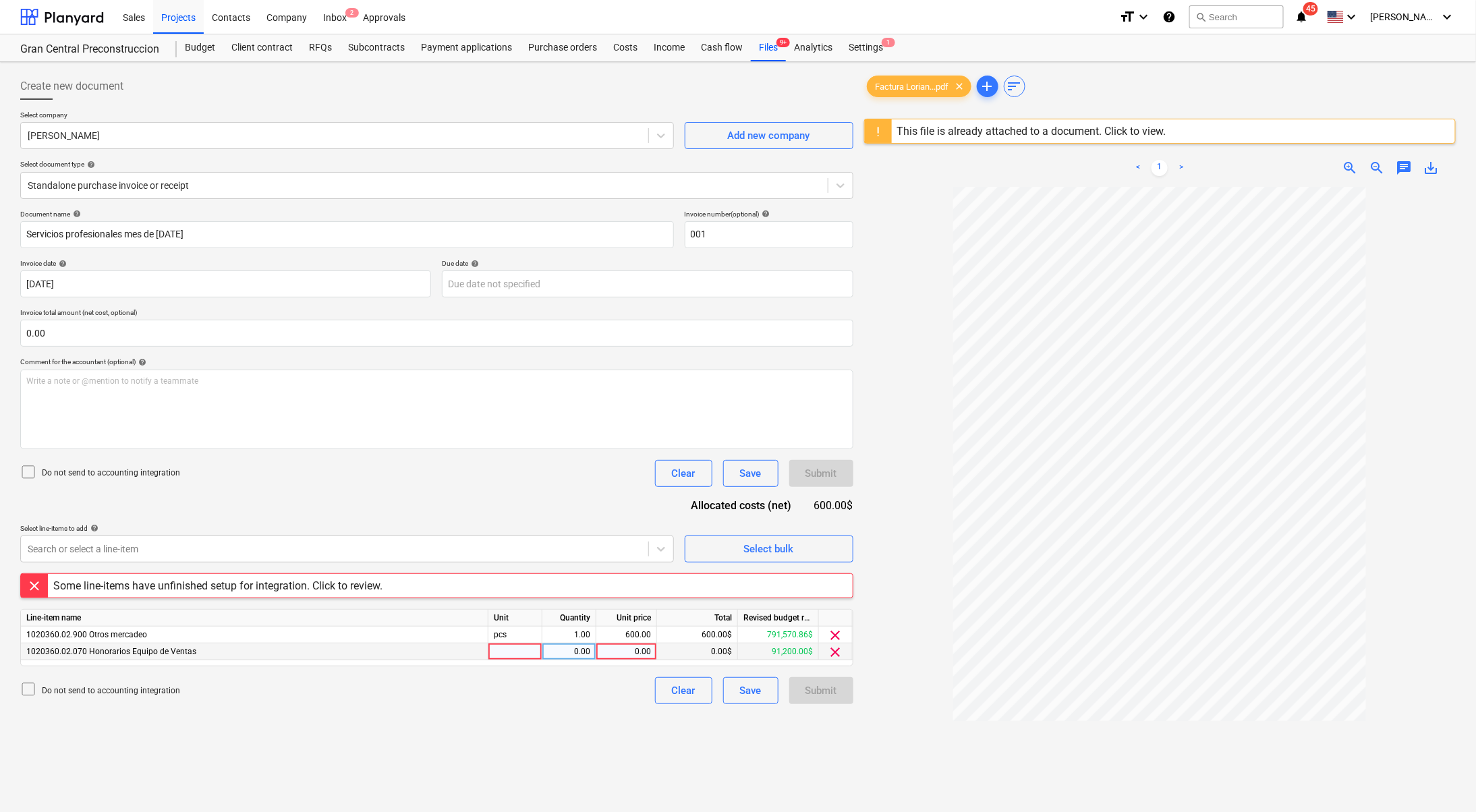
click at [639, 652] on div "0.00" at bounding box center [626, 652] width 50 height 17
type input "600"
click at [543, 738] on div "Create new document Select company [PERSON_NAME] Add new company Select documen…" at bounding box center [436, 517] width 844 height 899
click at [831, 635] on span "clear" at bounding box center [836, 635] width 17 height 17
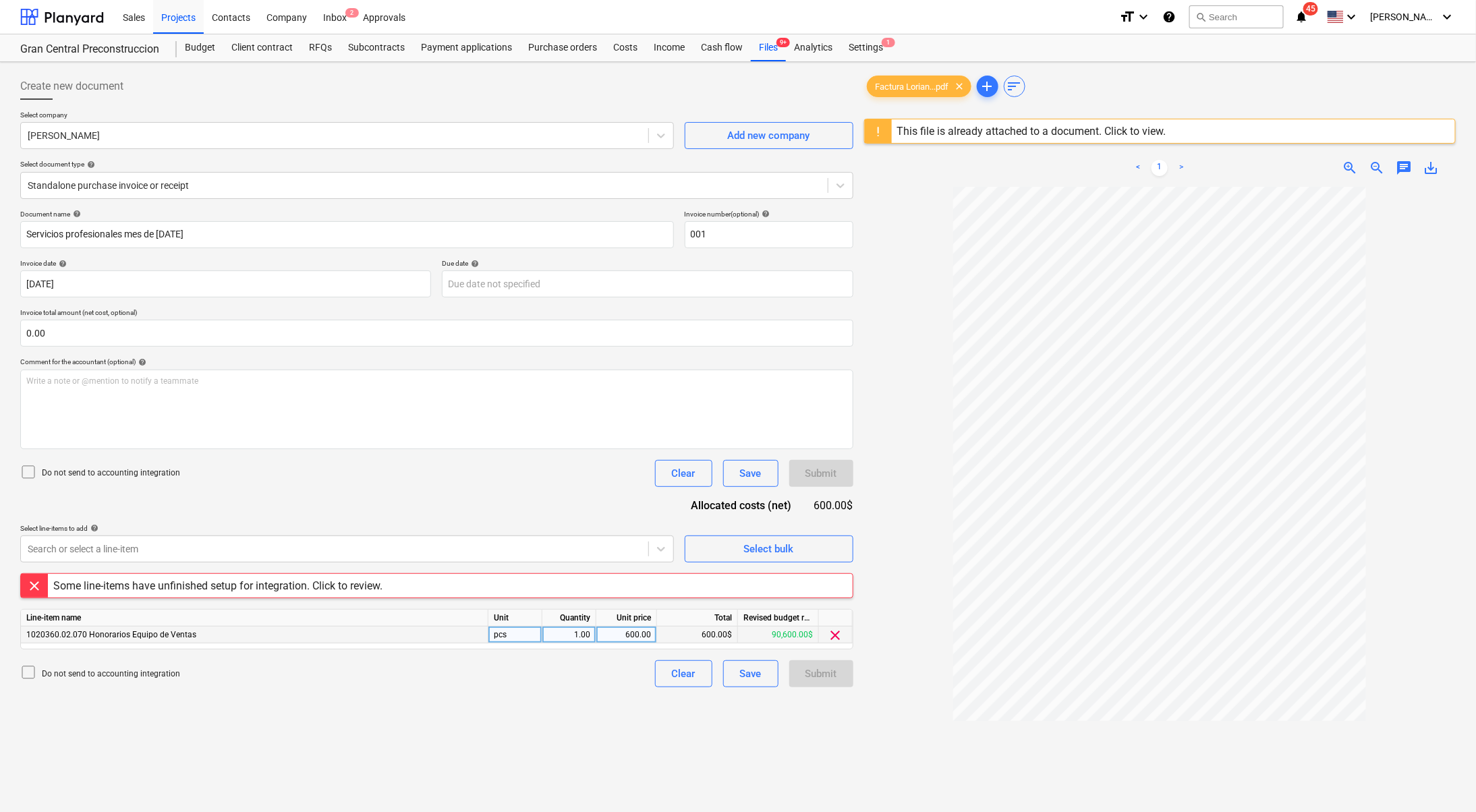
click at [31, 579] on div at bounding box center [35, 586] width 27 height 24
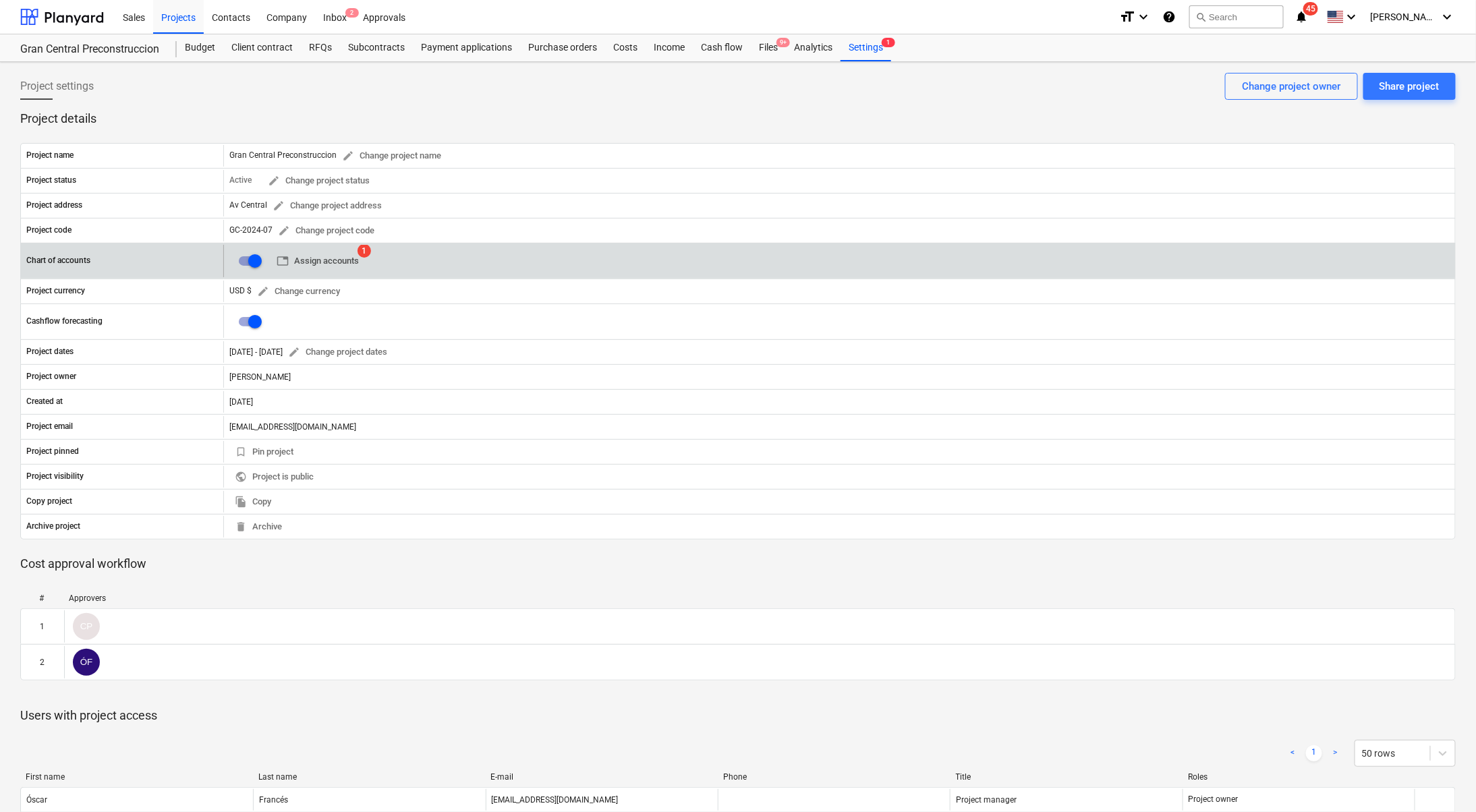
click at [340, 259] on span "table Assign accounts" at bounding box center [318, 262] width 83 height 16
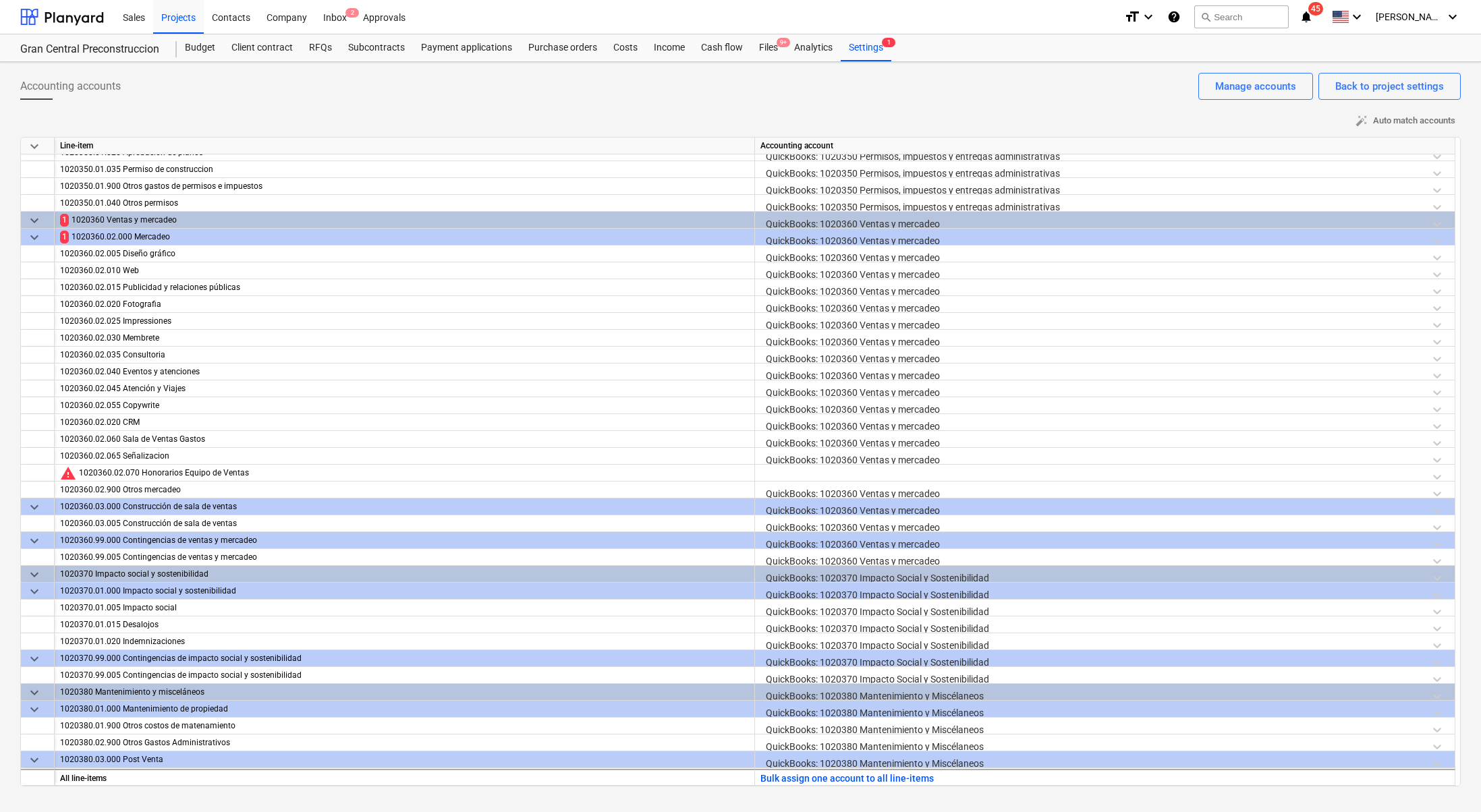
scroll to position [666, 0]
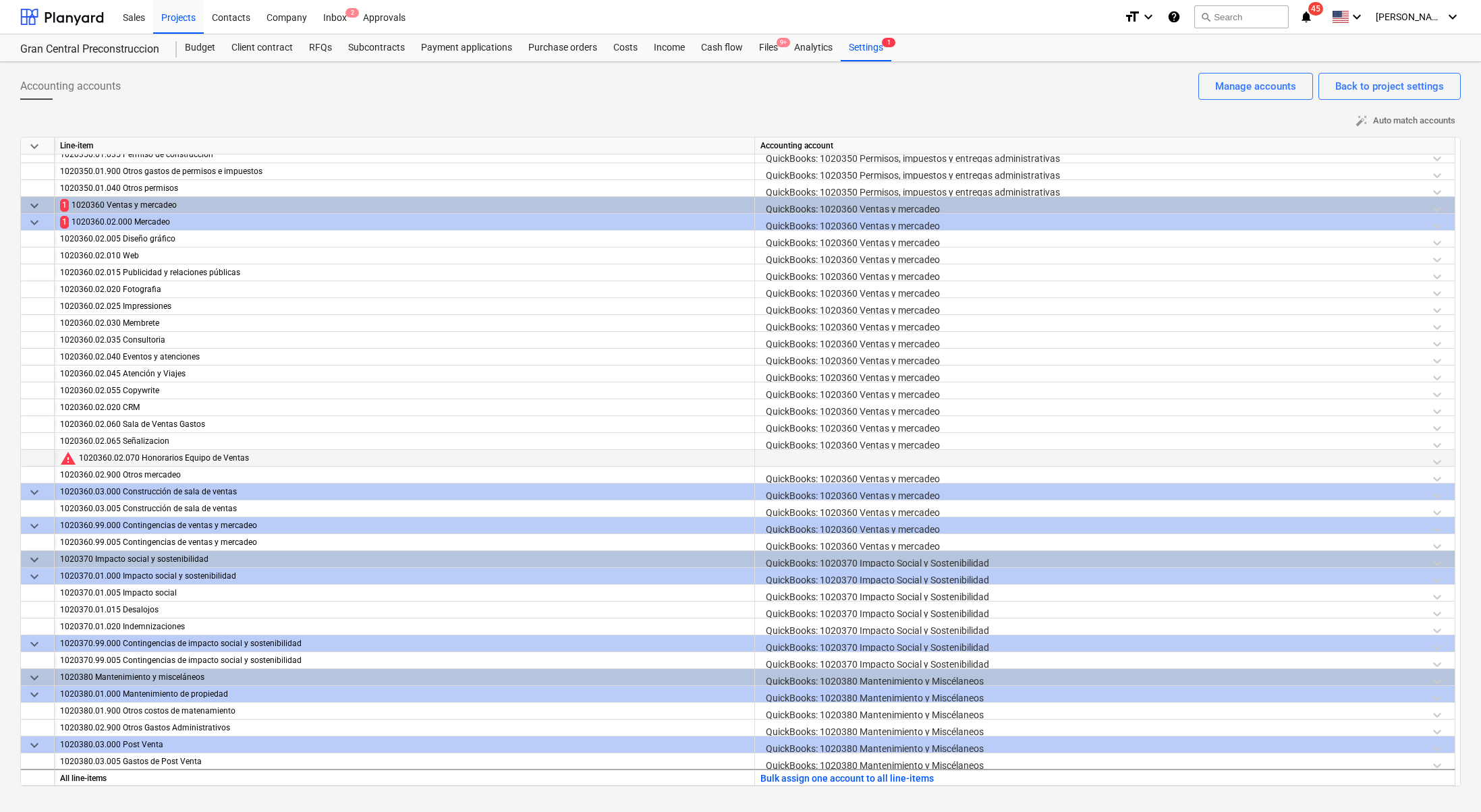
click at [853, 456] on div at bounding box center [1105, 461] width 689 height 24
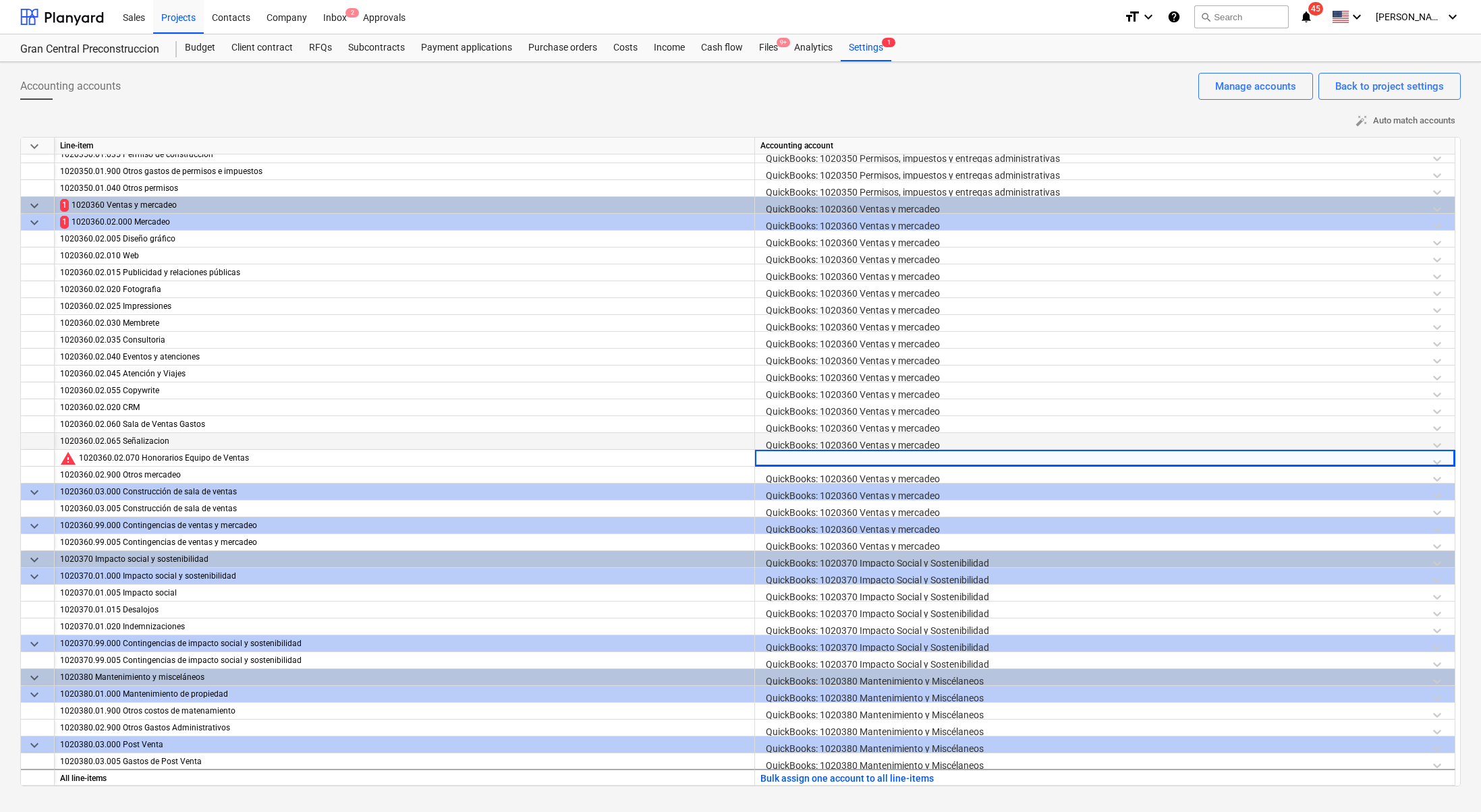
click at [873, 445] on div "QuickBooks: 1020360 Ventas y mercadeo" at bounding box center [1105, 445] width 689 height 24
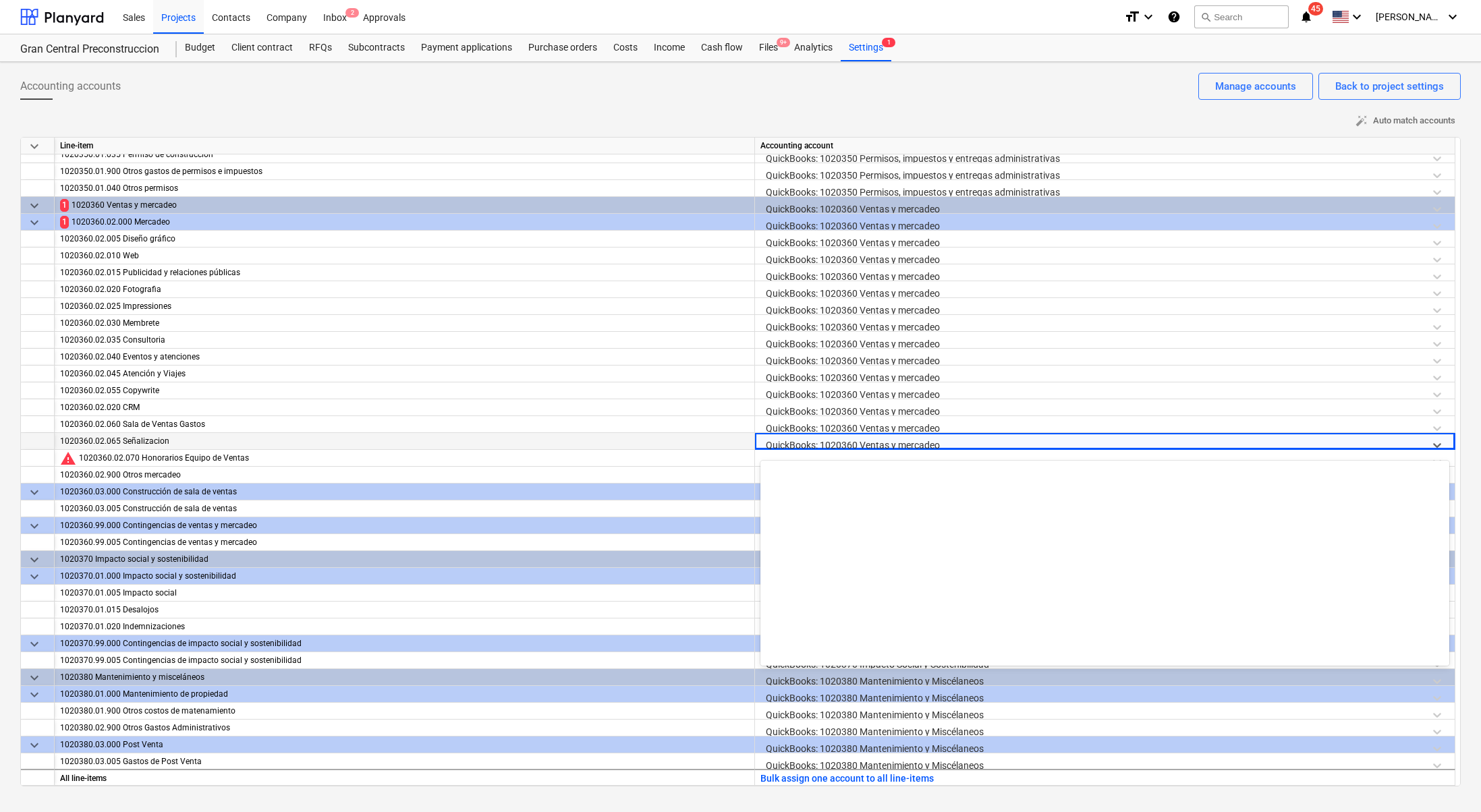
scroll to position [2101, 0]
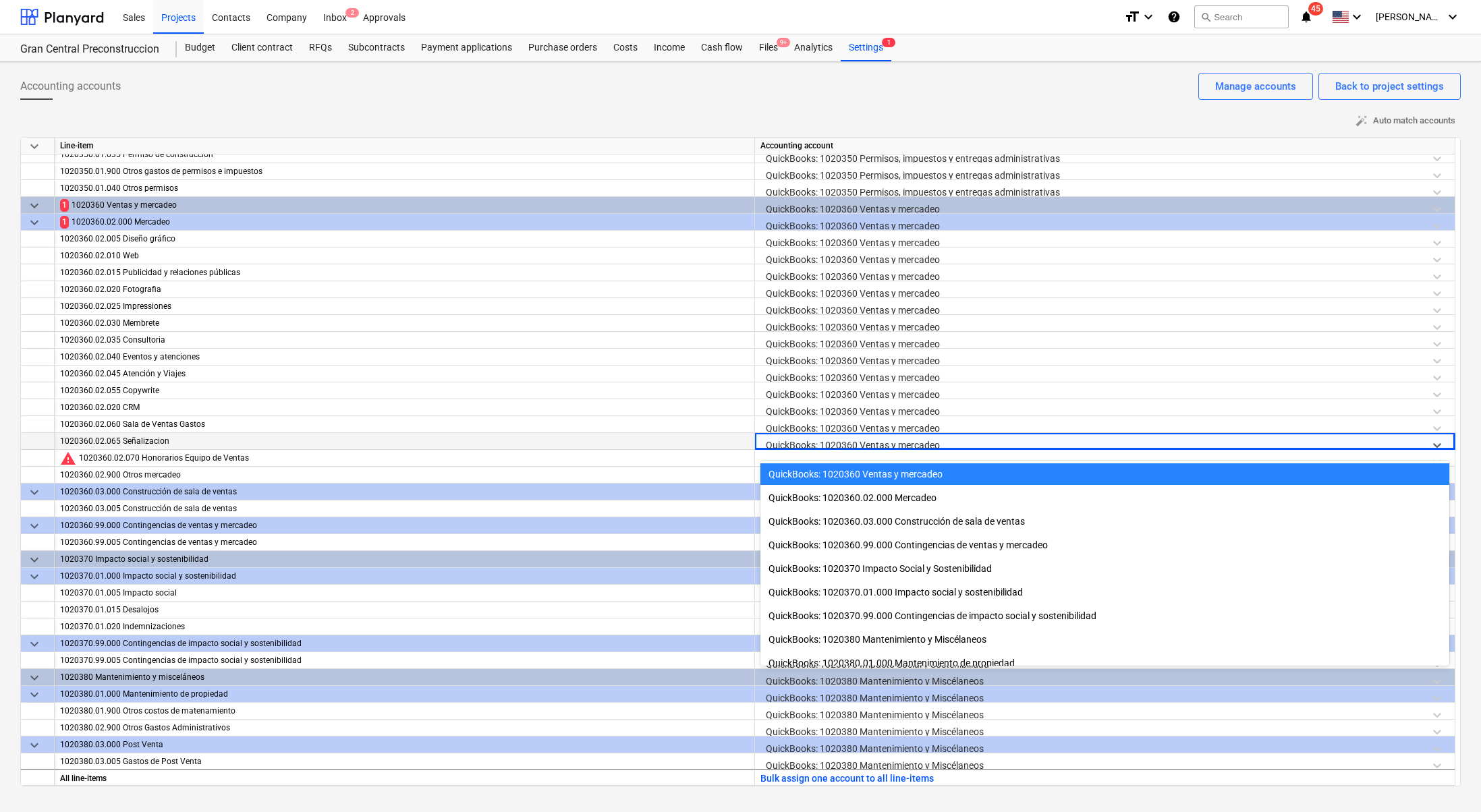
click at [886, 468] on div "QuickBooks: 1020360 Ventas y mercadeo" at bounding box center [1105, 473] width 689 height 21
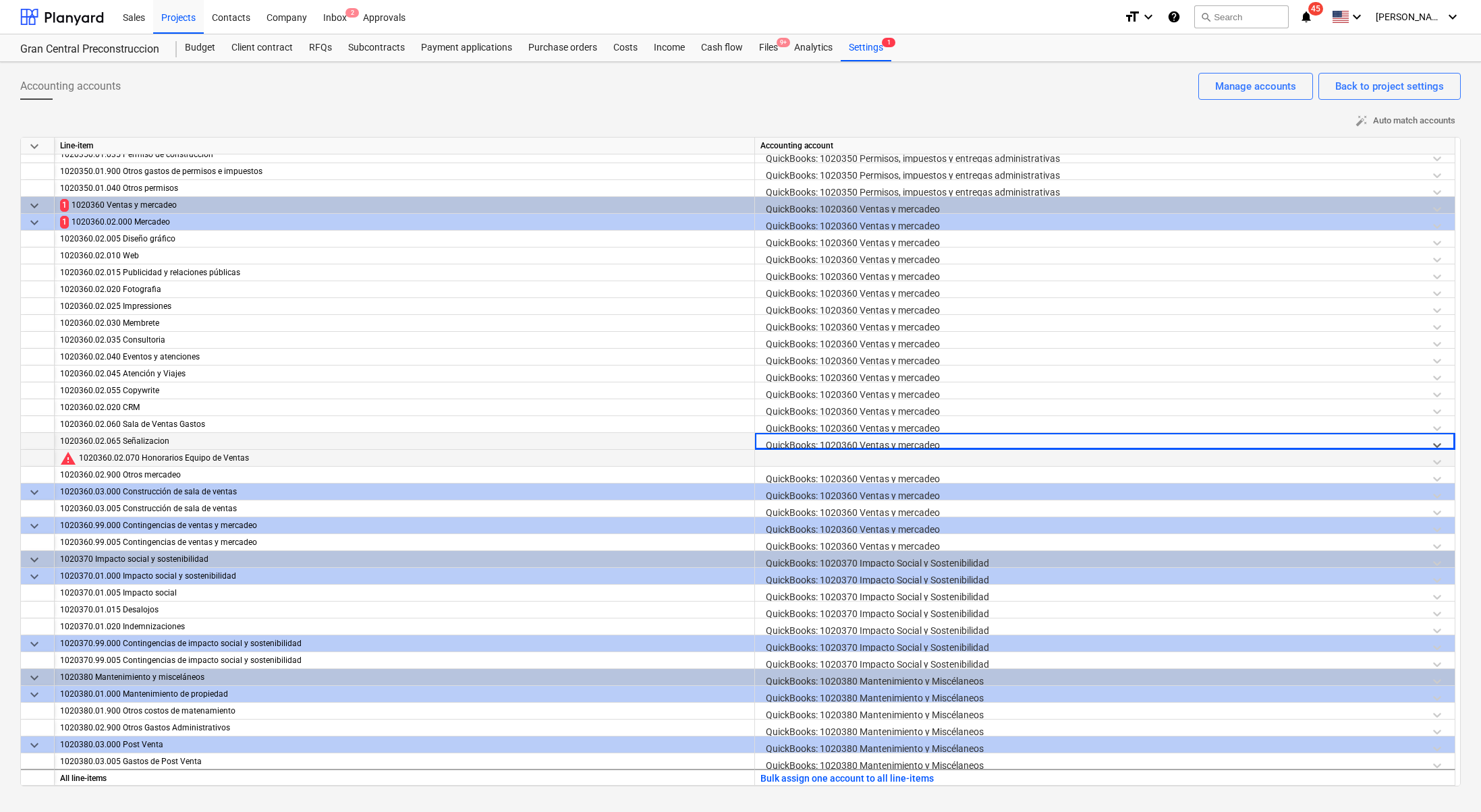
click at [886, 456] on div at bounding box center [1105, 461] width 689 height 24
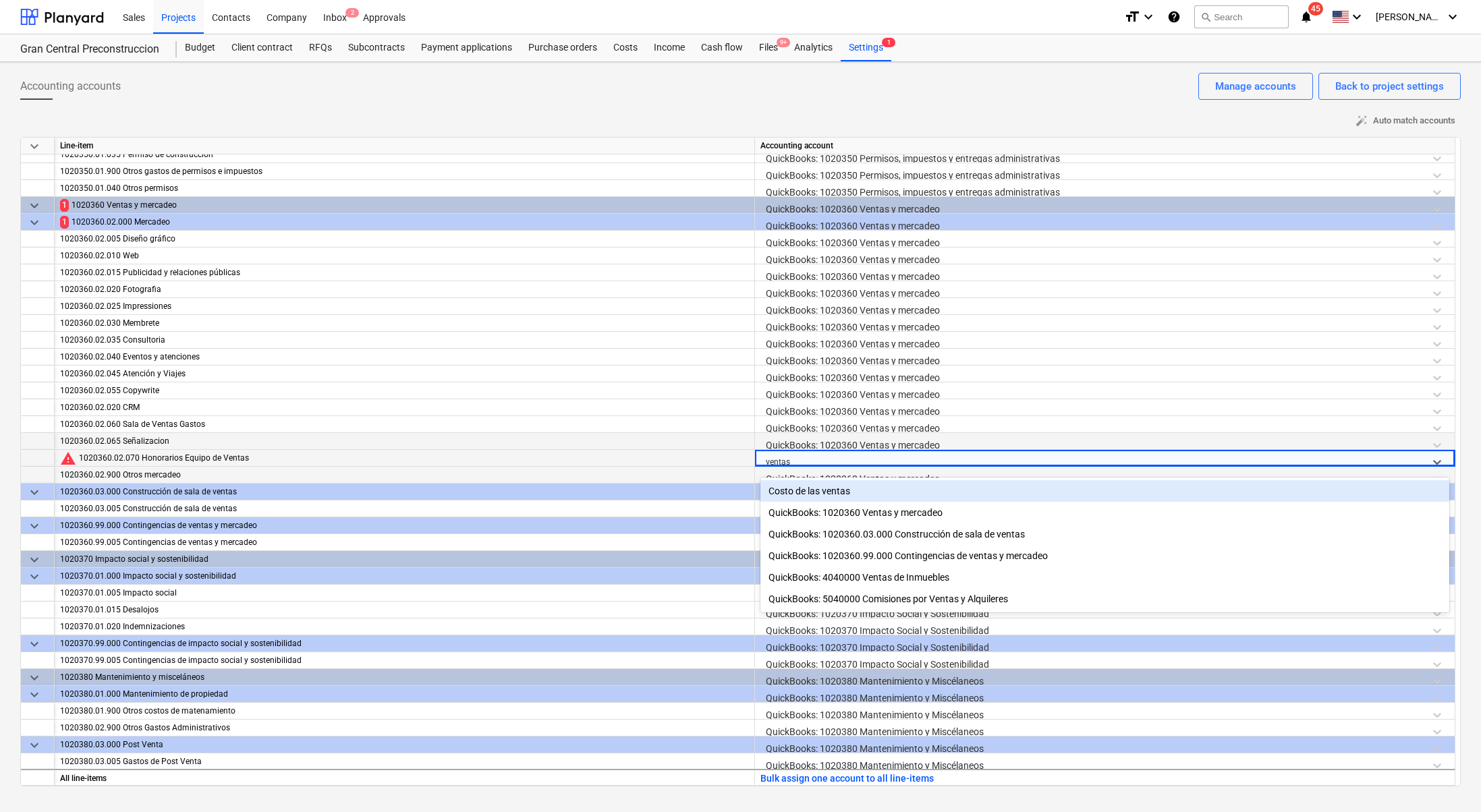
type input "ventas y"
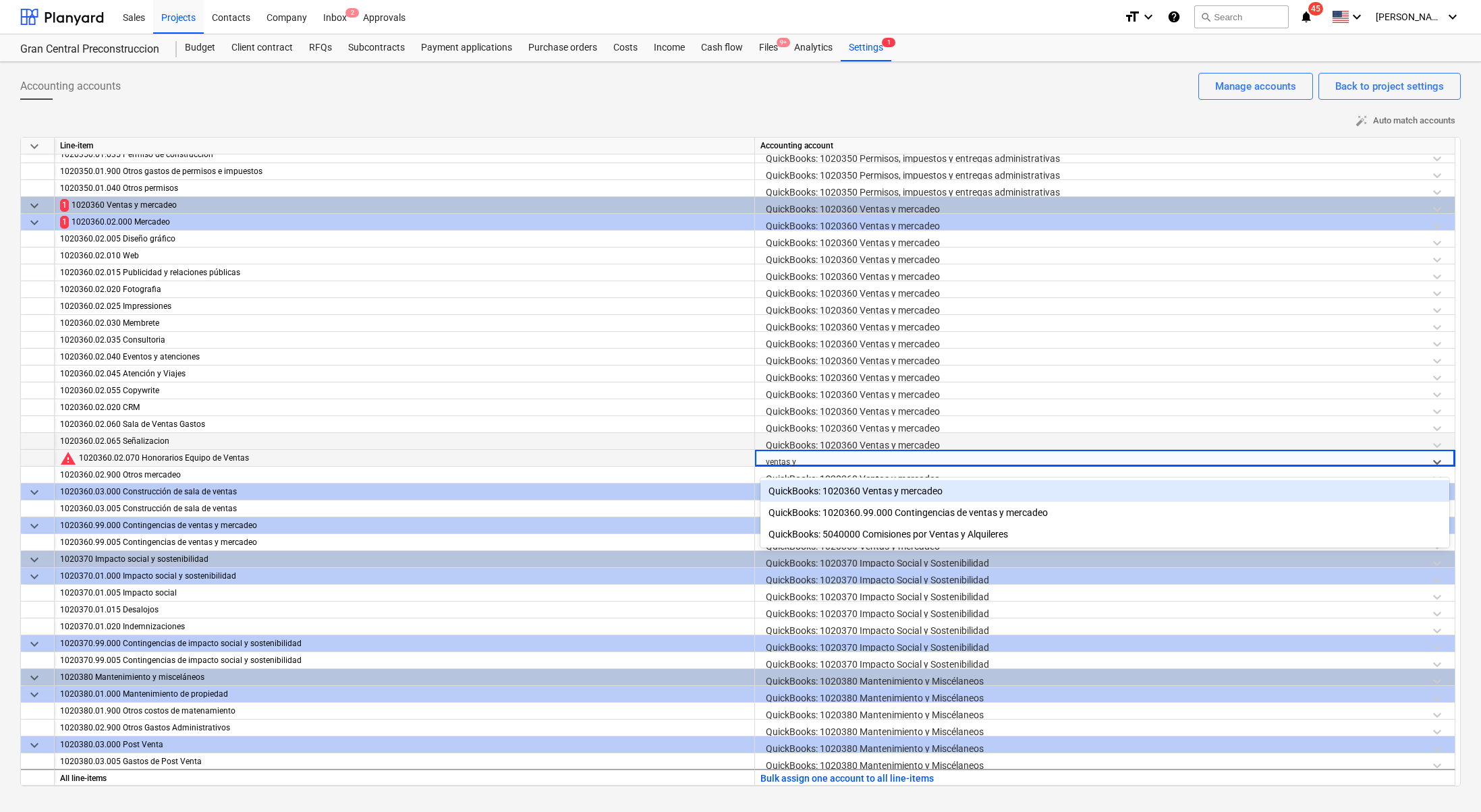
click at [901, 496] on div "QuickBooks: 1020360 Ventas y mercadeo" at bounding box center [1105, 491] width 689 height 21
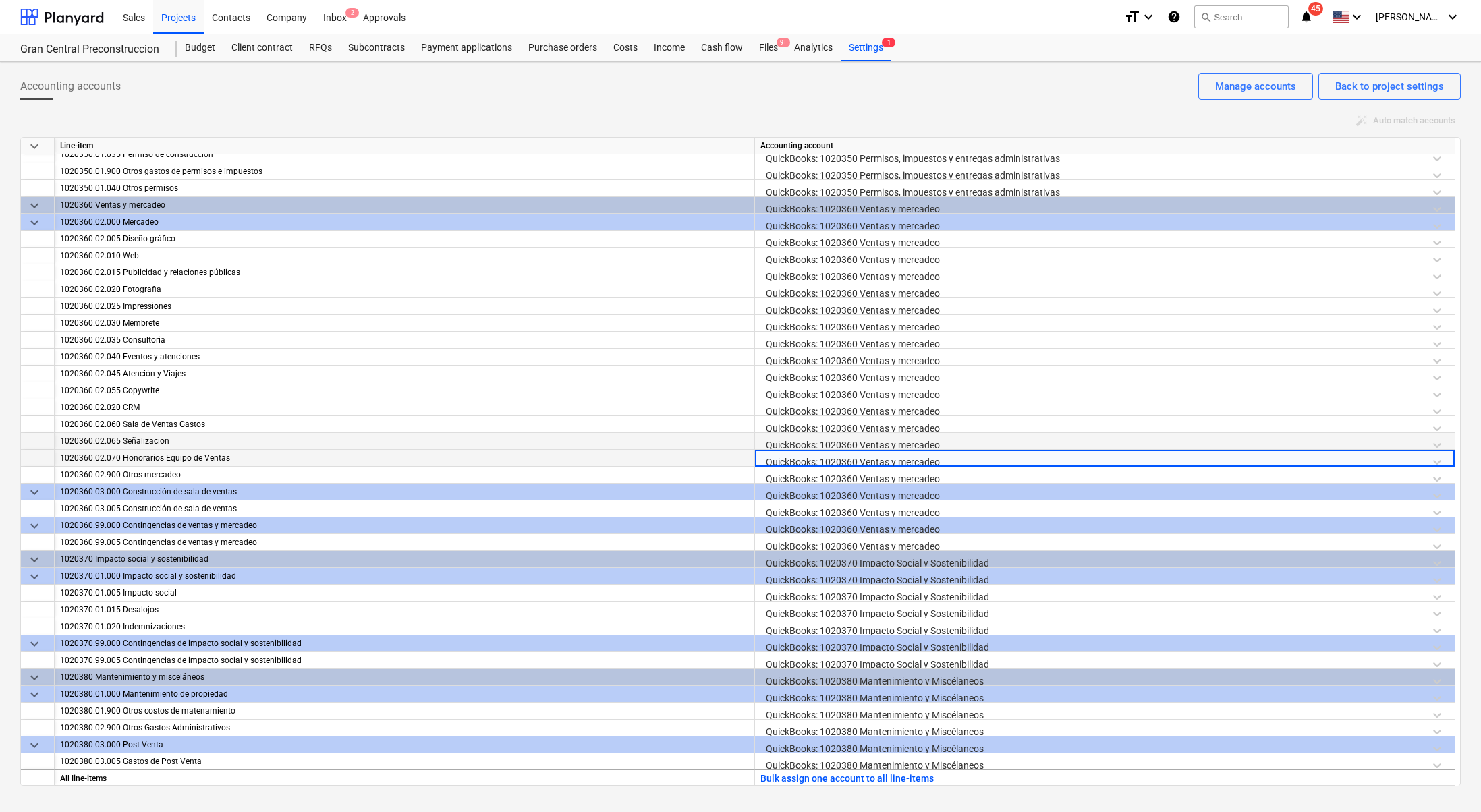
click at [601, 94] on div "Accounting accounts Back to project settings Manage accounts" at bounding box center [741, 92] width 1441 height 38
click at [874, 473] on div "QuickBooks: 1020360 Ventas y mercadeo" at bounding box center [1105, 479] width 689 height 24
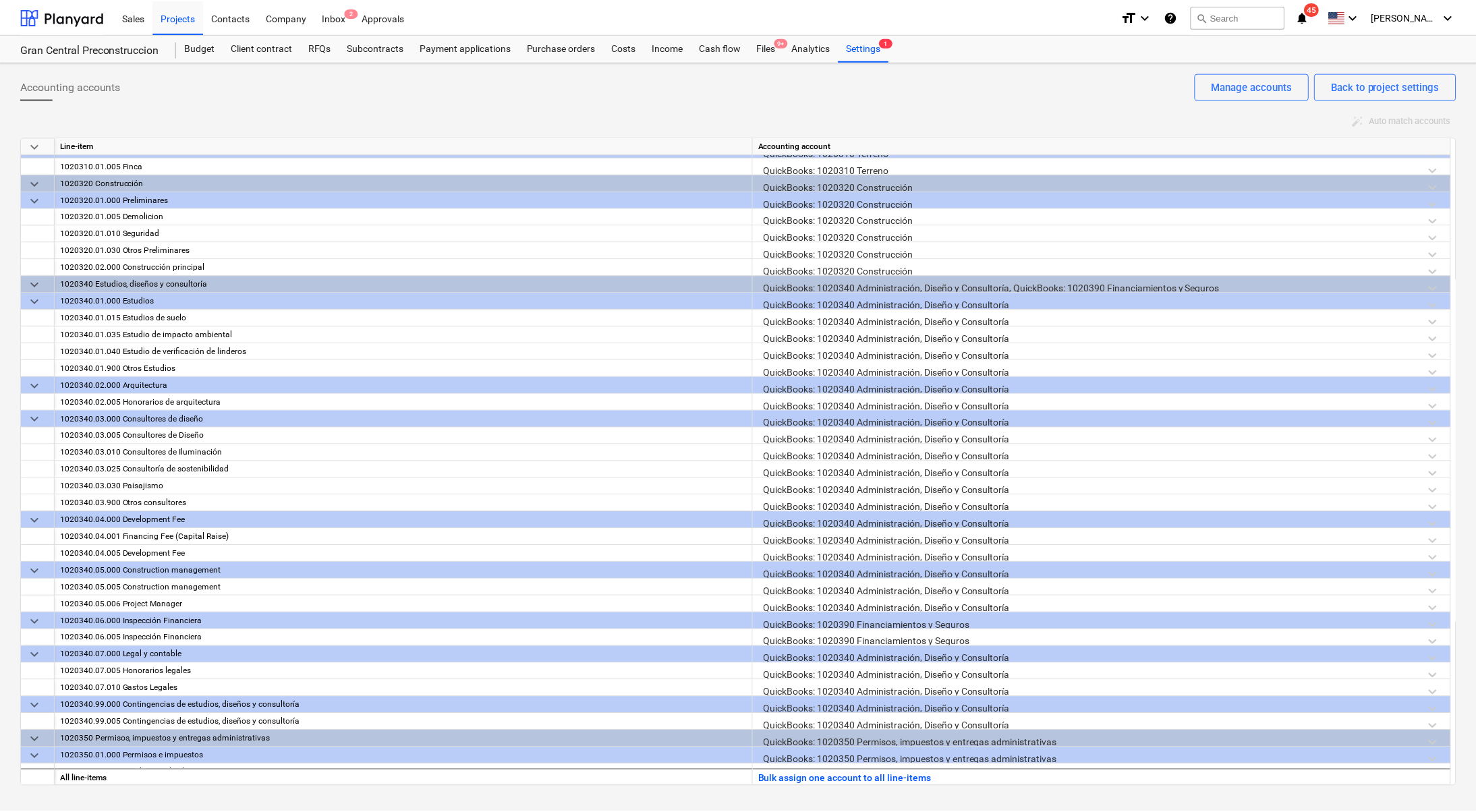
scroll to position [0, 0]
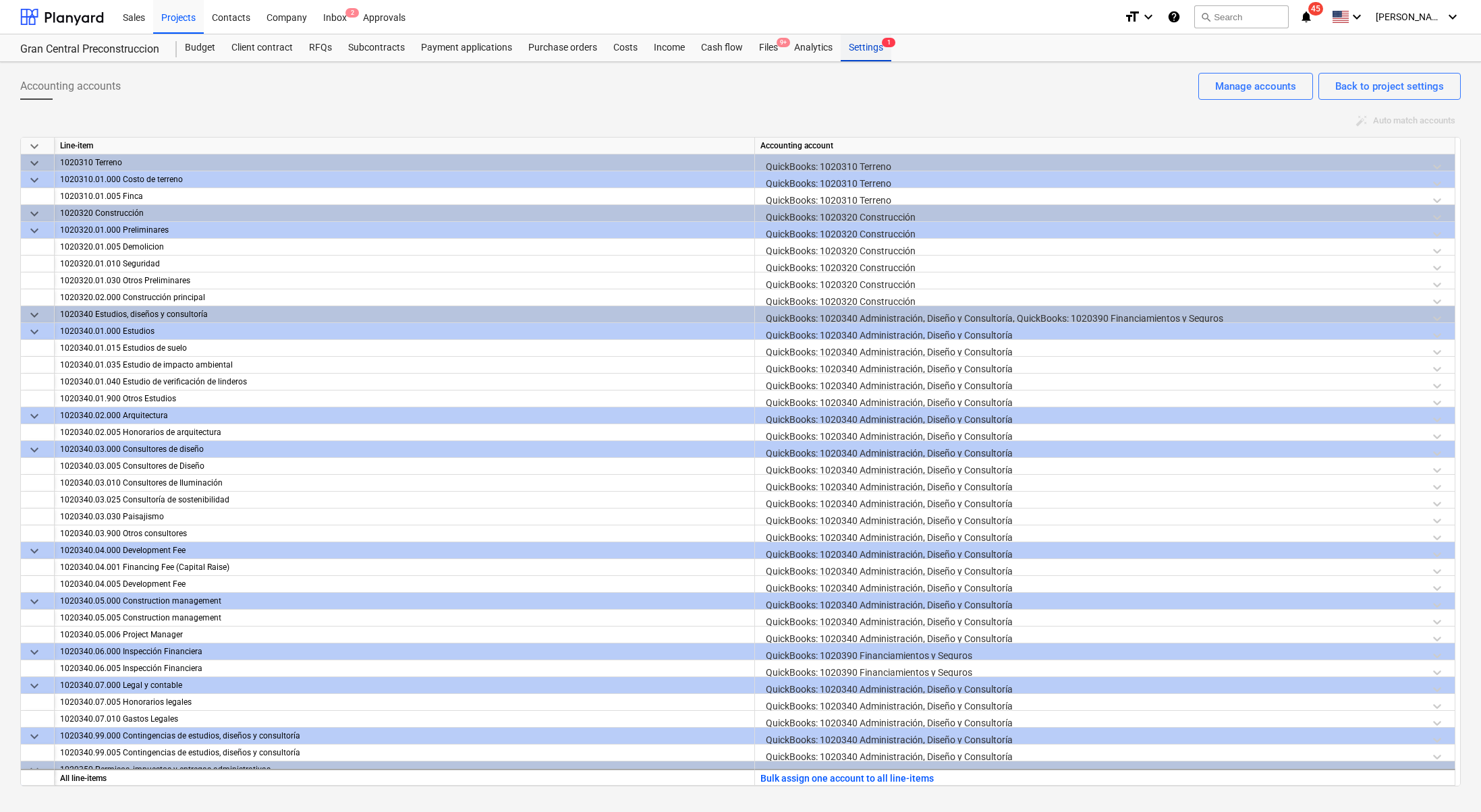
click at [872, 50] on div "Settings 1" at bounding box center [866, 48] width 50 height 27
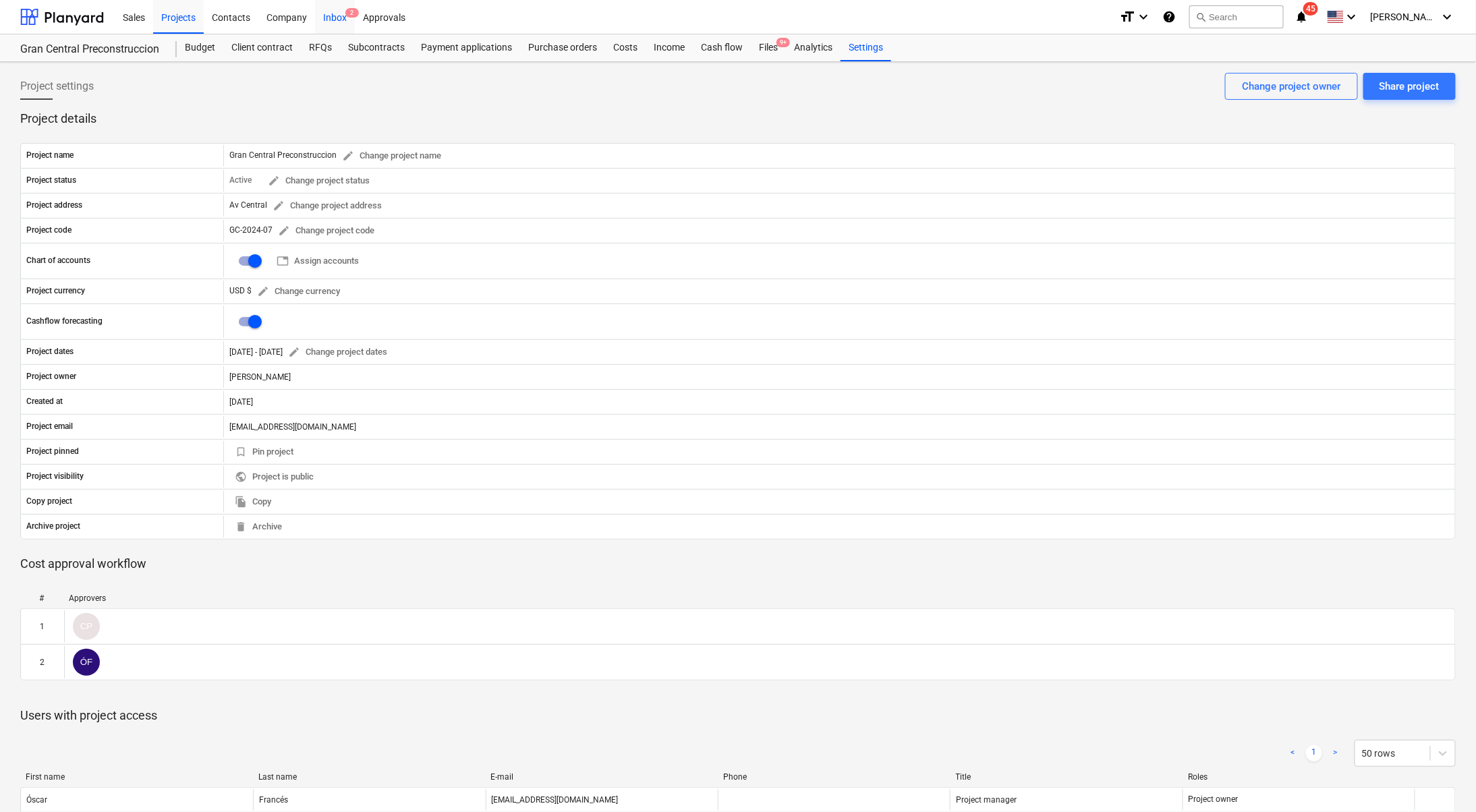
click at [336, 9] on div "Inbox 2" at bounding box center [335, 17] width 40 height 35
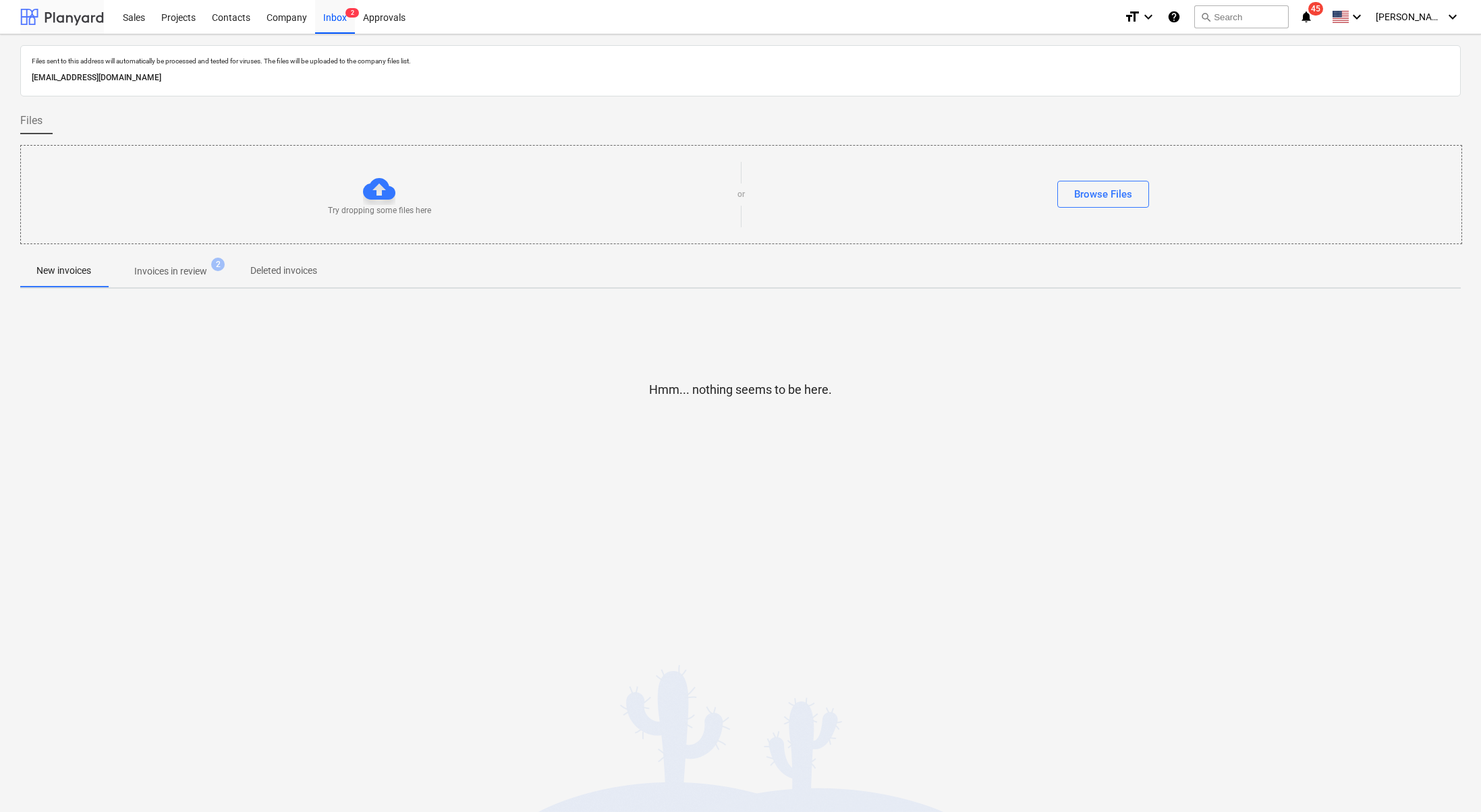
click at [87, 23] on div at bounding box center [62, 17] width 83 height 34
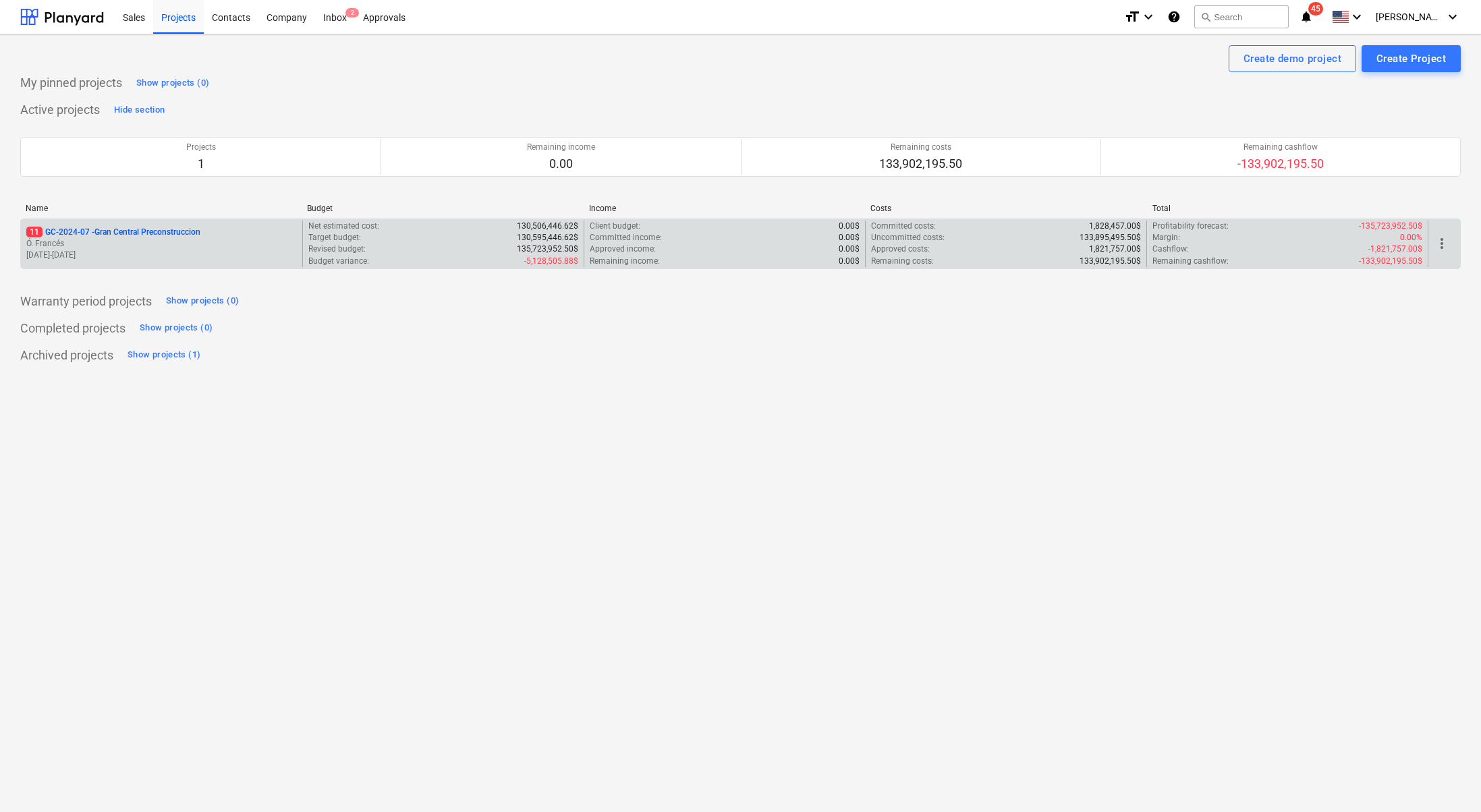
click at [79, 230] on p "11 GC-2024-07 - Gran Central Preconstruccion" at bounding box center [112, 232] width 174 height 12
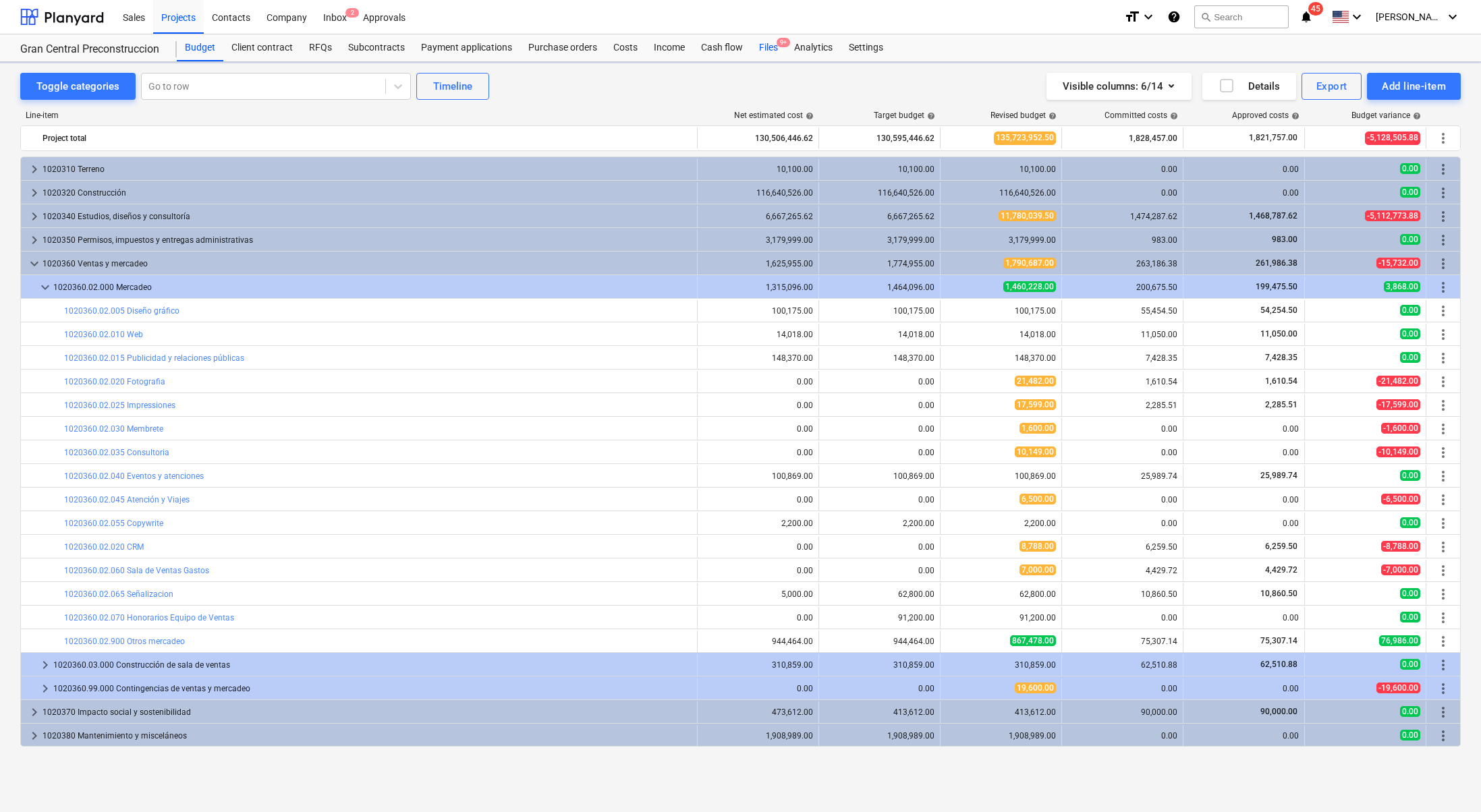
click at [774, 46] on div "Files 9+" at bounding box center [768, 48] width 35 height 27
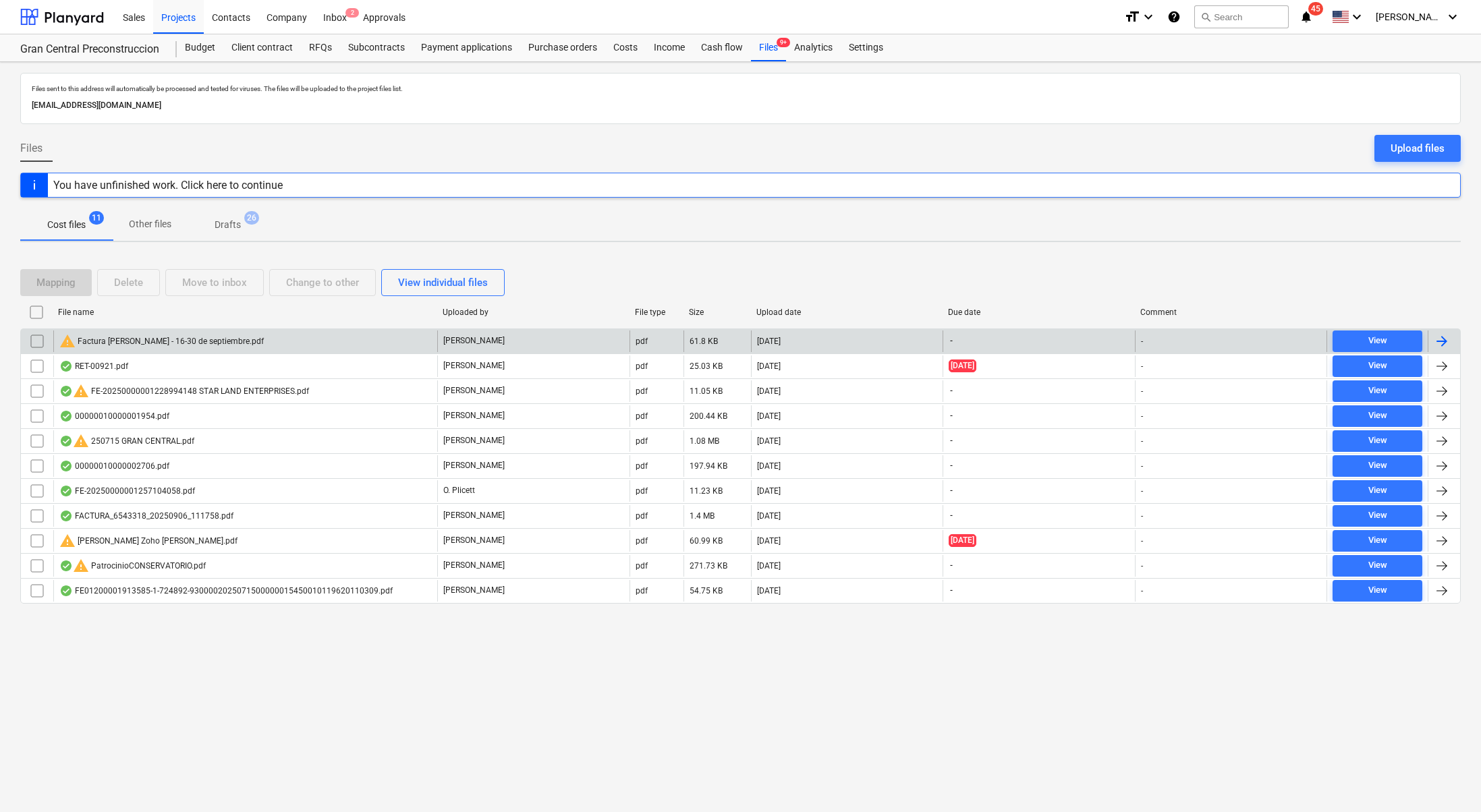
click at [337, 330] on div "warning Factura [PERSON_NAME] - 16-30 de septiembre.pdf" at bounding box center [245, 340] width 384 height 21
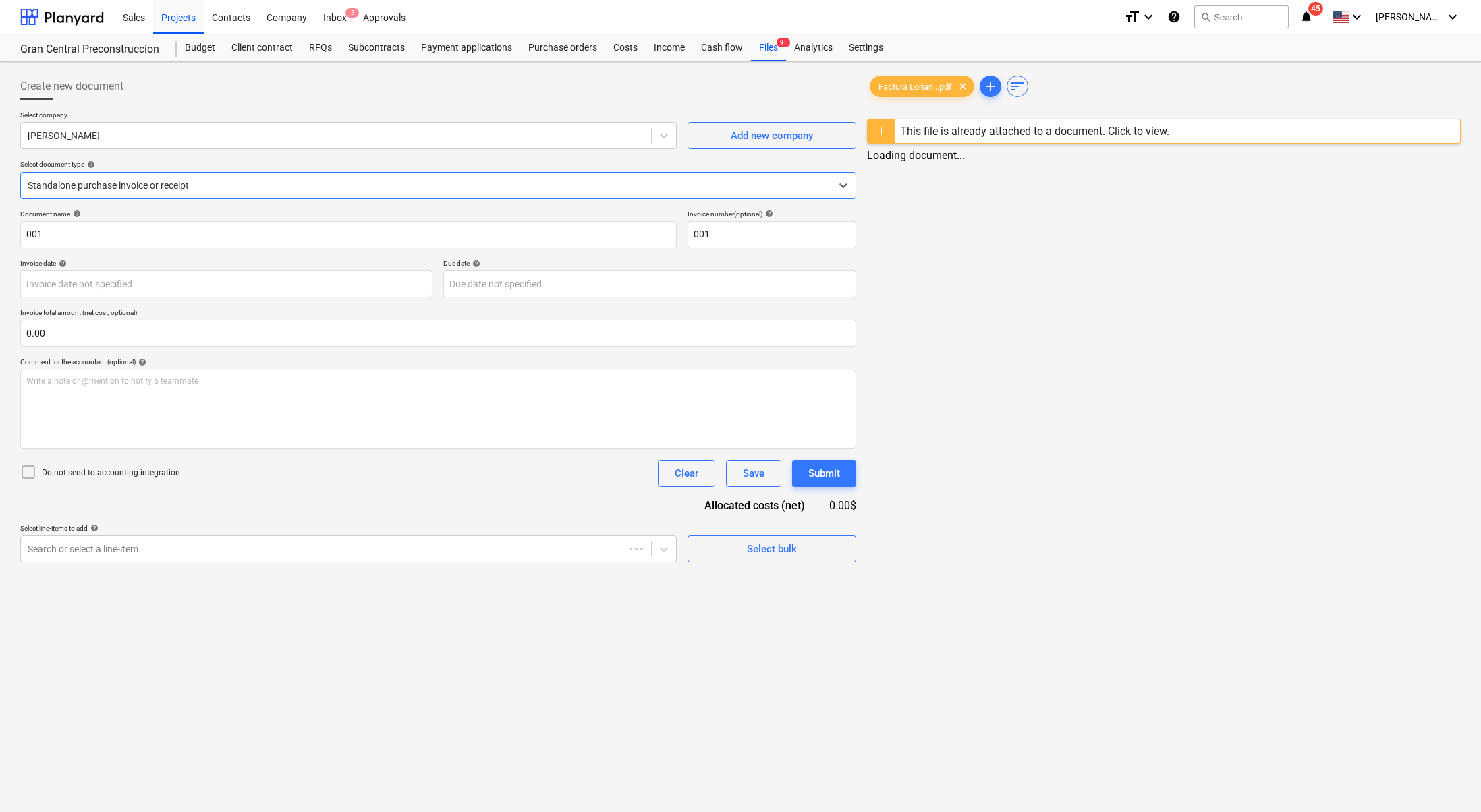
type input "[DATE]"
click at [529, 556] on div "Search or select a line-item" at bounding box center [335, 549] width 628 height 19
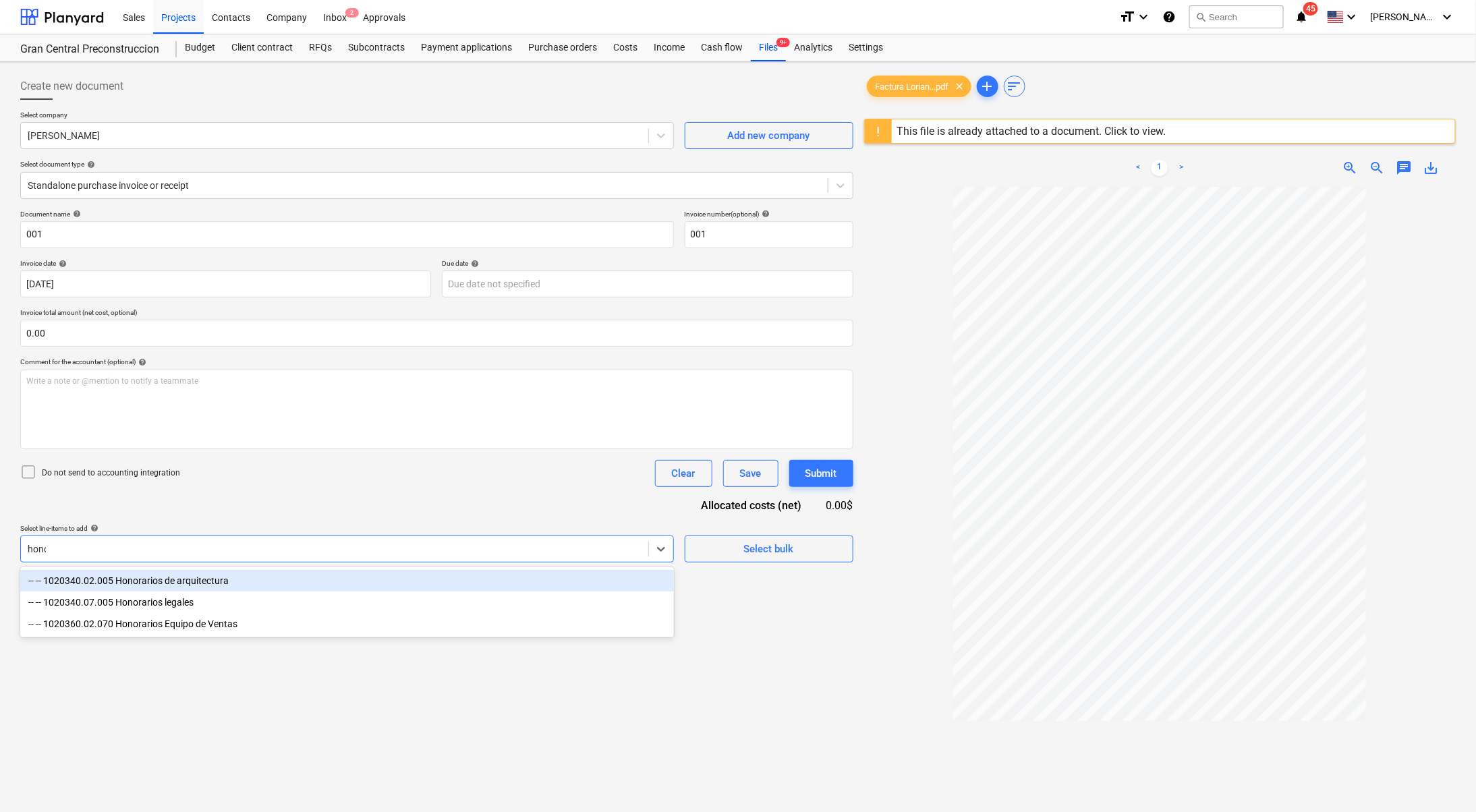
type input "honor"
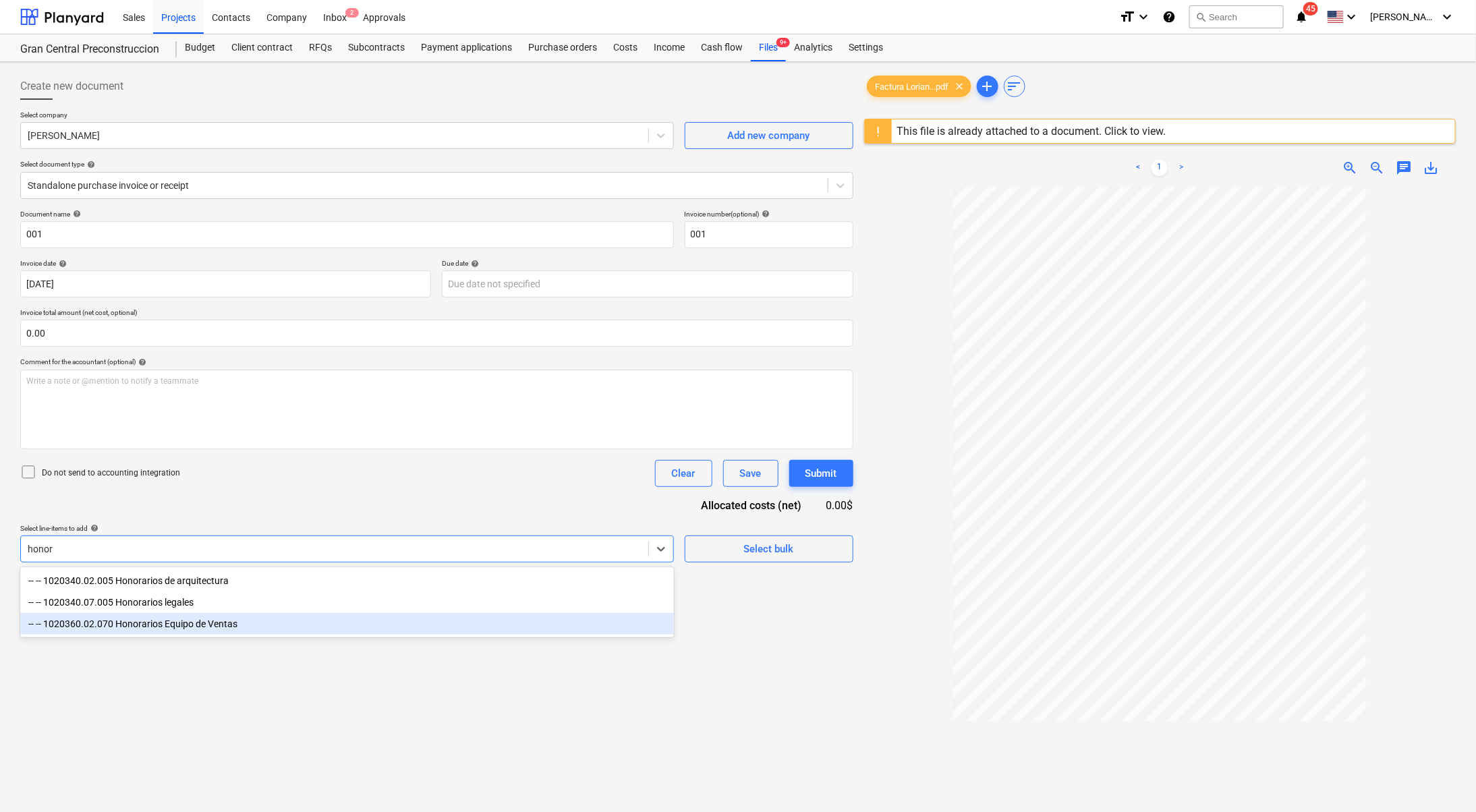
click at [264, 634] on div "-- -- 1020360.02.070 Honorarios Equipo de Ventas" at bounding box center [347, 623] width 653 height 21
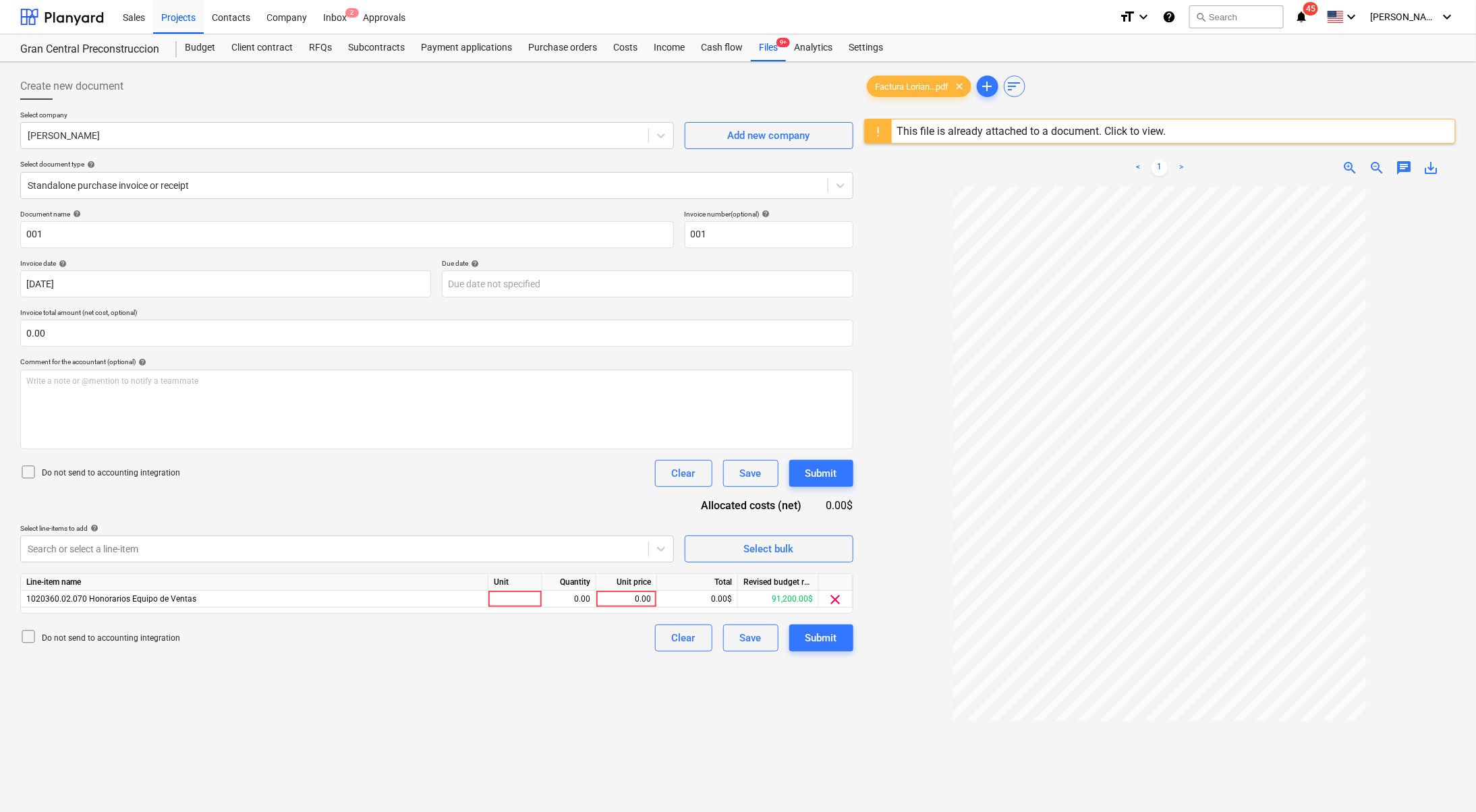
click at [730, 712] on div "Create new document Select company [PERSON_NAME] Add new company Select documen…" at bounding box center [436, 517] width 844 height 899
click at [639, 597] on div "0.00" at bounding box center [626, 599] width 50 height 17
type input "600"
click at [606, 647] on div "Do not send to accounting integration Clear Save Submit" at bounding box center [437, 638] width 834 height 27
click at [815, 640] on div "Submit" at bounding box center [822, 638] width 31 height 17
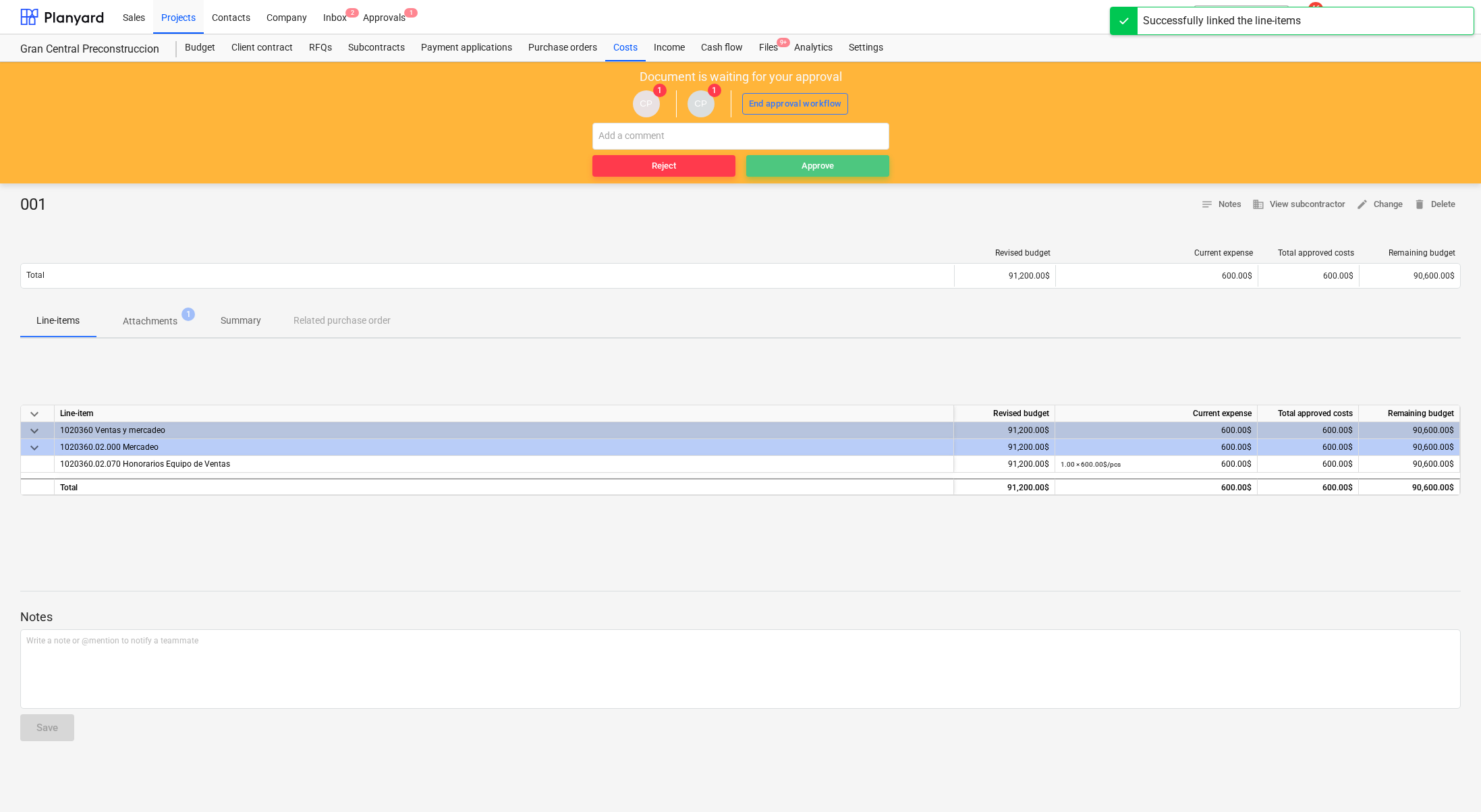
click at [779, 161] on span "Approve" at bounding box center [818, 167] width 132 height 16
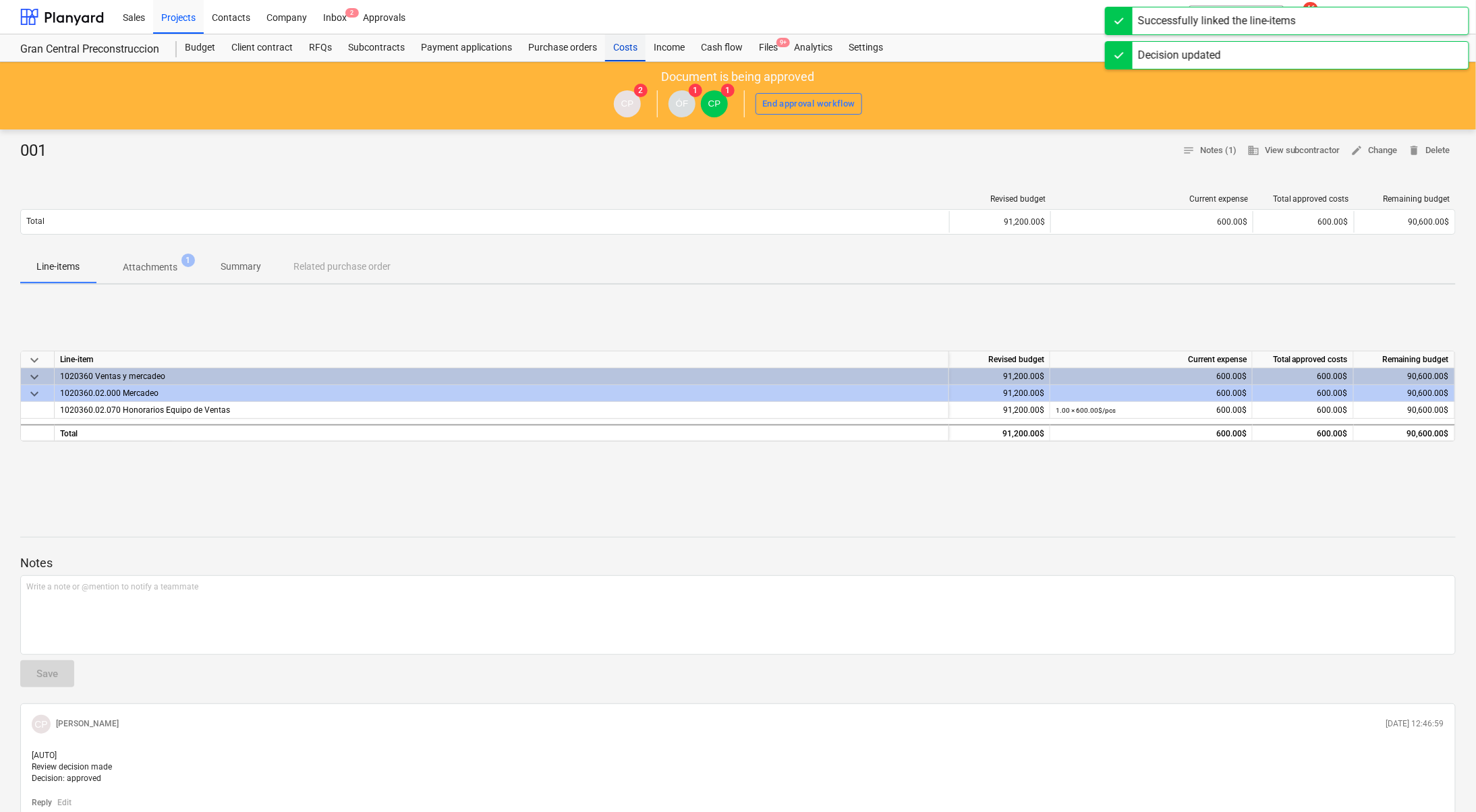
click at [626, 50] on div "Costs" at bounding box center [625, 48] width 40 height 27
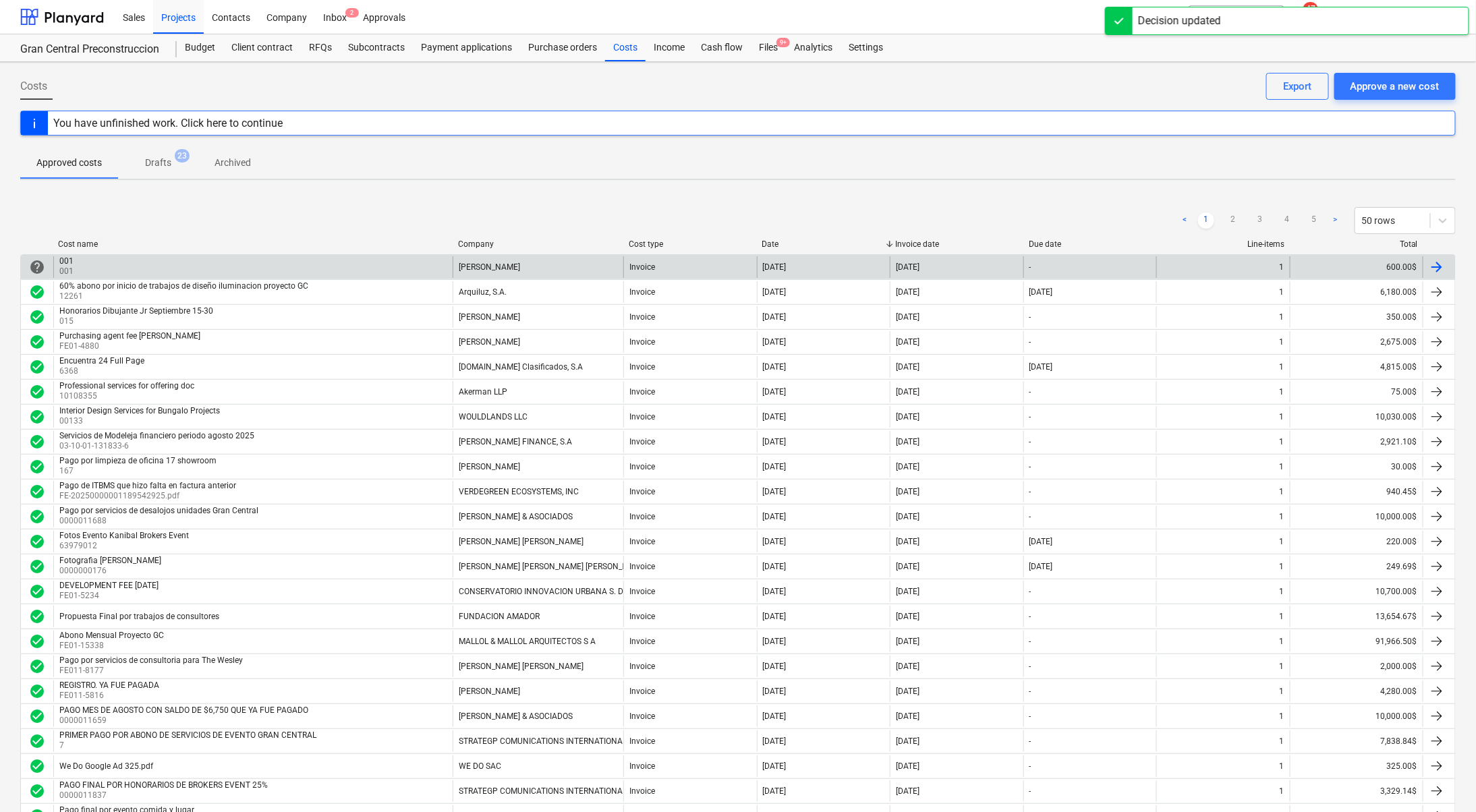
click at [104, 260] on div "001 001" at bounding box center [253, 266] width 399 height 21
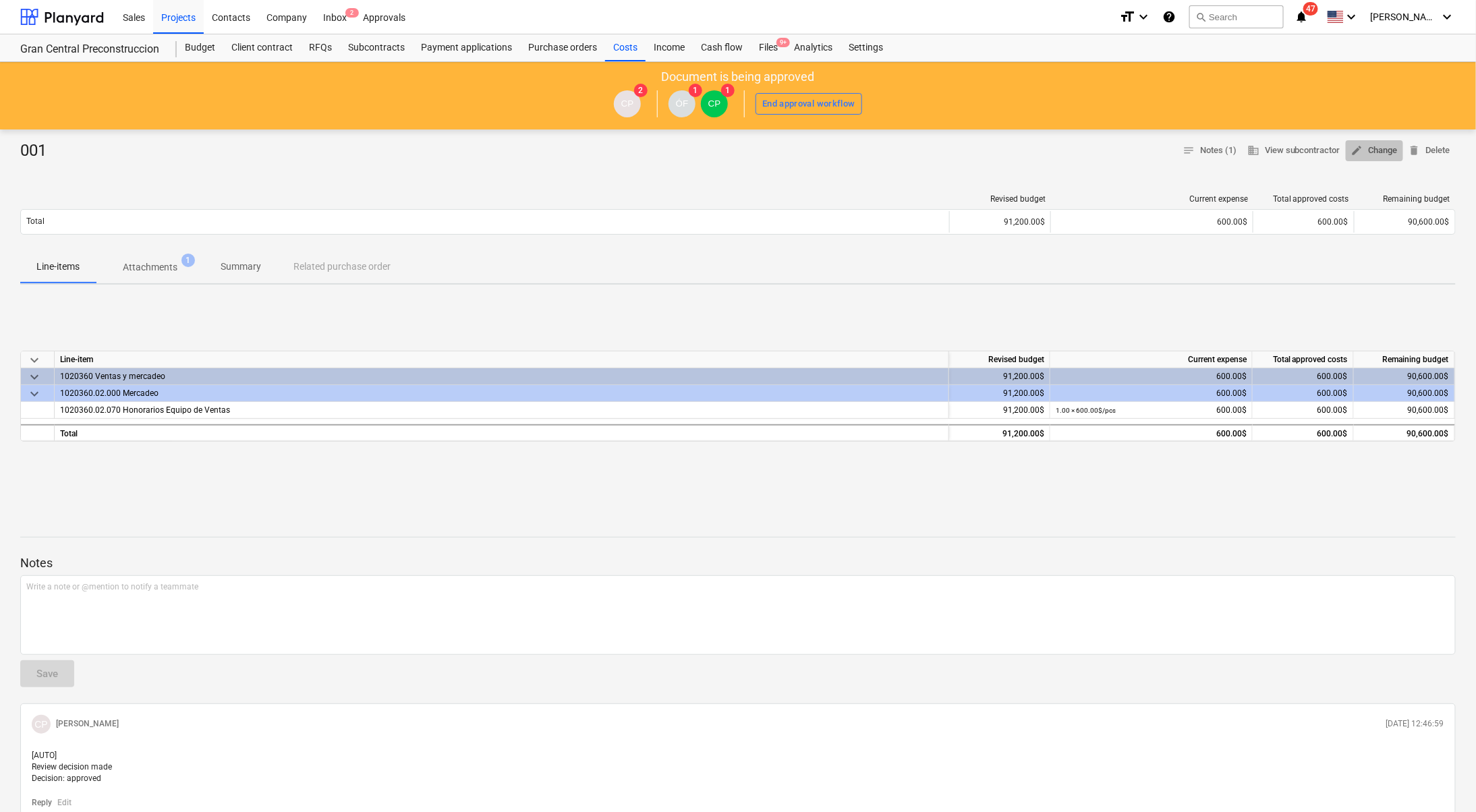
click at [1396, 145] on span "edit Change" at bounding box center [1375, 151] width 46 height 16
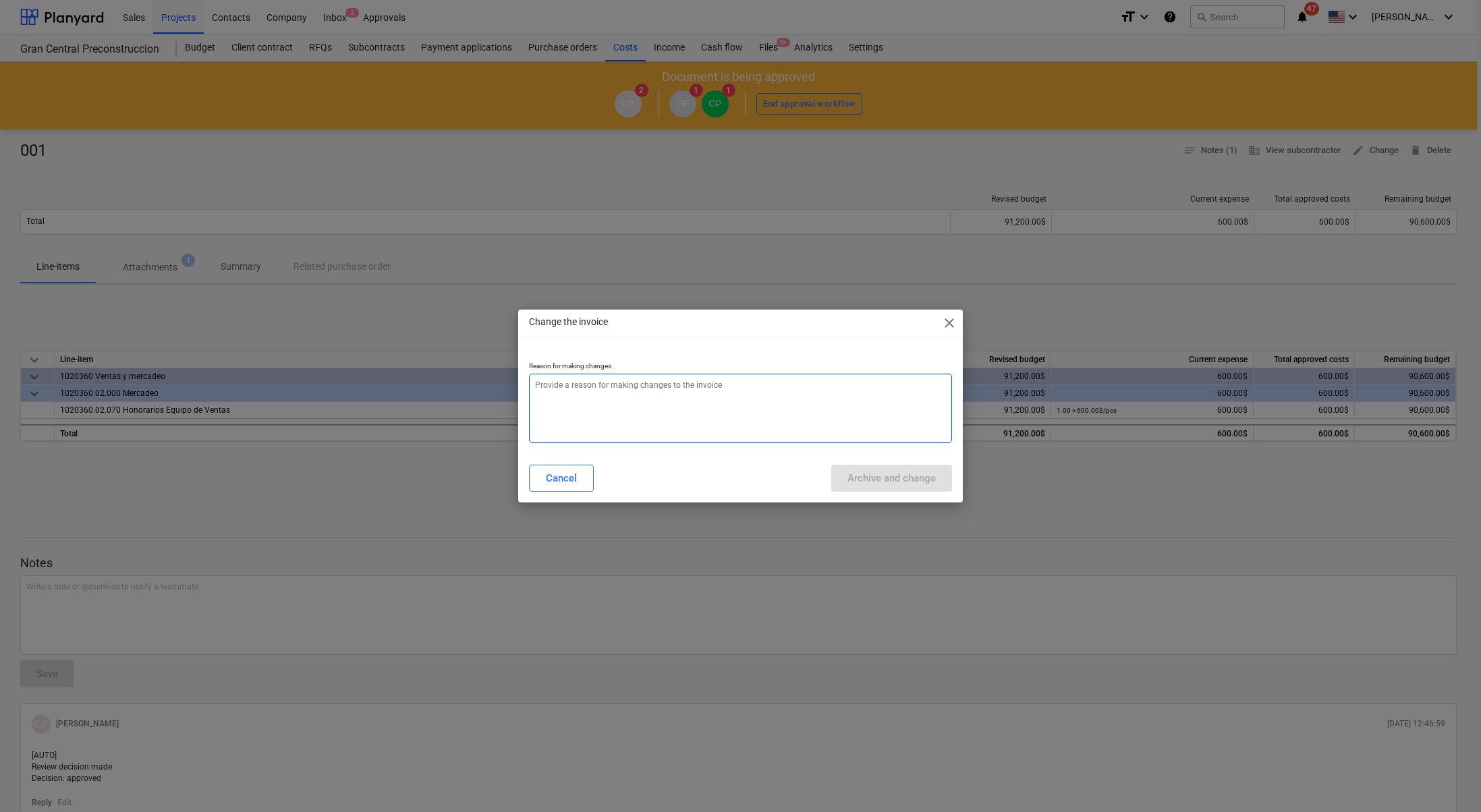
click at [622, 380] on textarea at bounding box center [741, 408] width 423 height 69
type textarea "x"
type textarea "c"
type textarea "x"
type textarea "ca"
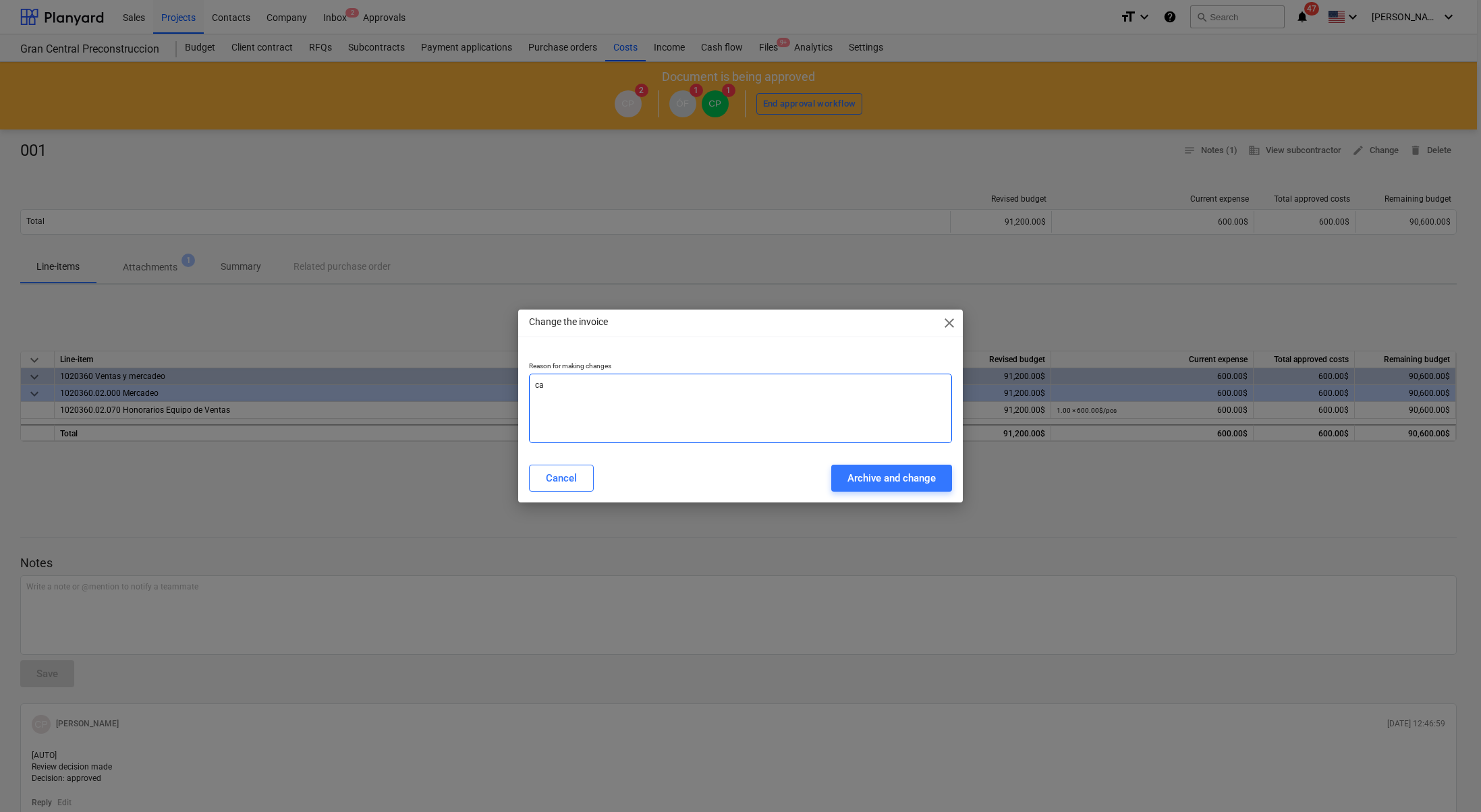
type textarea "x"
type textarea "cam"
type textarea "x"
type textarea "camb"
type textarea "x"
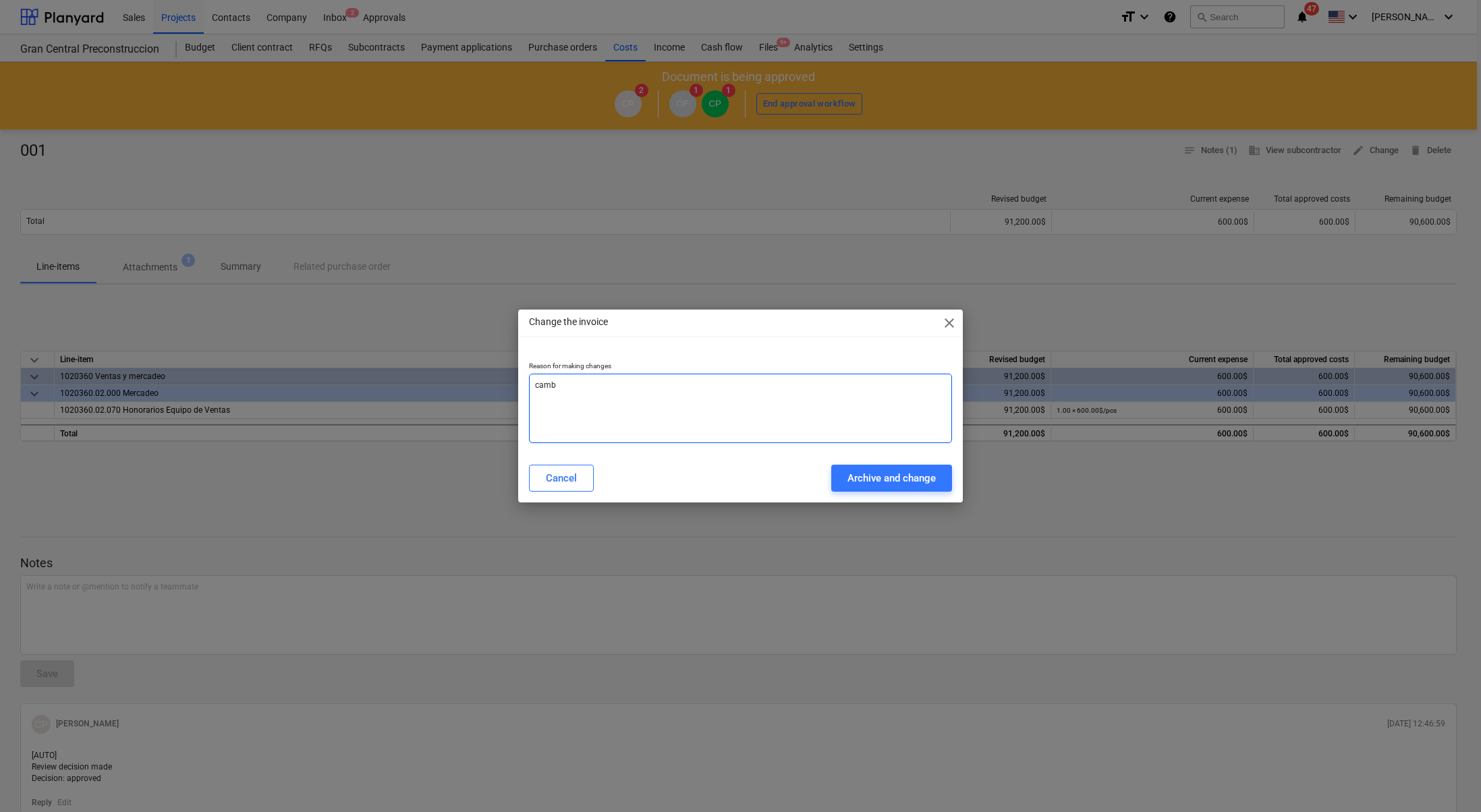
type textarea "cambi"
type textarea "x"
type textarea "cambio"
type textarea "x"
type textarea "cambio"
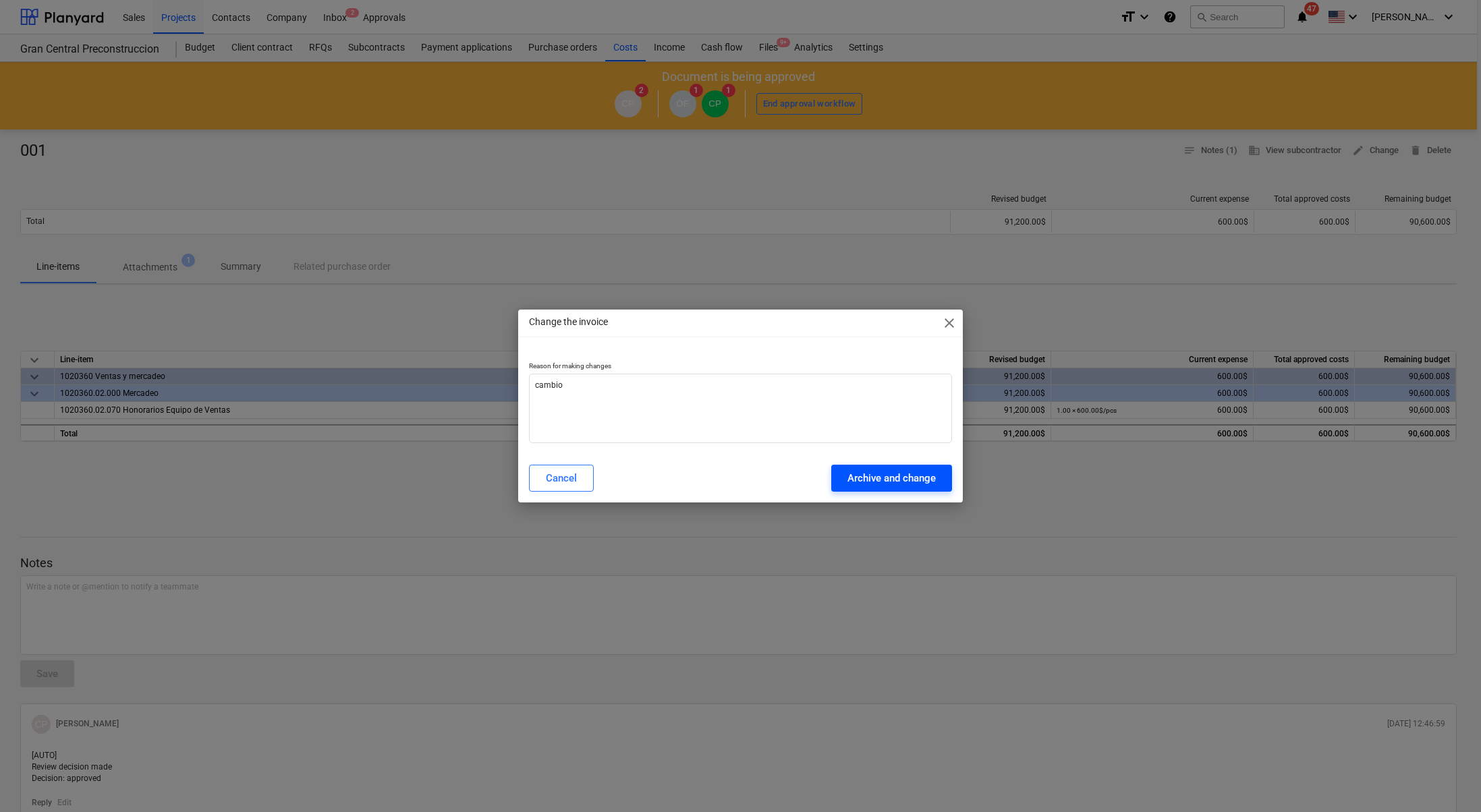
click at [868, 473] on div "Archive and change" at bounding box center [892, 478] width 88 height 17
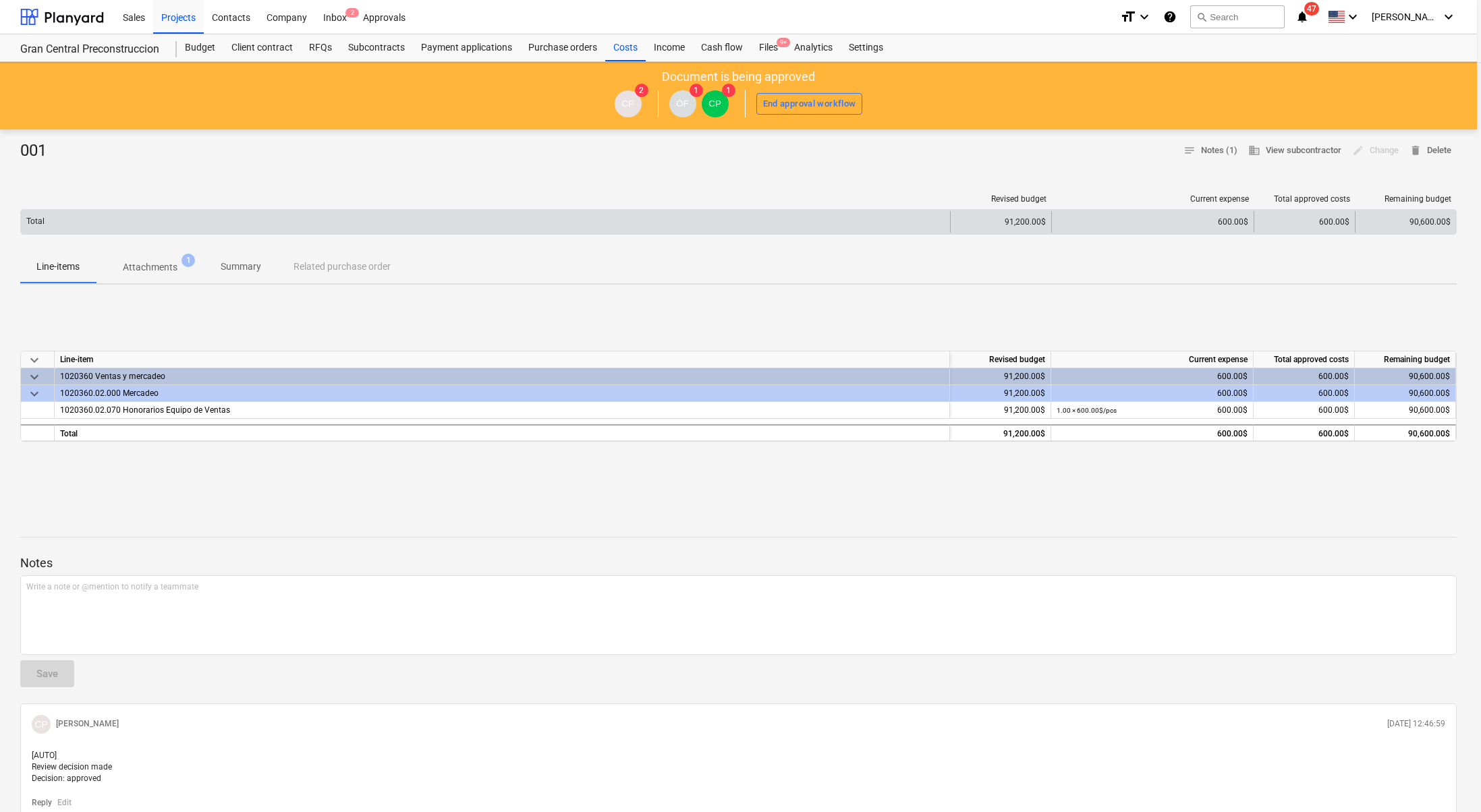
type textarea "x"
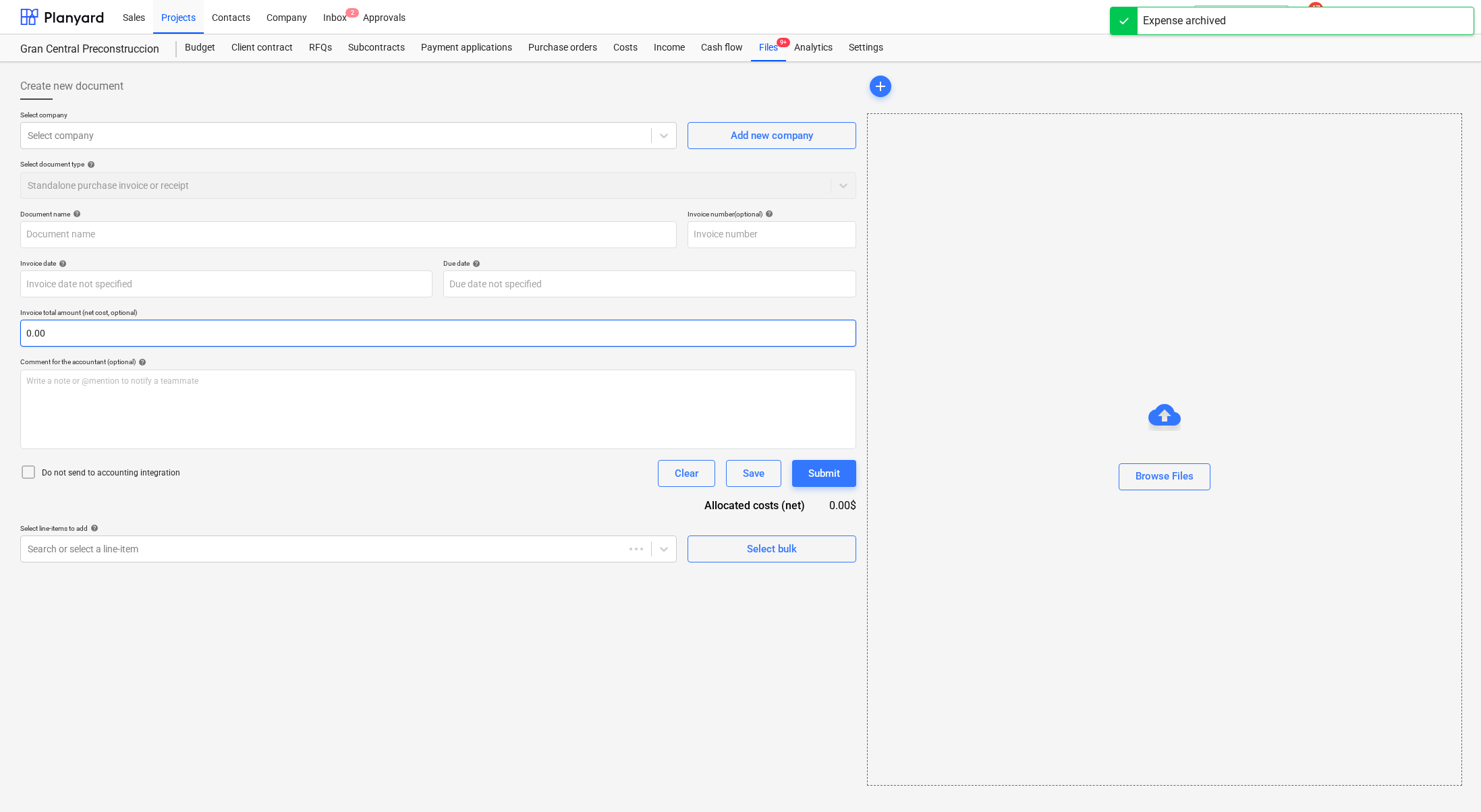
type input "001"
type input "[DATE]"
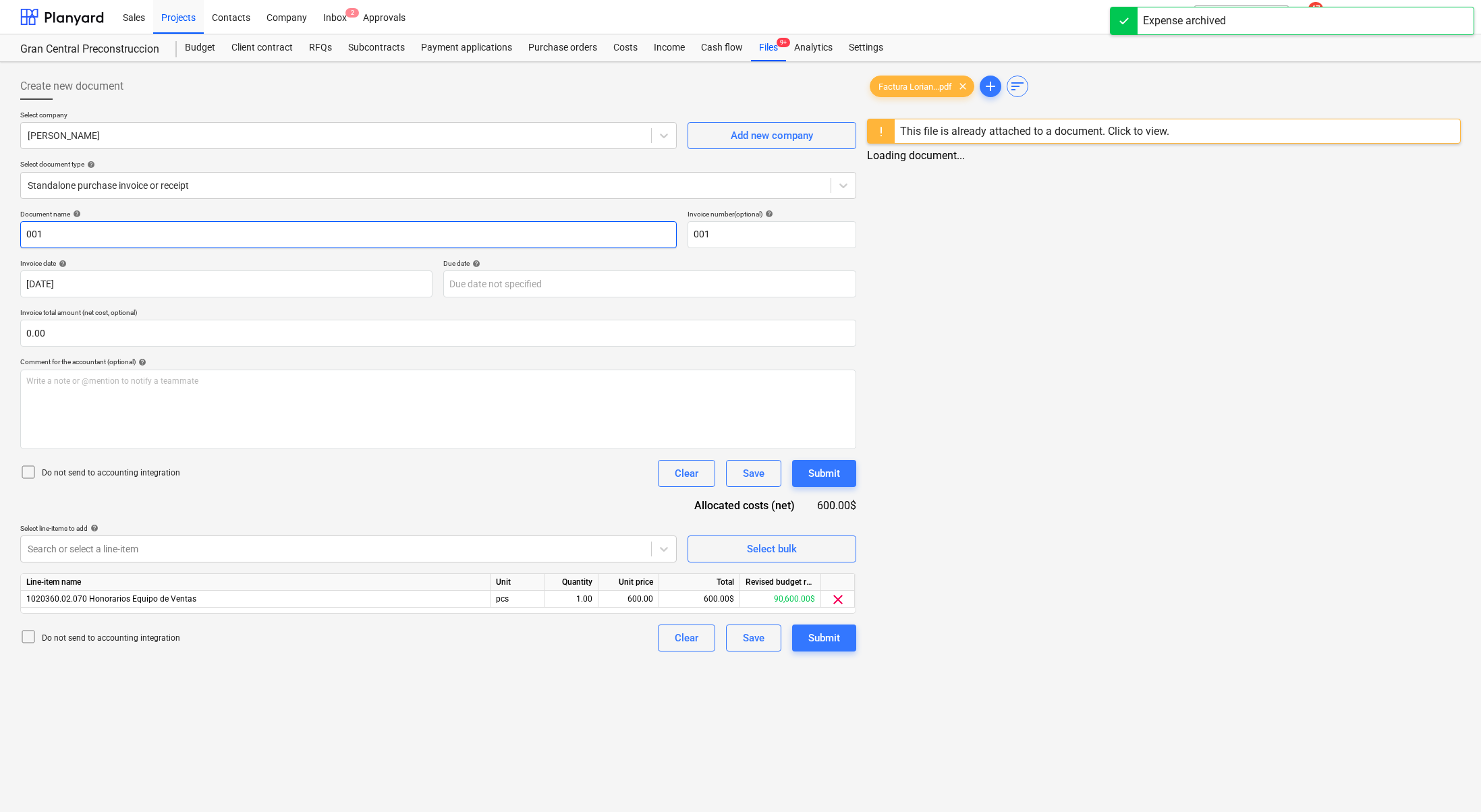
drag, startPoint x: 187, startPoint y: 233, endPoint x: 0, endPoint y: 189, distance: 192.1
click at [0, 189] on div "Create new document Select company [PERSON_NAME] Add new company Select documen…" at bounding box center [740, 437] width 1481 height 750
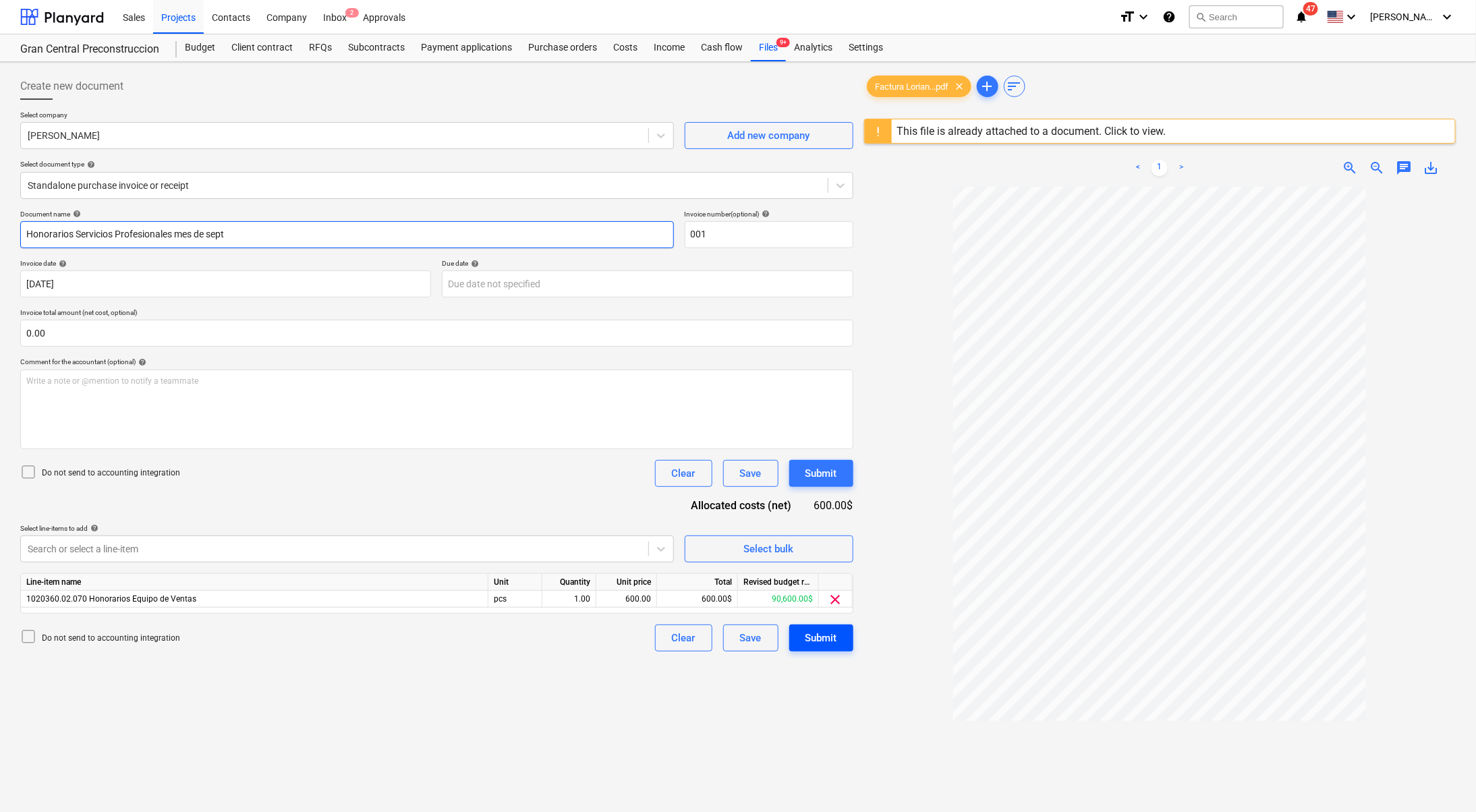
type input "Honorarios Servicios Profesionales mes de sept"
click at [820, 631] on div "Submit" at bounding box center [822, 638] width 31 height 17
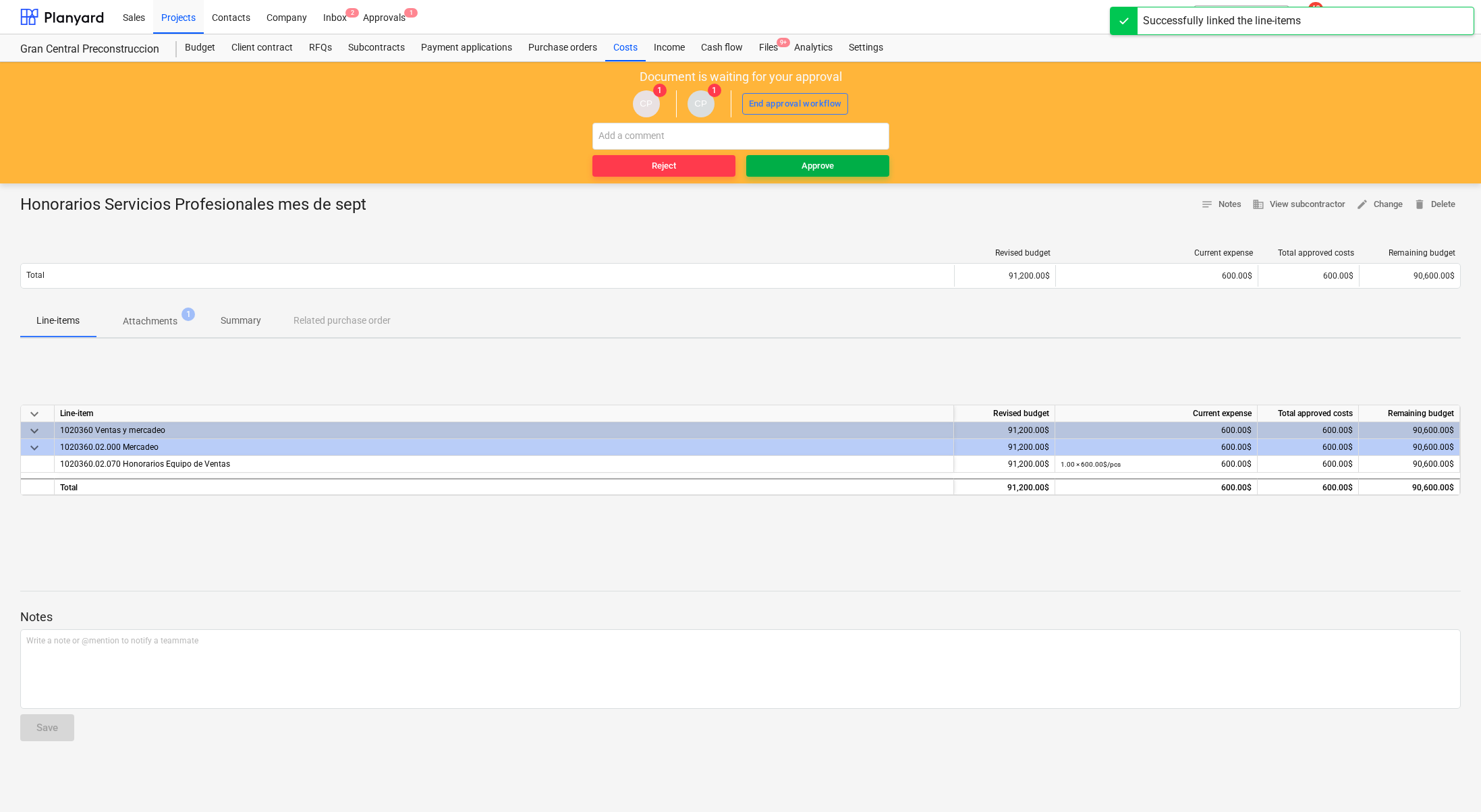
drag, startPoint x: 853, startPoint y: 178, endPoint x: 863, endPoint y: 165, distance: 16.4
click at [853, 178] on div "Document is waiting for your approval CP 1 CP 1 End approval workflow Reject Ap…" at bounding box center [740, 123] width 1481 height 121
click at [864, 164] on span "Approve" at bounding box center [818, 167] width 132 height 16
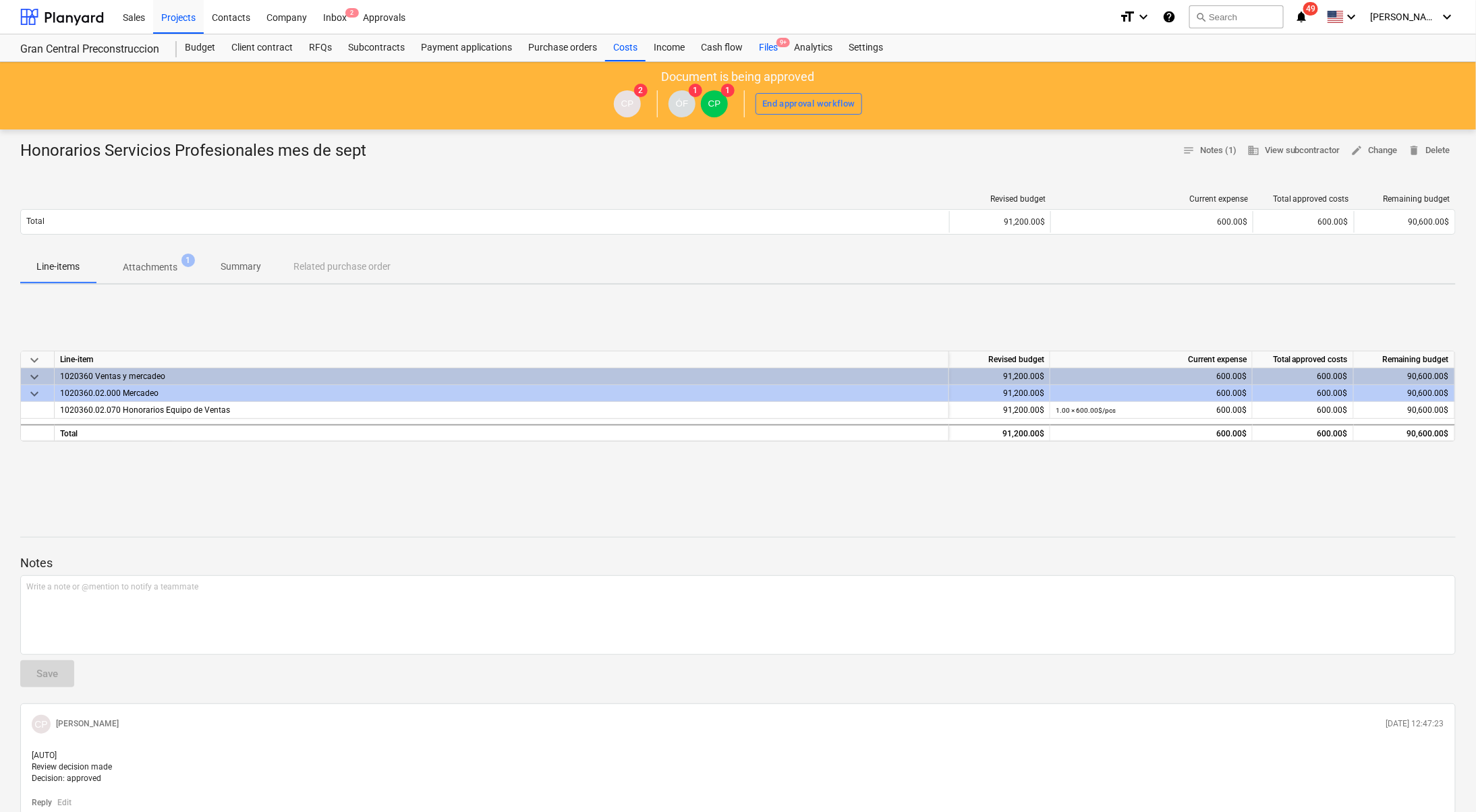
click at [759, 49] on div "Files 9+" at bounding box center [768, 48] width 35 height 27
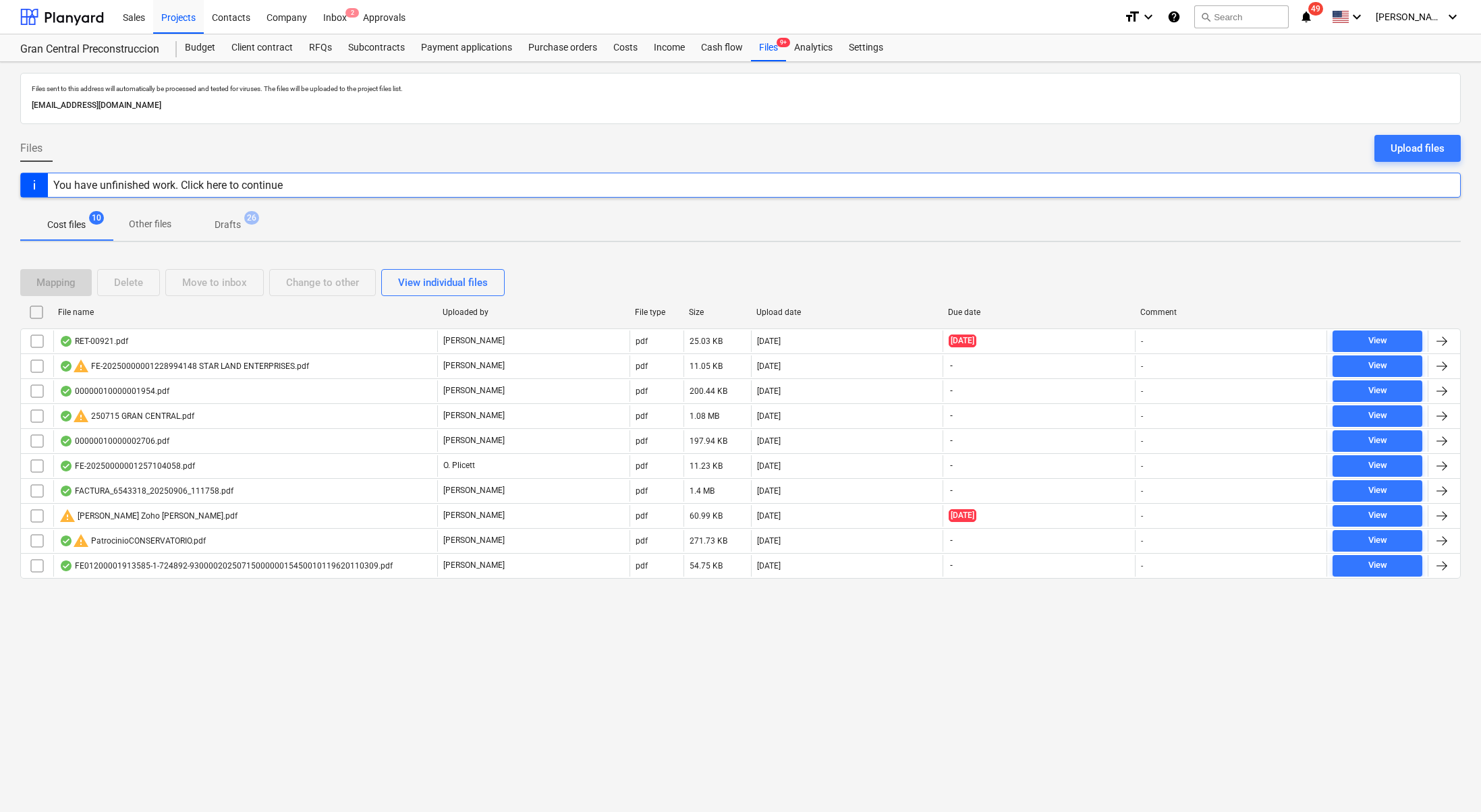
click at [201, 223] on span "Drafts 26" at bounding box center [228, 224] width 80 height 24
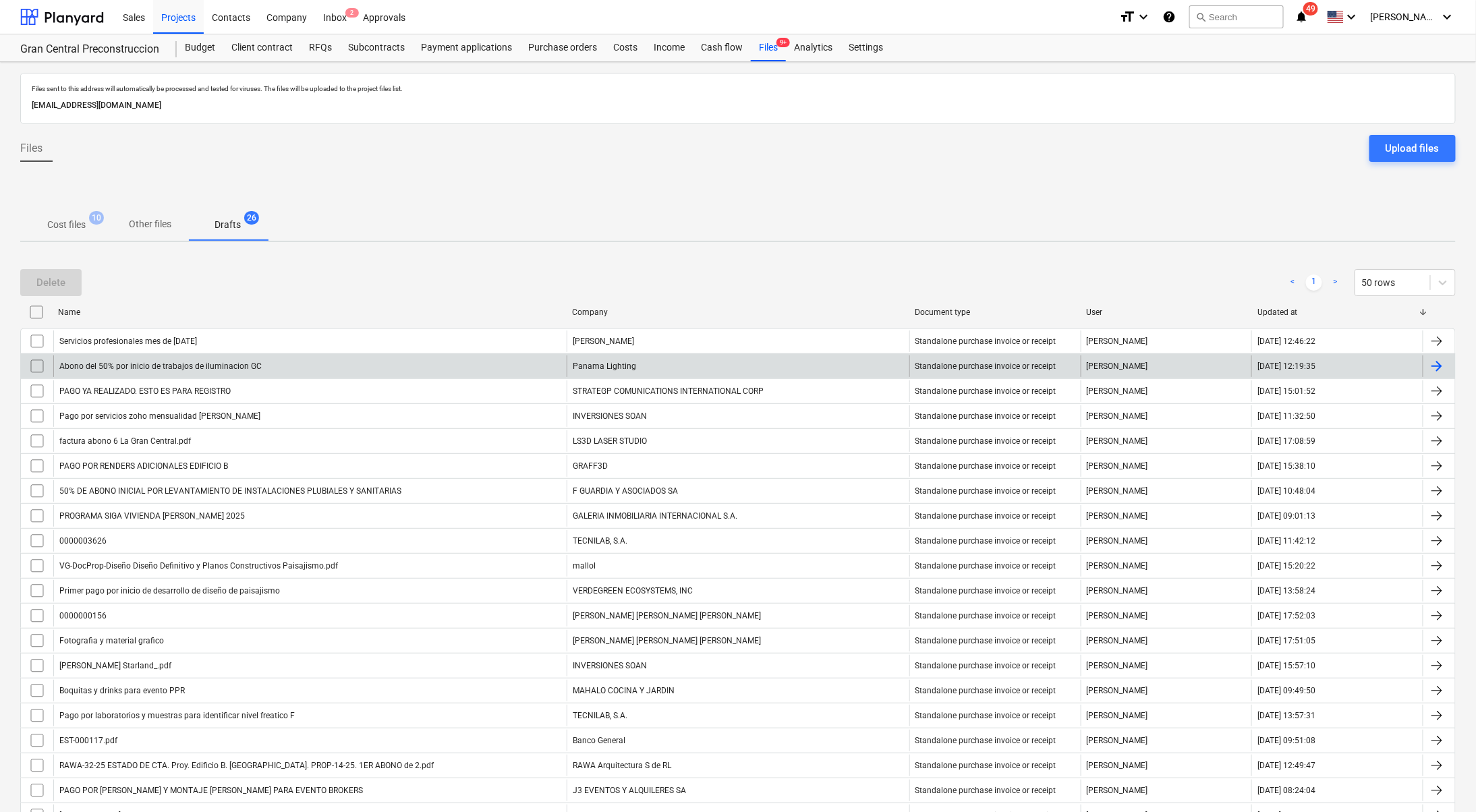
click at [299, 369] on div "Abono del 50% por inicio de trabajos de iluminacion GC" at bounding box center [310, 366] width 513 height 21
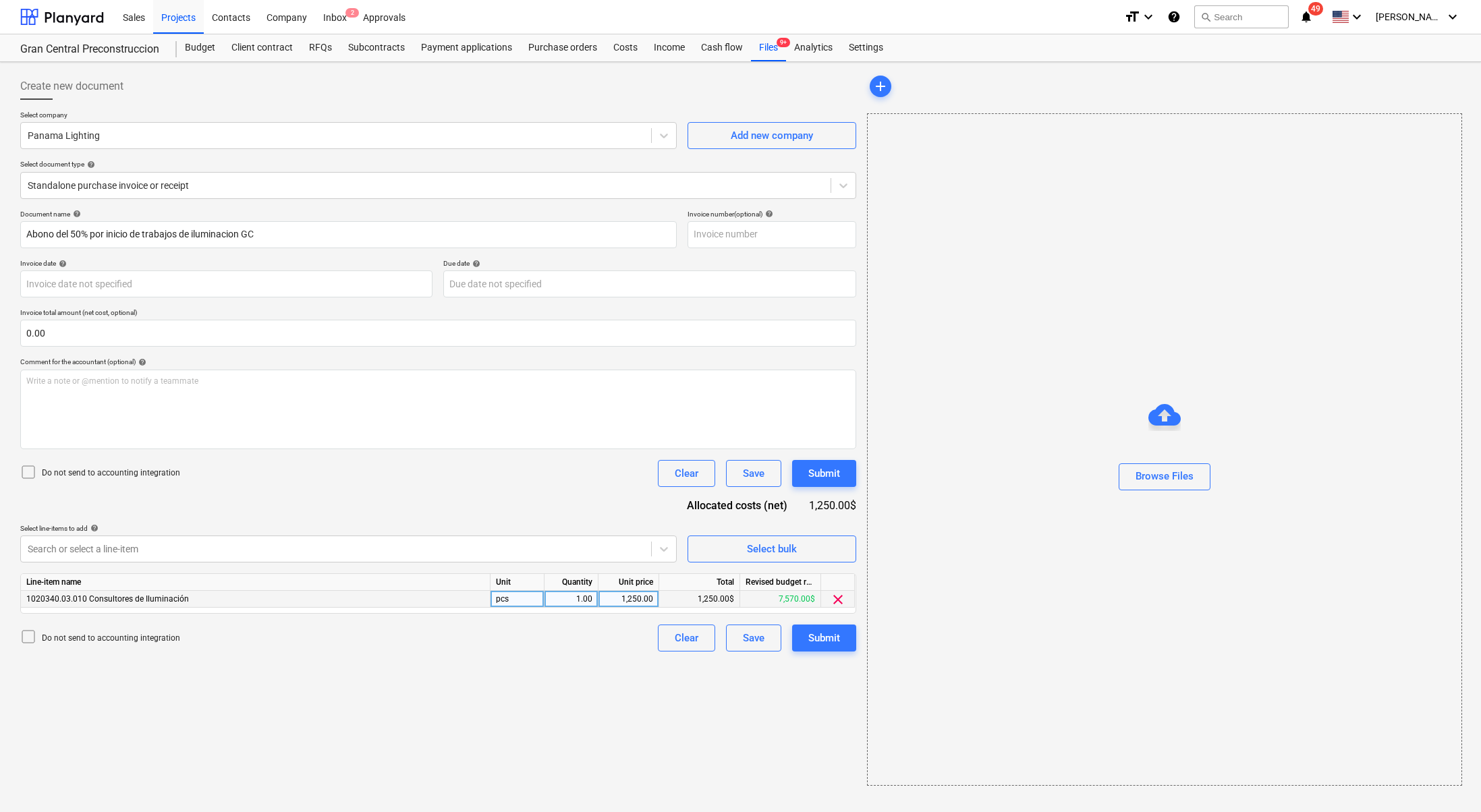
click at [647, 601] on div "1,250.00" at bounding box center [628, 599] width 50 height 17
type input "1337.50"
click at [577, 665] on div "Create new document Select company Panama Lighting Add new company Select docum…" at bounding box center [438, 429] width 847 height 724
click at [805, 638] on button "Submit" at bounding box center [824, 638] width 64 height 27
click at [1148, 477] on div "Browse Files" at bounding box center [1166, 483] width 58 height 17
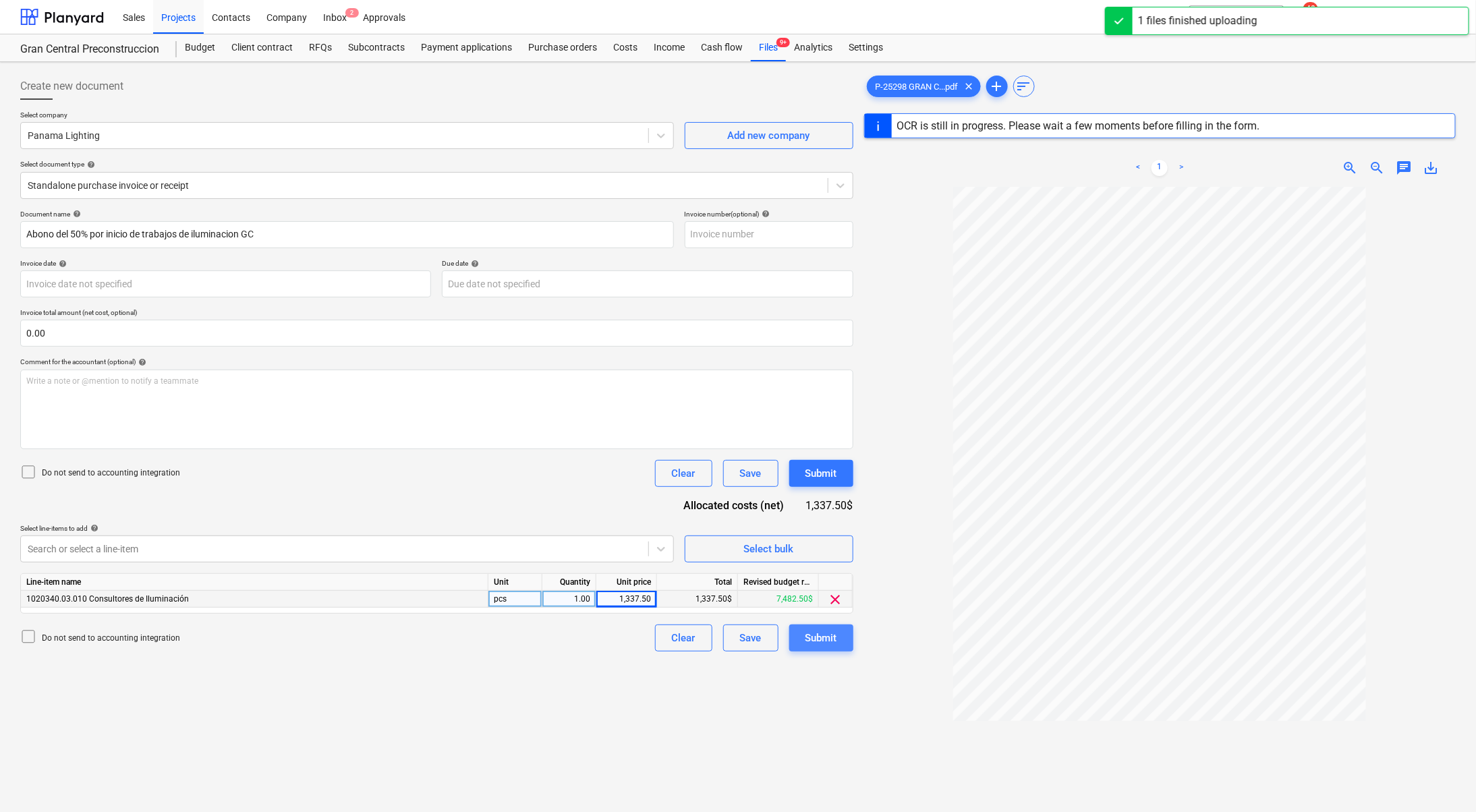
click at [834, 640] on div "Submit" at bounding box center [822, 638] width 31 height 17
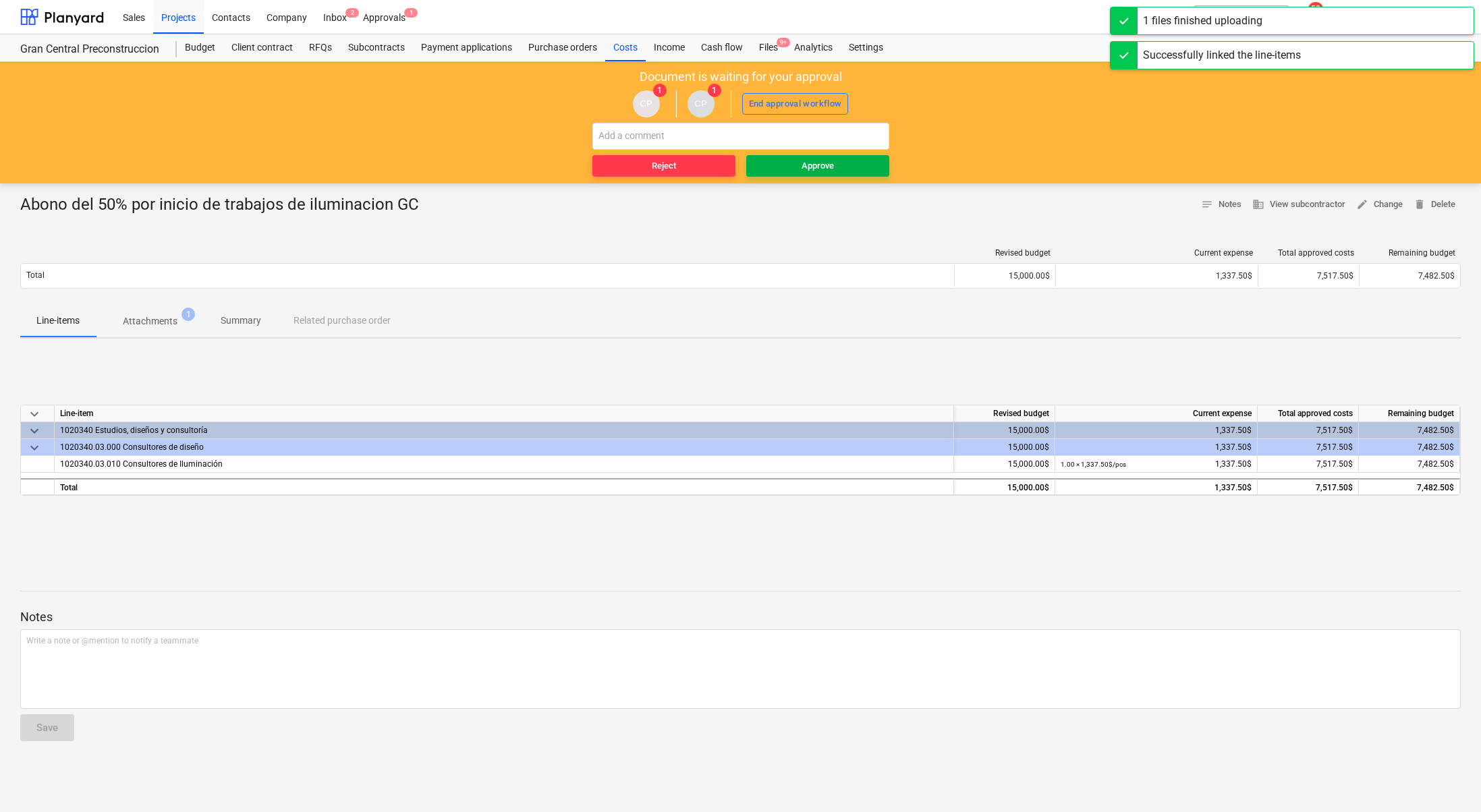
click at [838, 164] on span "Approve" at bounding box center [818, 167] width 132 height 16
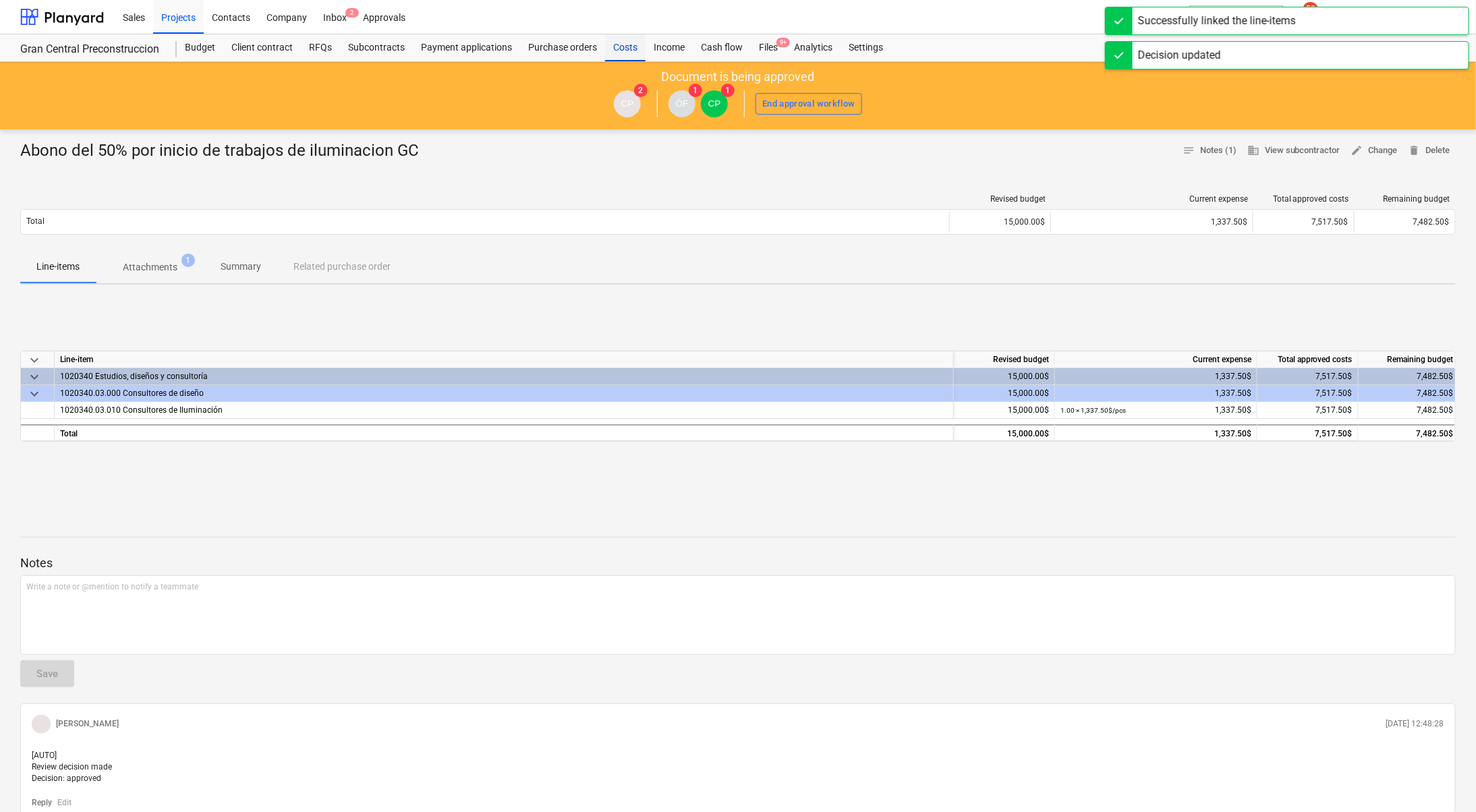
click at [628, 41] on div "Costs" at bounding box center [625, 48] width 40 height 27
